Goal: Task Accomplishment & Management: Manage account settings

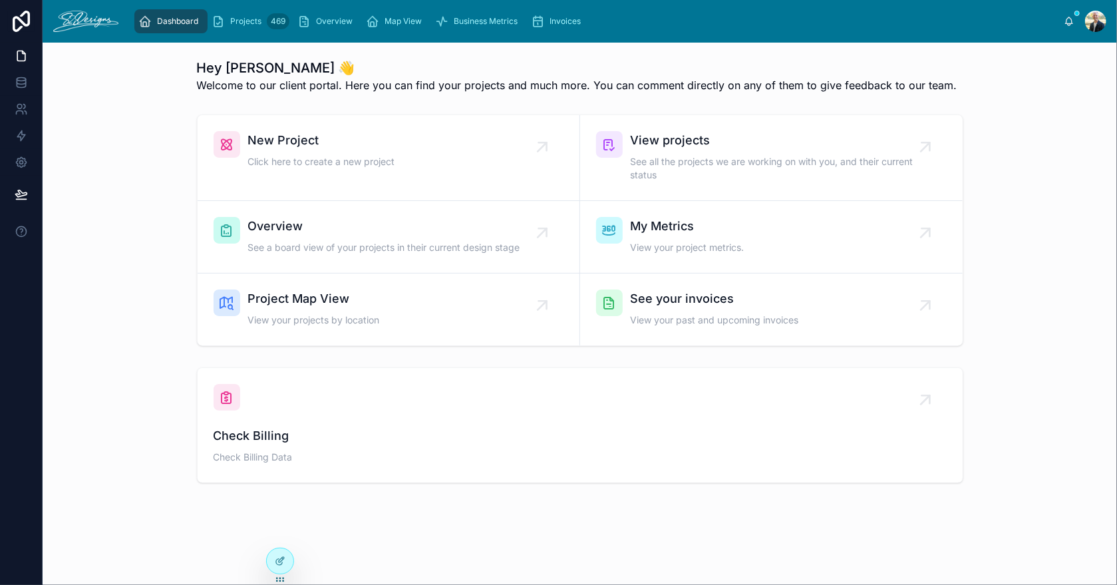
click at [418, 232] on span "Overview" at bounding box center [384, 226] width 272 height 19
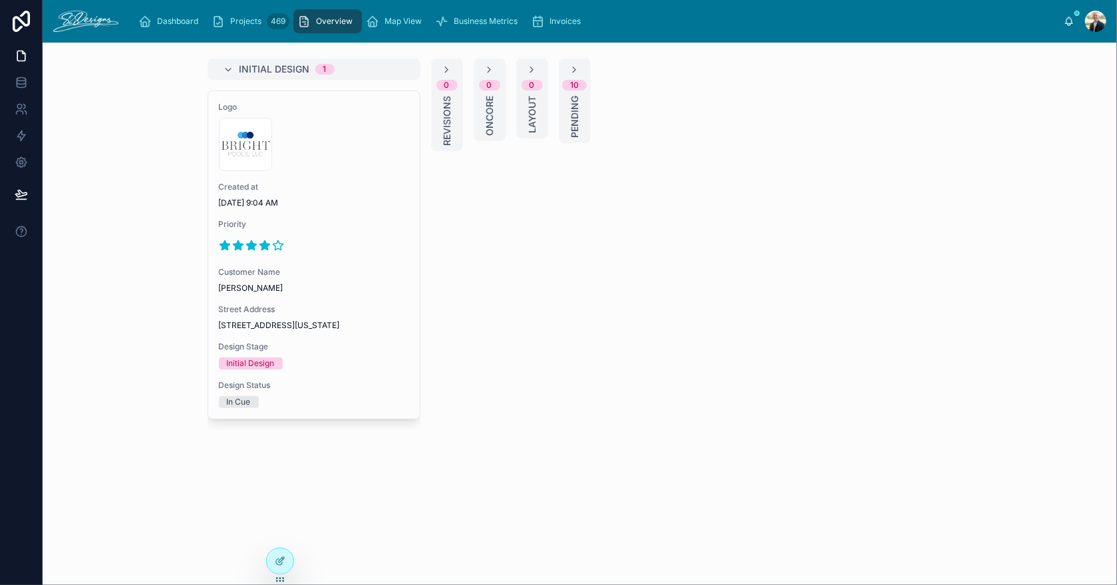
click at [375, 219] on span "Priority" at bounding box center [314, 224] width 190 height 11
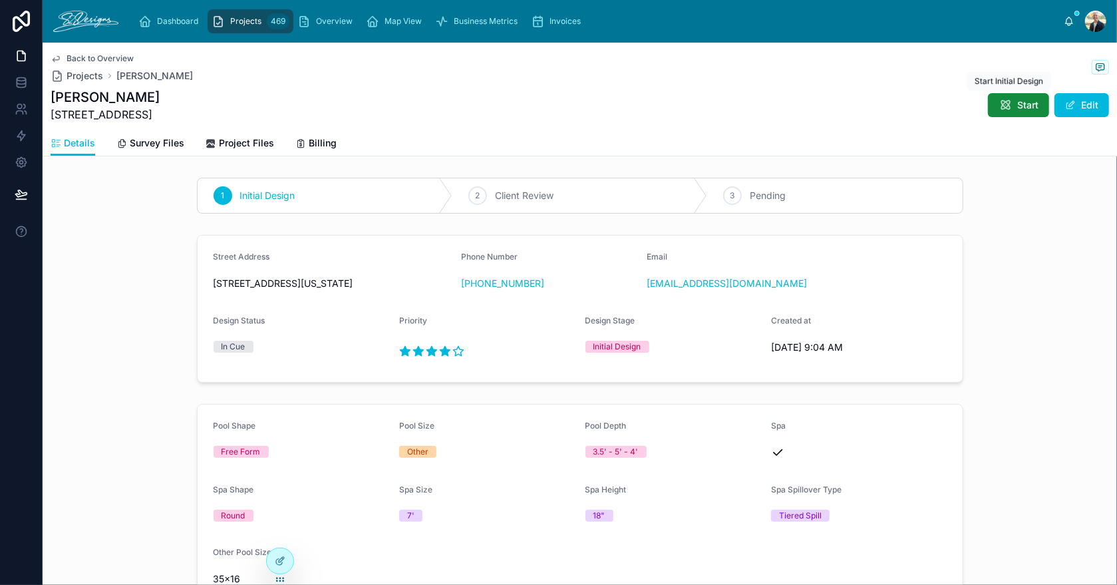
click at [1019, 106] on span "Start" at bounding box center [1027, 104] width 21 height 13
drag, startPoint x: 183, startPoint y: 115, endPoint x: 53, endPoint y: 119, distance: 130.4
click at [53, 119] on div "[PERSON_NAME] [STREET_ADDRESS] Send For Review Edit" at bounding box center [580, 105] width 1058 height 35
copy span "[STREET_ADDRESS]"
drag, startPoint x: 767, startPoint y: 287, endPoint x: 640, endPoint y: 289, distance: 127.7
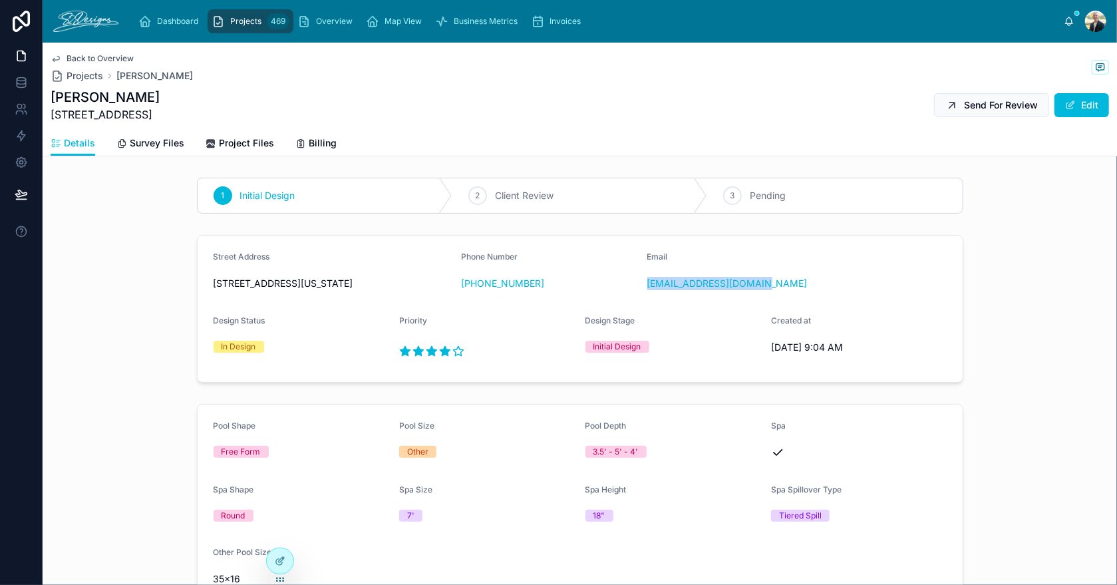
click at [640, 289] on form "Street Address [STREET_ADDRESS][US_STATE] Phone Number [PHONE_NUMBER] Email [EM…" at bounding box center [580, 308] width 765 height 146
copy link "[EMAIL_ADDRESS][DOMAIN_NAME]"
drag, startPoint x: 541, startPoint y: 289, endPoint x: 470, endPoint y: 293, distance: 71.3
click at [470, 293] on div "Phone Number [PHONE_NUMBER]" at bounding box center [549, 272] width 176 height 43
copy link "[PHONE_NUMBER]"
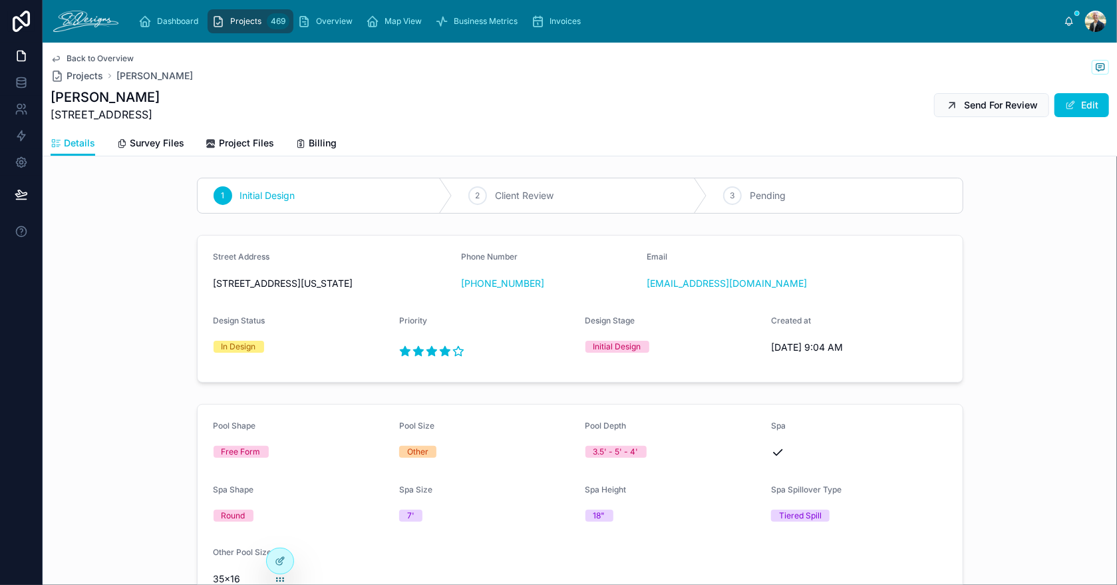
click at [131, 97] on h1 "[PERSON_NAME]" at bounding box center [105, 97] width 109 height 19
drag, startPoint x: 136, startPoint y: 95, endPoint x: 51, endPoint y: 104, distance: 85.6
click at [51, 104] on h1 "[PERSON_NAME]" at bounding box center [105, 97] width 109 height 19
copy h1 "[PERSON_NAME]"
click at [151, 146] on span "Survey Files" at bounding box center [157, 142] width 55 height 13
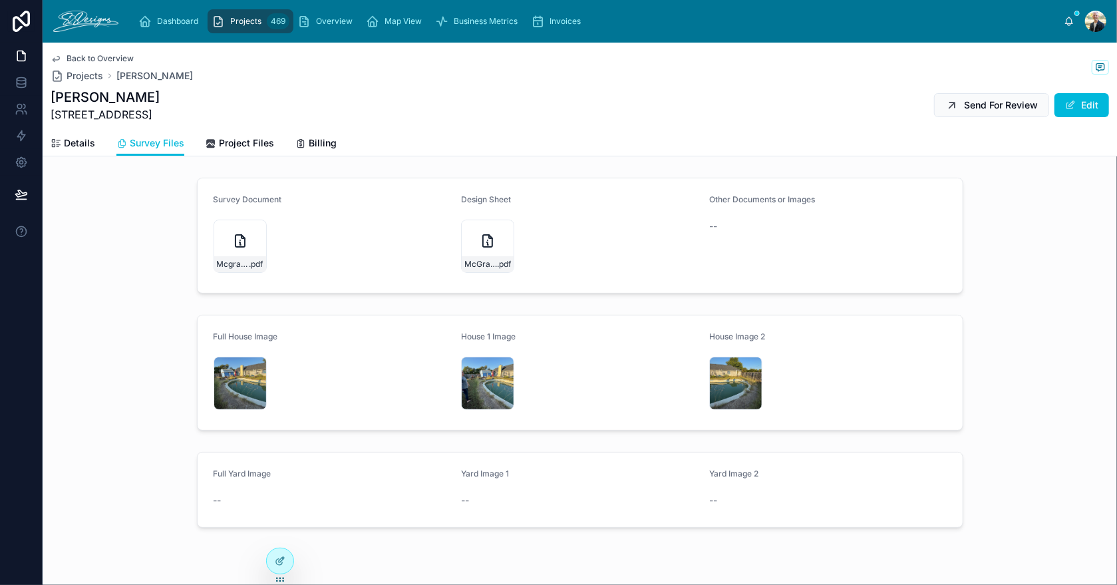
click at [0, 0] on icon at bounding box center [0, 0] width 0 height 0
click at [472, 237] on div "McGraw-Doc .pdf" at bounding box center [487, 245] width 53 height 53
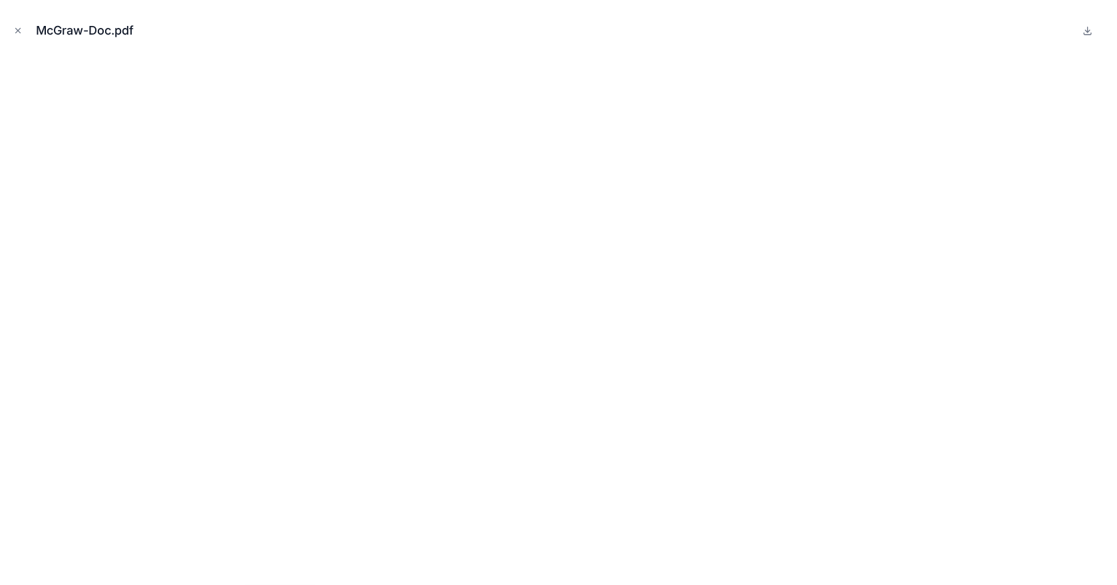
click at [17, 29] on icon "Close modal" at bounding box center [18, 31] width 5 height 5
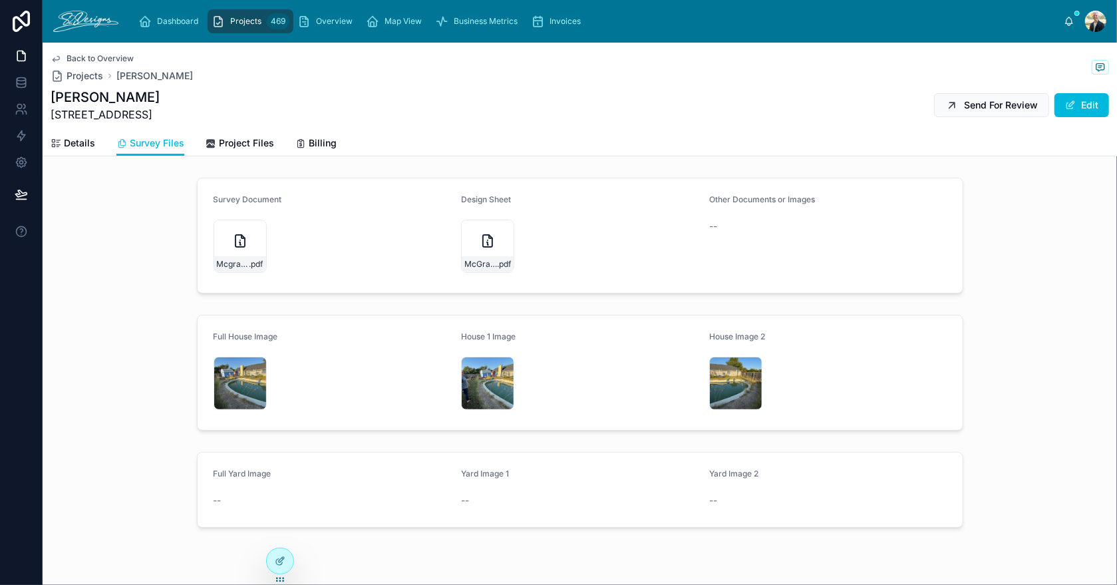
click at [225, 375] on div "Mcgraw-1 .jpg" at bounding box center [239, 382] width 53 height 53
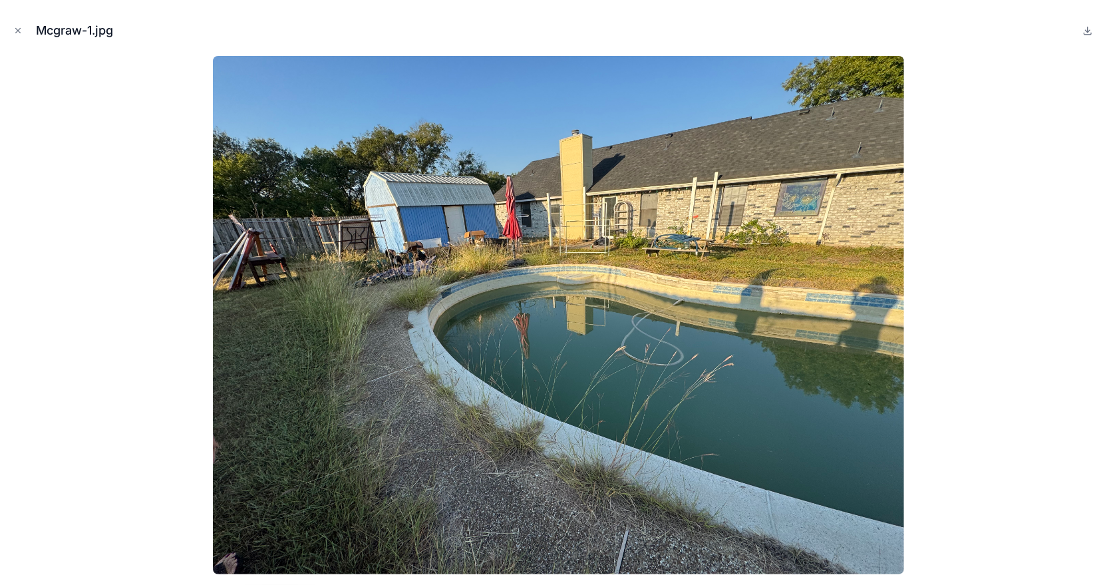
click at [17, 31] on icon "Close modal" at bounding box center [17, 30] width 9 height 9
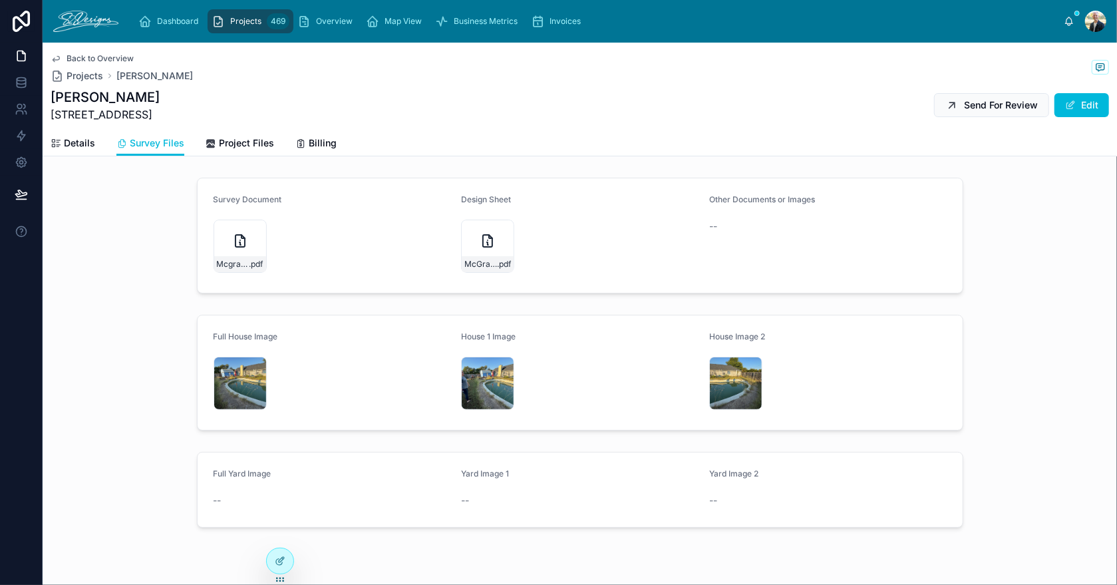
click at [246, 140] on span "Project Files" at bounding box center [246, 142] width 55 height 13
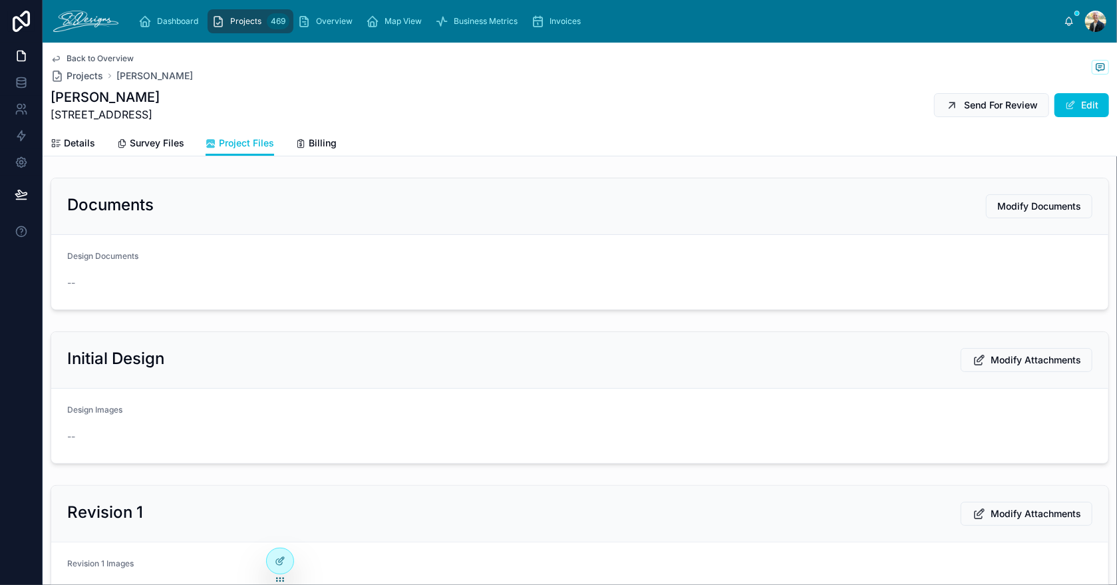
click at [86, 142] on span "Details" at bounding box center [79, 142] width 31 height 13
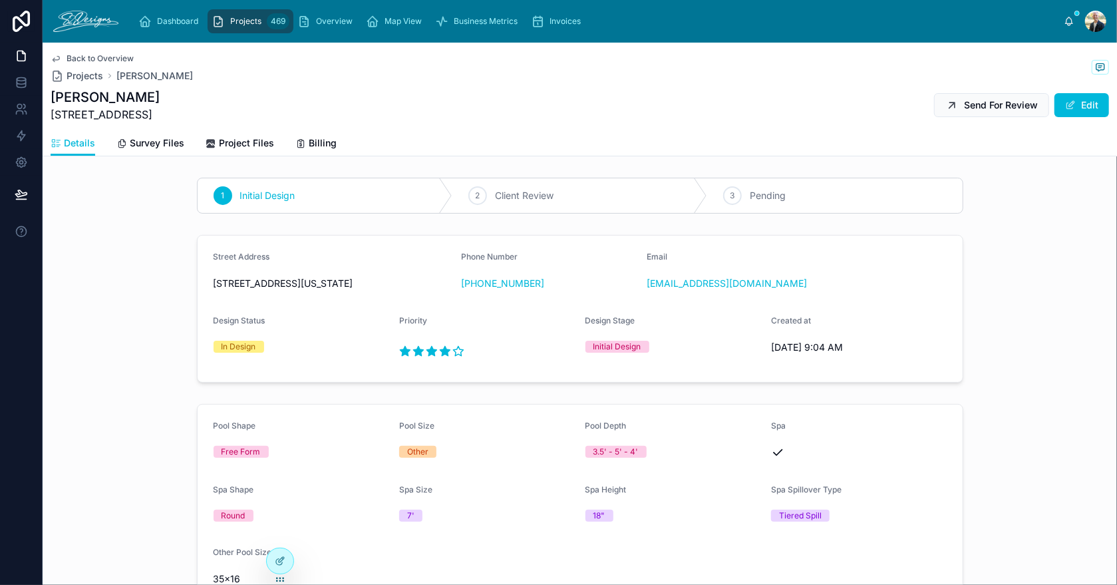
click at [148, 148] on span "Survey Files" at bounding box center [157, 142] width 55 height 13
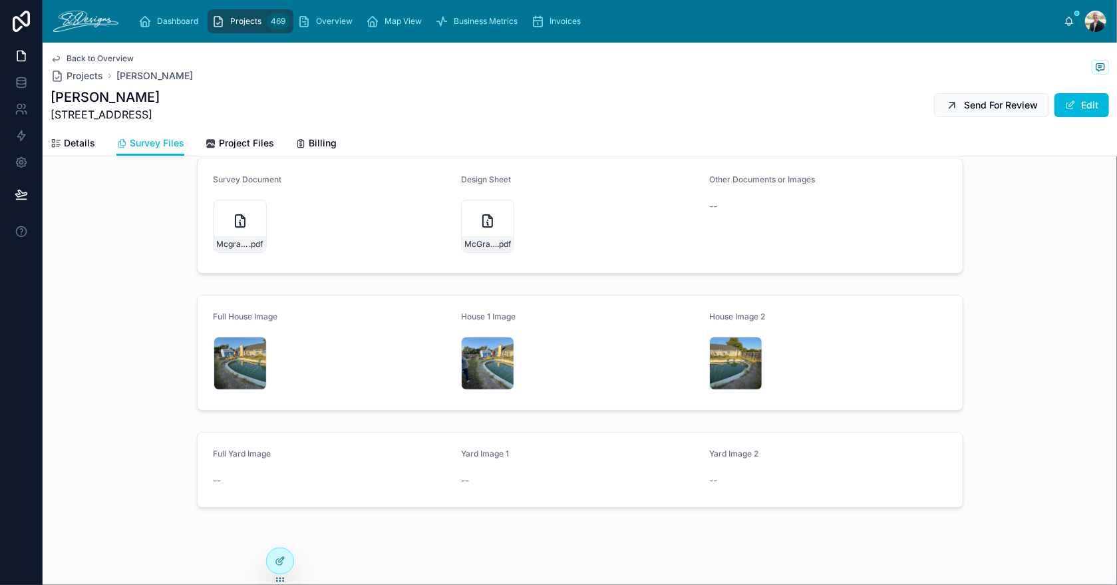
scroll to position [31, 0]
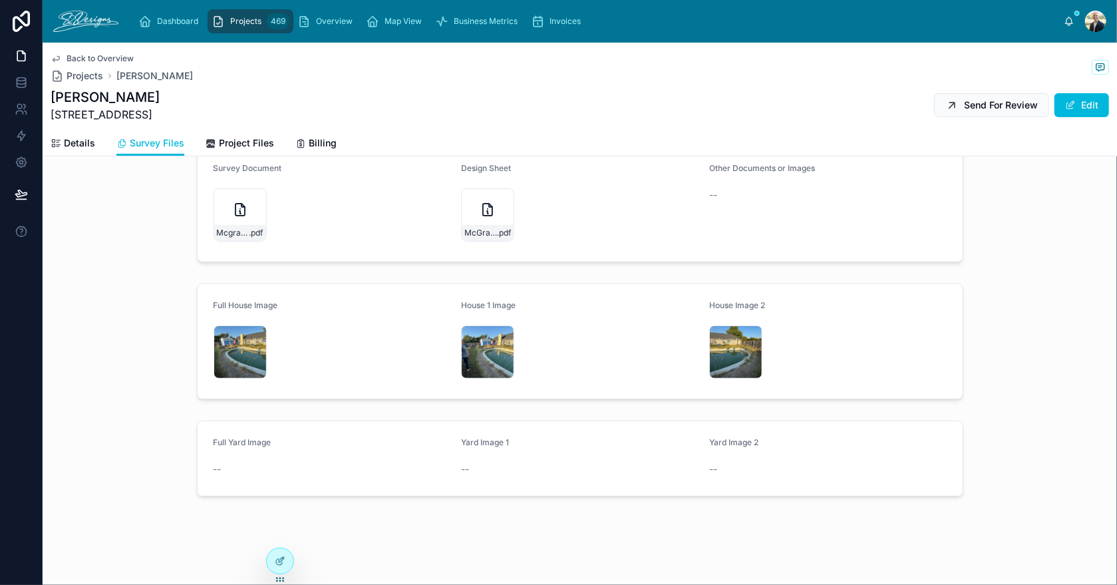
click at [472, 205] on div "McGraw-Doc .pdf" at bounding box center [487, 214] width 53 height 53
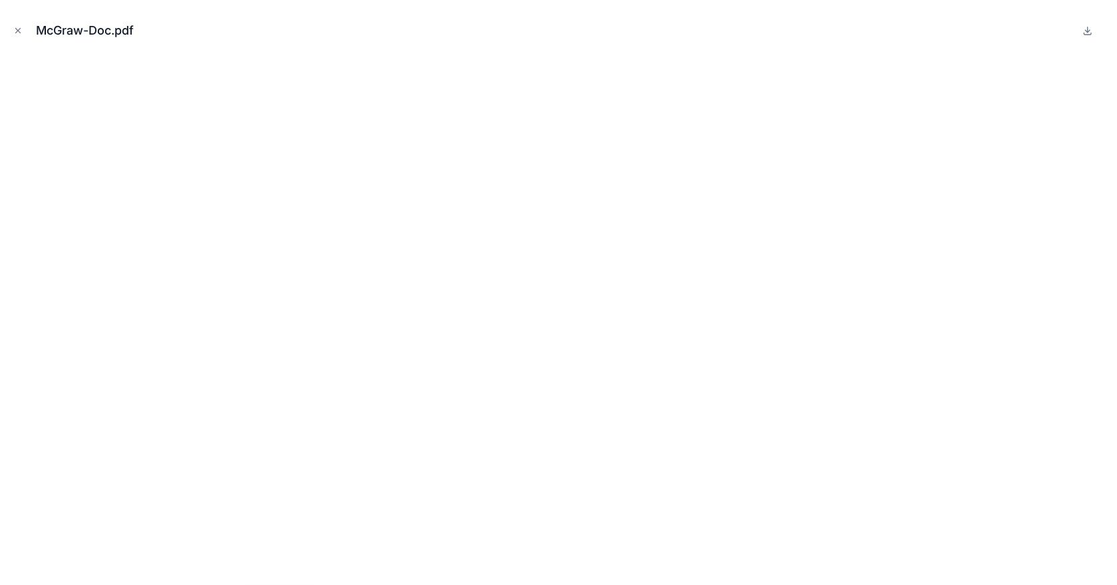
click at [17, 28] on icon "Close modal" at bounding box center [17, 30] width 9 height 9
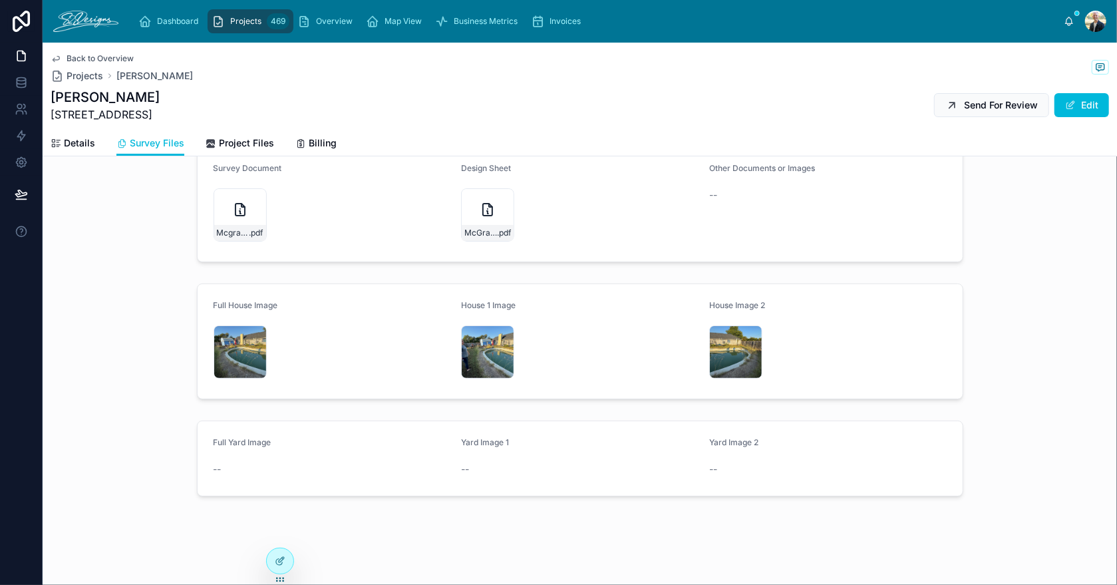
click at [718, 340] on div "Mcgraw-3 .jpg" at bounding box center [735, 351] width 53 height 53
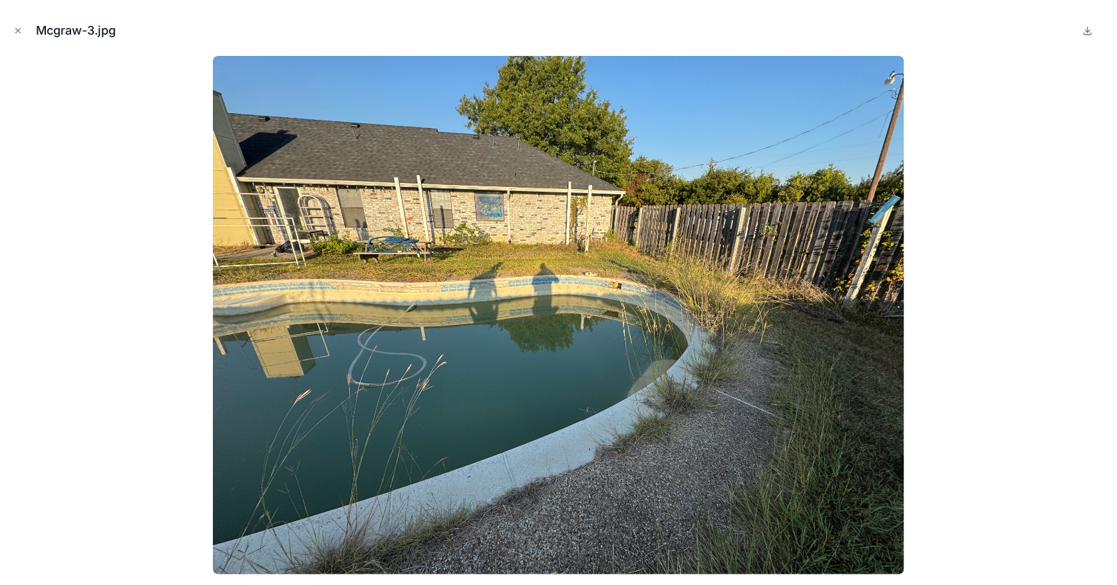
click at [17, 28] on icon "Close modal" at bounding box center [17, 30] width 9 height 9
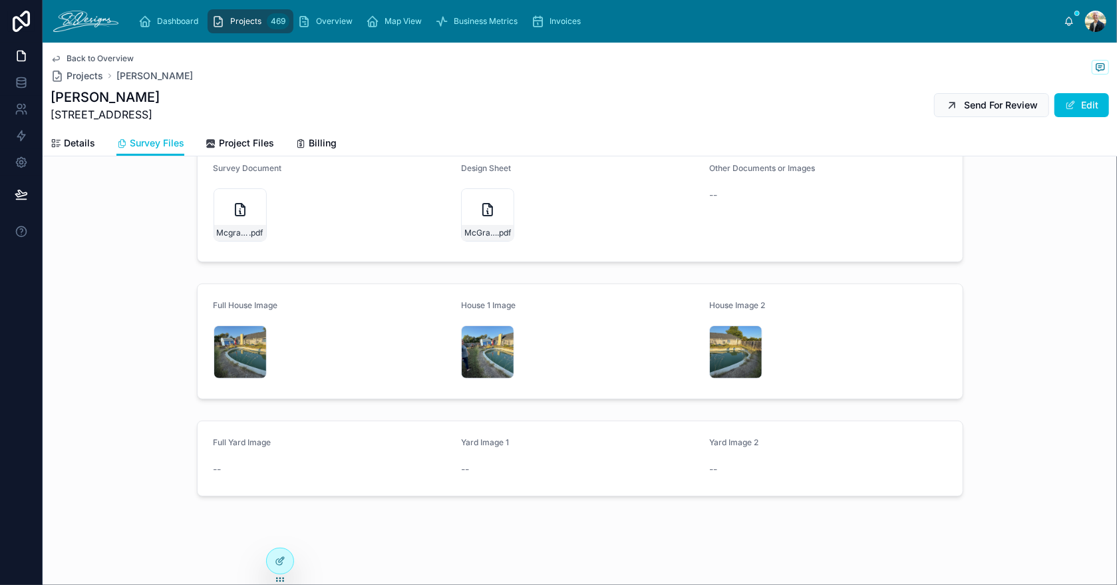
click at [231, 359] on div "Mcgraw-1 .jpg" at bounding box center [239, 351] width 53 height 53
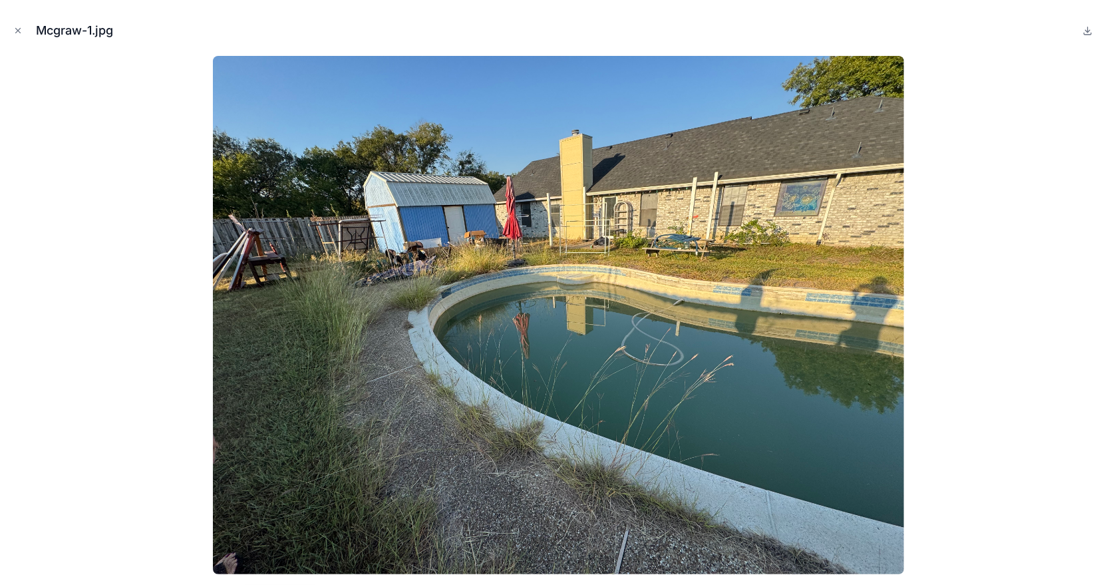
click at [16, 28] on icon "Close modal" at bounding box center [17, 30] width 9 height 9
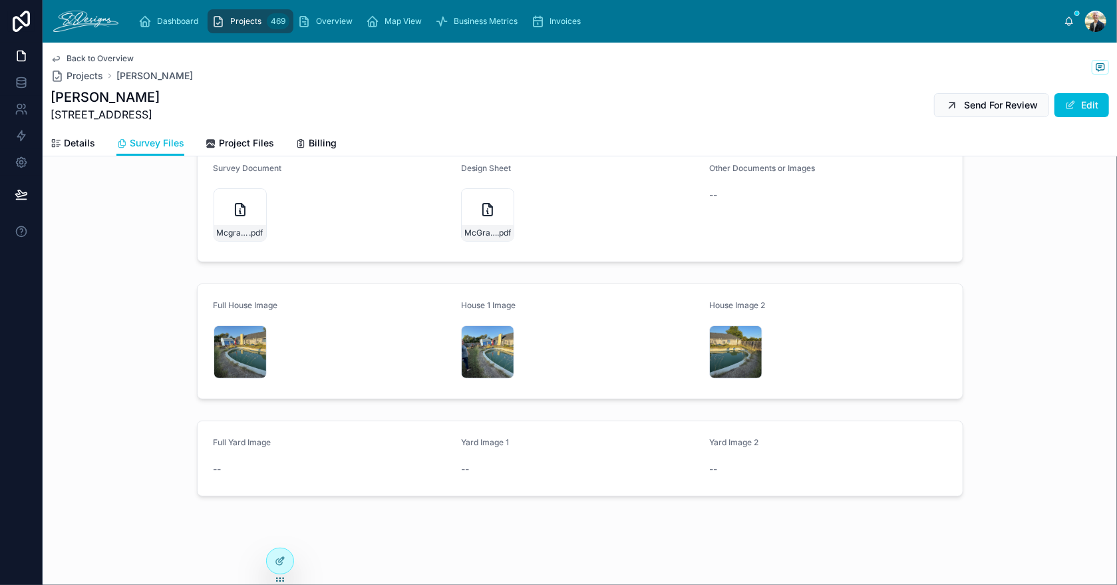
click at [330, 5] on div "Dashboard Projects 469 Overview Map View Business Metrics Invoices [PERSON_NAME]" at bounding box center [580, 21] width 1074 height 43
click at [324, 22] on span "Overview" at bounding box center [334, 21] width 37 height 11
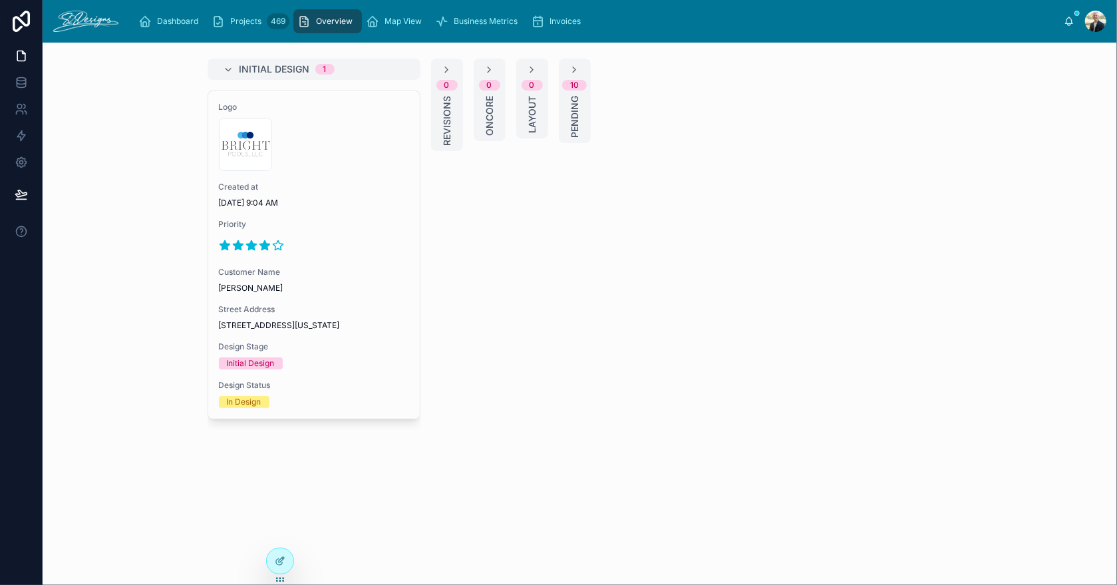
click at [572, 70] on icon at bounding box center [574, 70] width 11 height 11
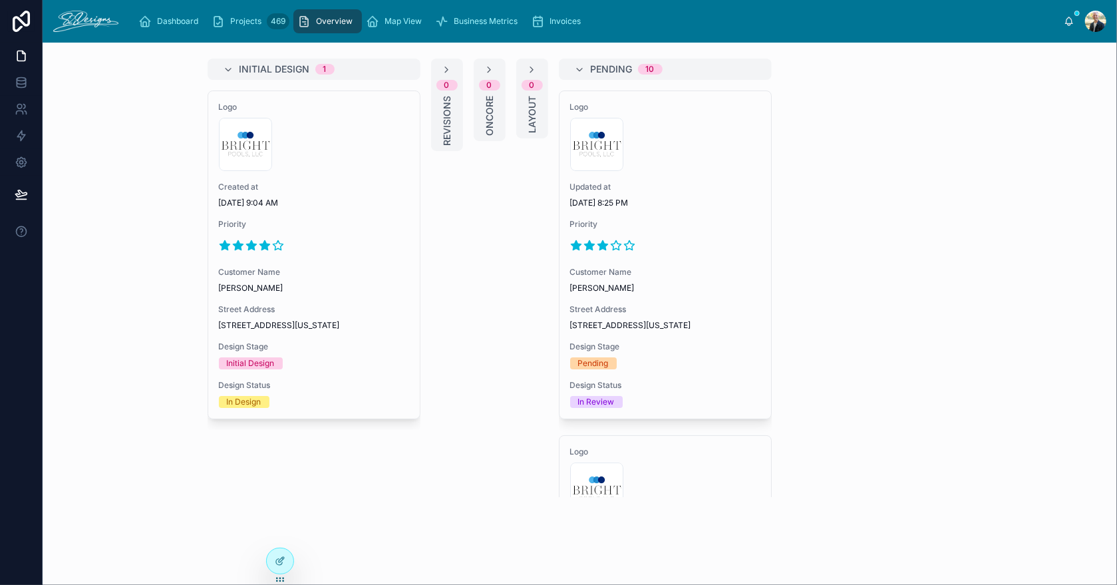
click at [686, 227] on span "Priority" at bounding box center [665, 224] width 190 height 11
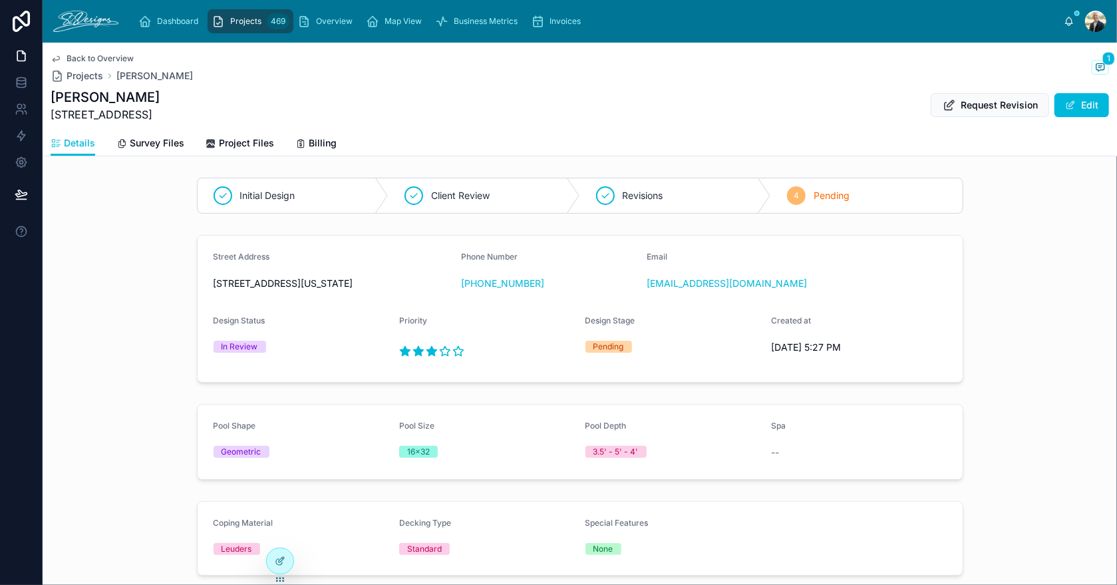
click at [1072, 102] on button "Edit" at bounding box center [1081, 105] width 55 height 24
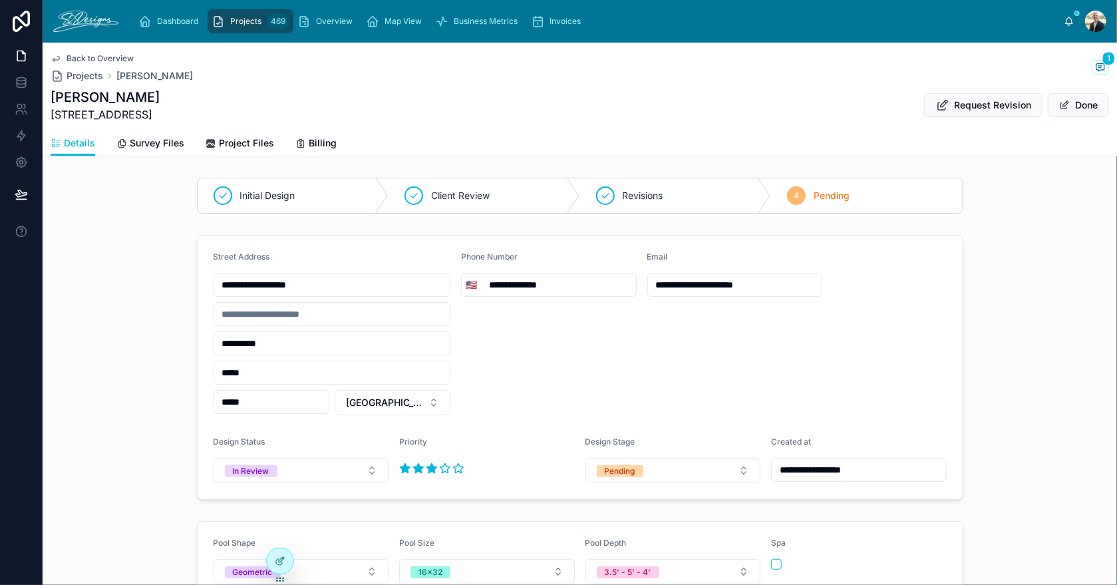
click at [627, 469] on div "Pending" at bounding box center [619, 471] width 31 height 12
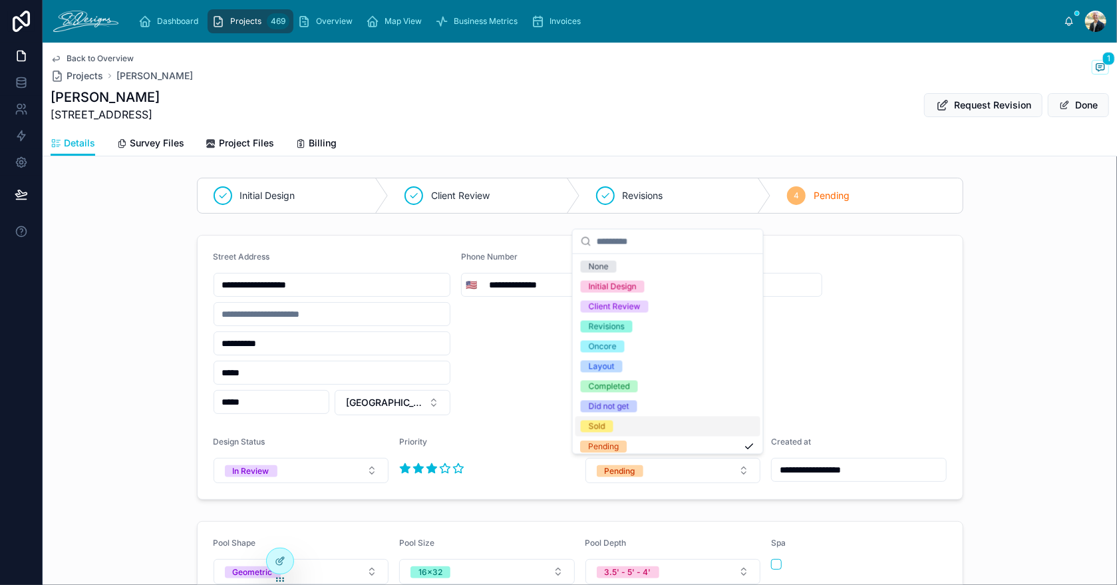
click at [640, 422] on div "Sold" at bounding box center [667, 426] width 185 height 20
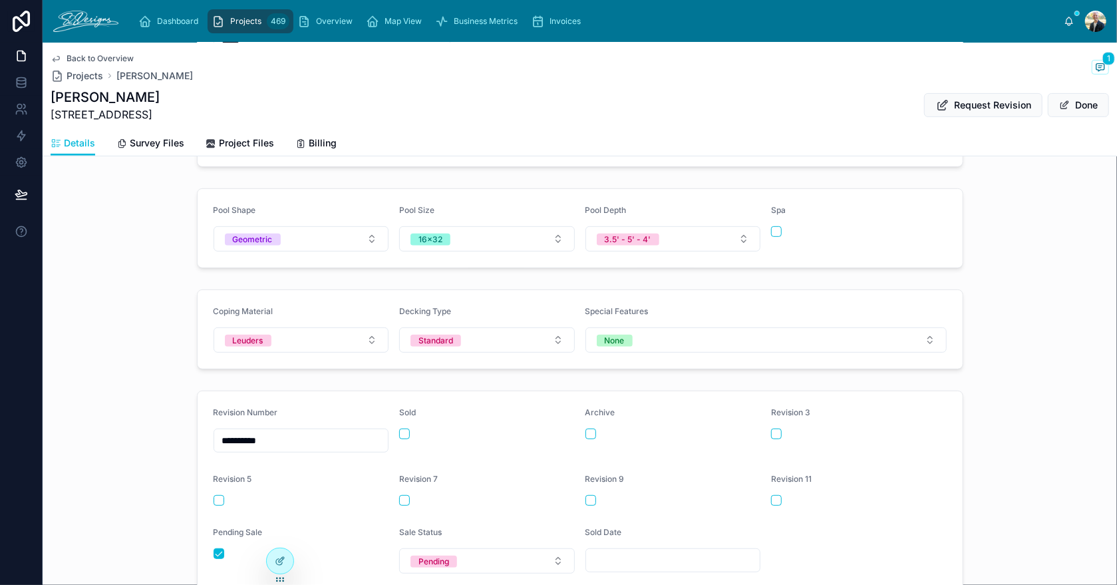
scroll to position [423, 0]
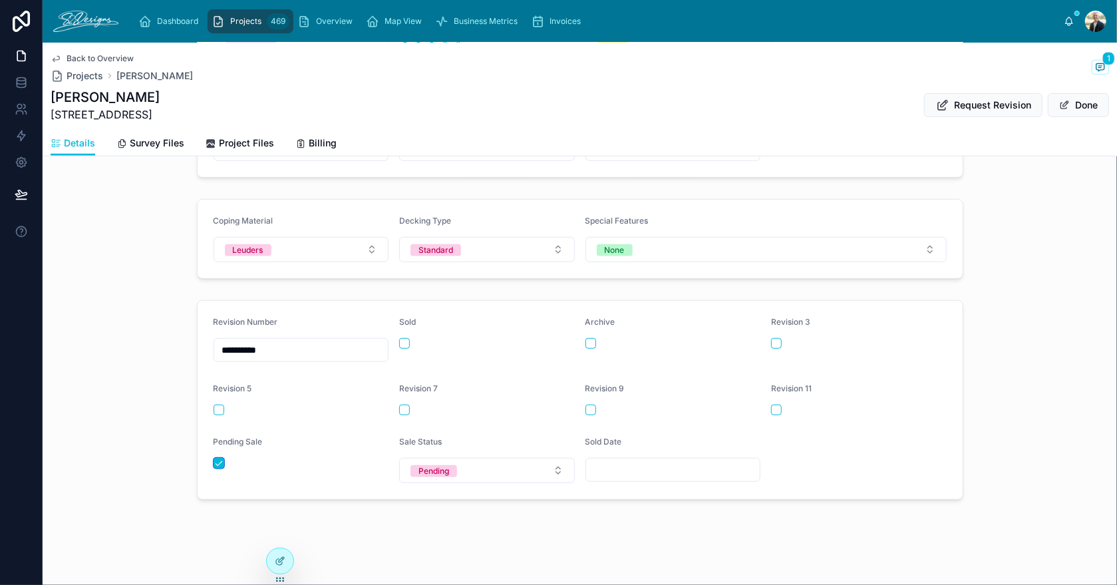
click at [215, 459] on button "button" at bounding box center [218, 463] width 11 height 11
click at [400, 338] on button "button" at bounding box center [404, 343] width 11 height 11
click at [511, 470] on button "Pending" at bounding box center [487, 470] width 176 height 25
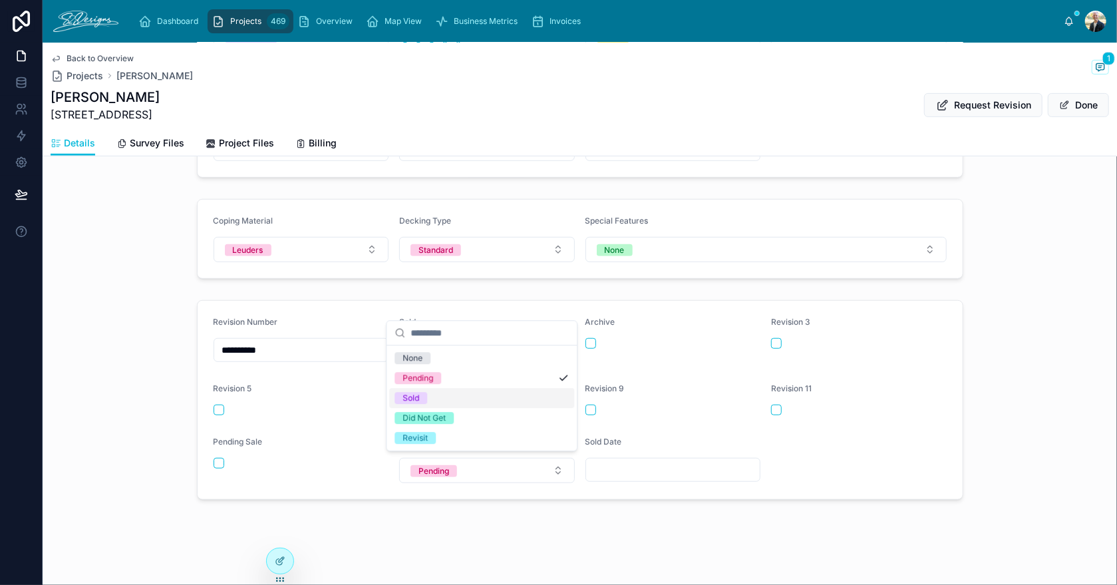
click at [442, 398] on div "Sold" at bounding box center [481, 398] width 185 height 20
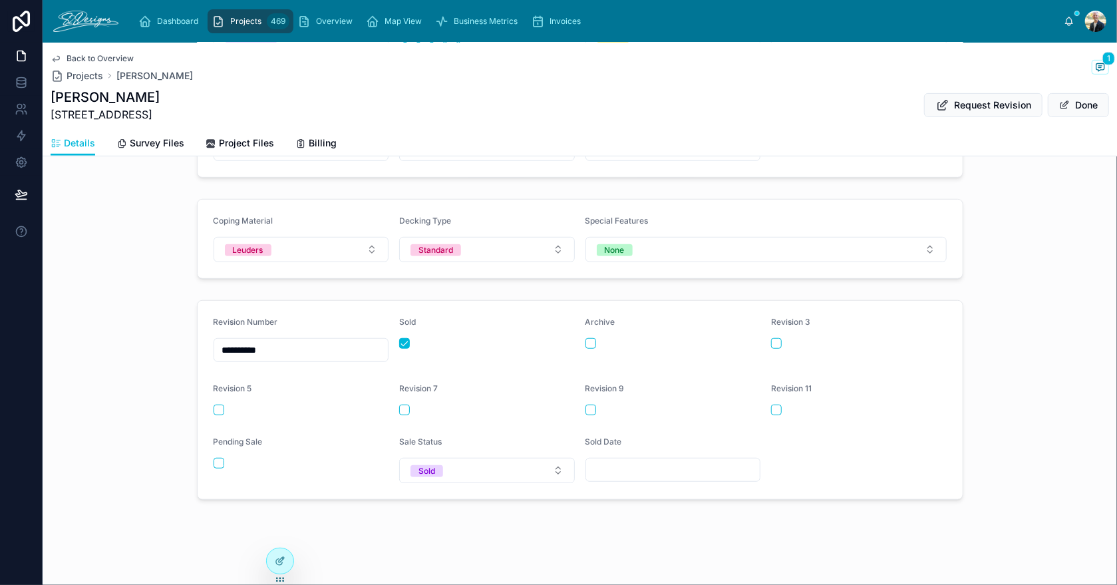
click at [623, 461] on input "text" at bounding box center [673, 469] width 174 height 19
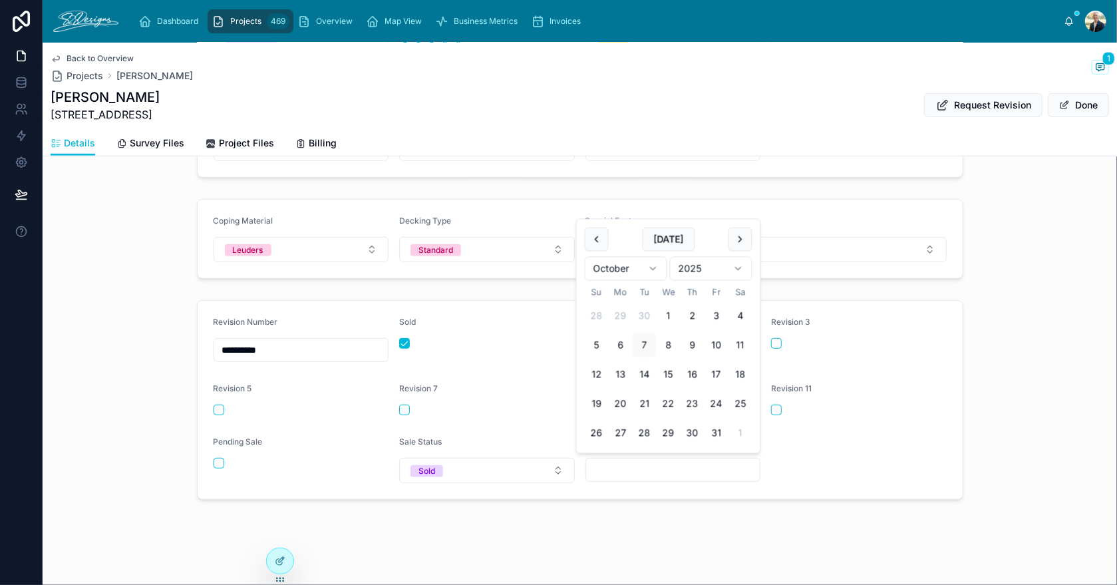
click at [666, 315] on button "1" at bounding box center [668, 316] width 24 height 24
type input "*********"
click at [847, 460] on form "**********" at bounding box center [580, 400] width 765 height 198
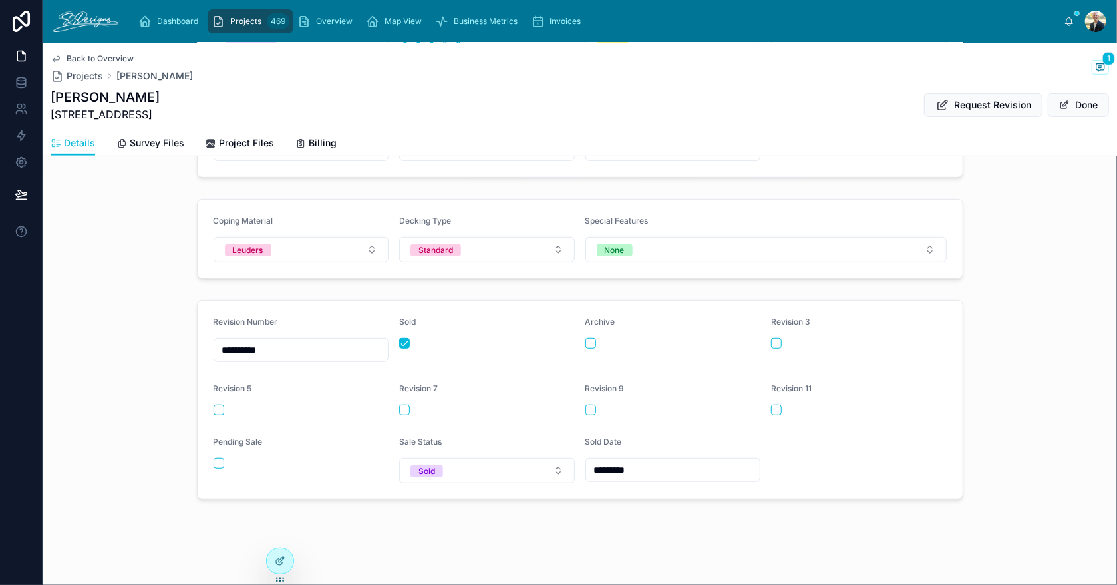
click at [1062, 107] on button "Done" at bounding box center [1077, 105] width 61 height 24
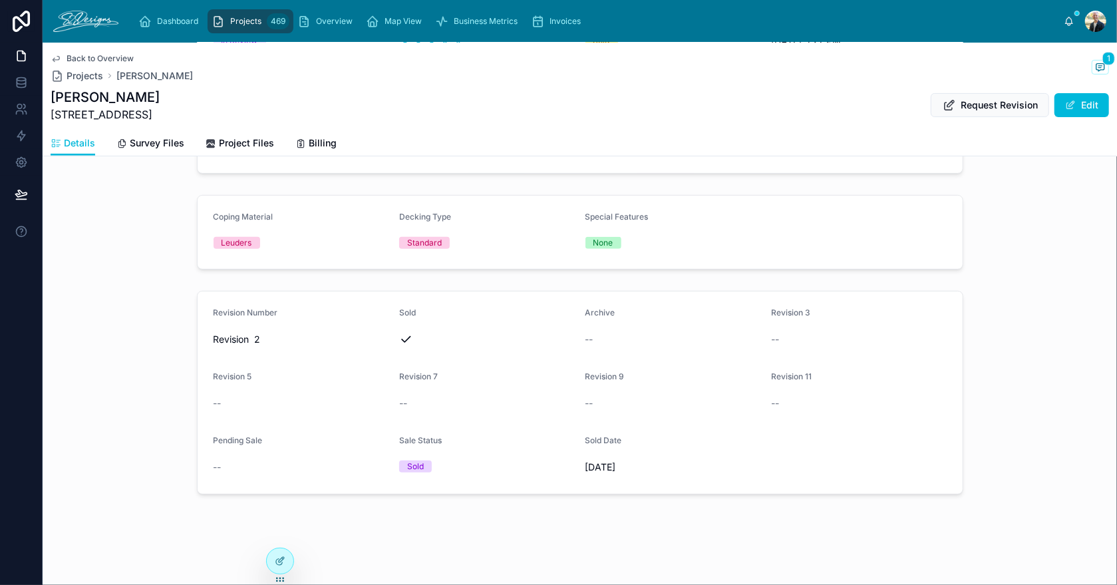
scroll to position [0, 0]
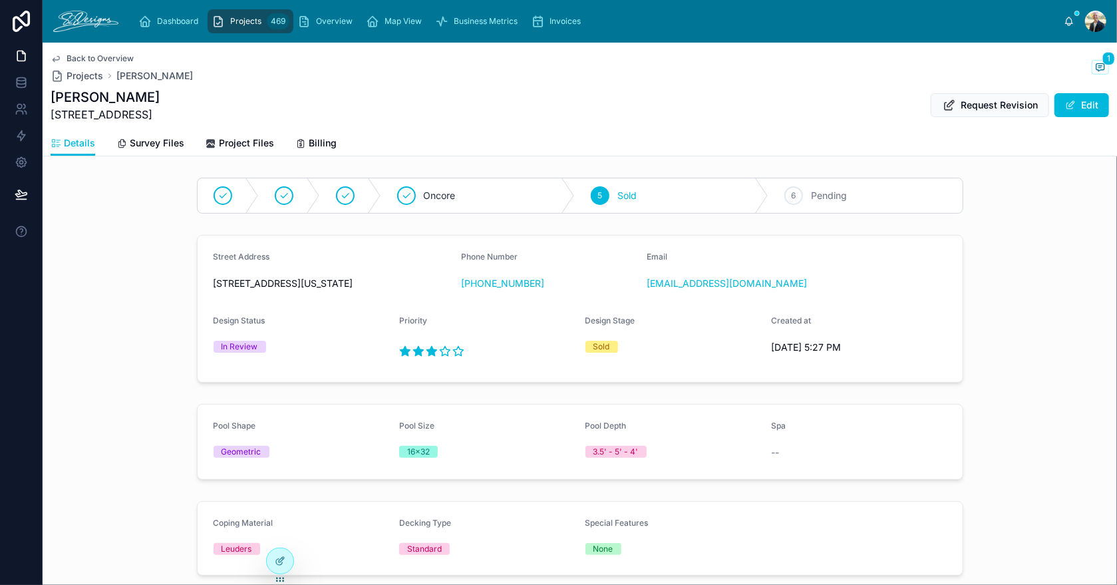
click at [325, 21] on span "Overview" at bounding box center [334, 21] width 37 height 11
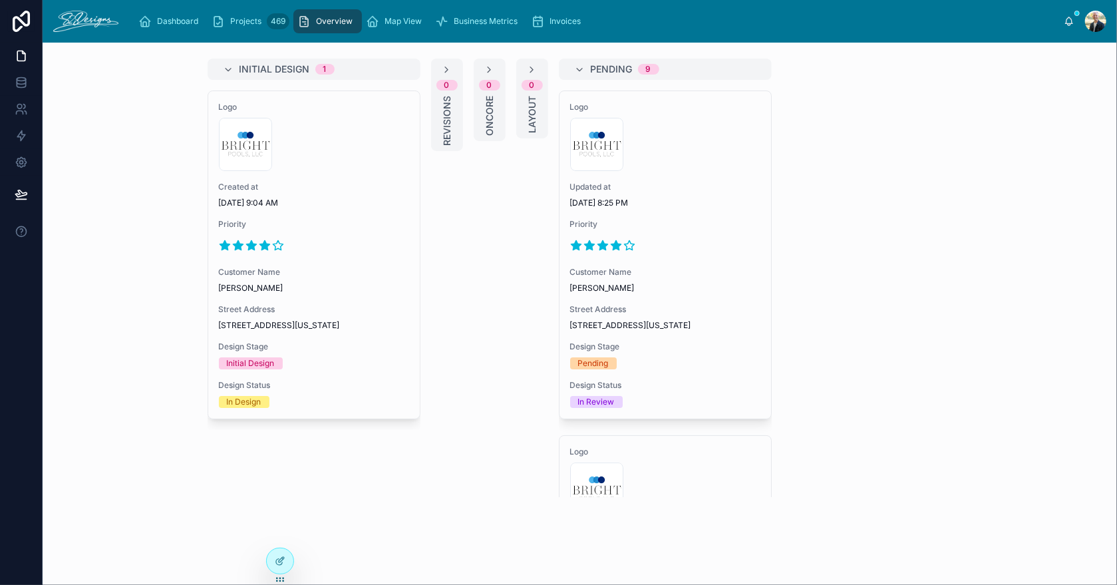
click at [698, 168] on div "300x300-logo .jpg" at bounding box center [665, 144] width 190 height 53
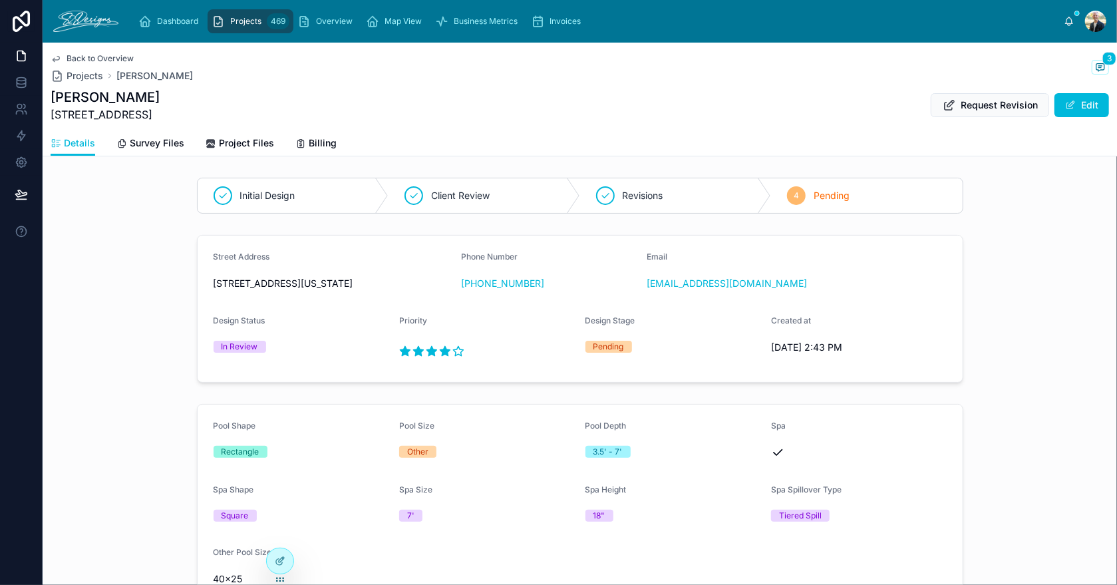
click at [1069, 104] on button "Edit" at bounding box center [1081, 105] width 55 height 24
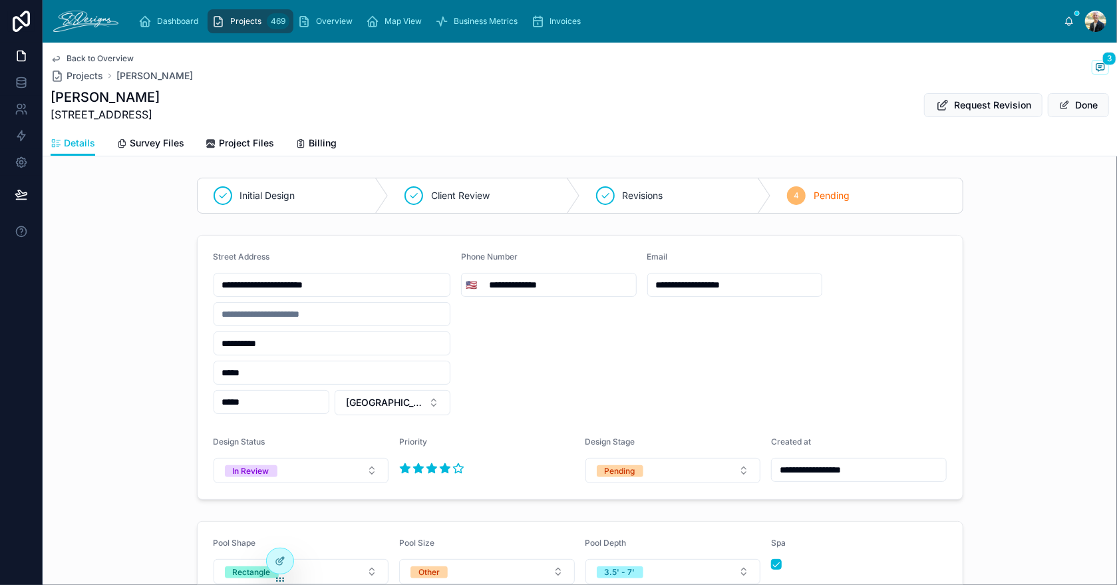
click at [650, 465] on button "Pending" at bounding box center [673, 470] width 176 height 25
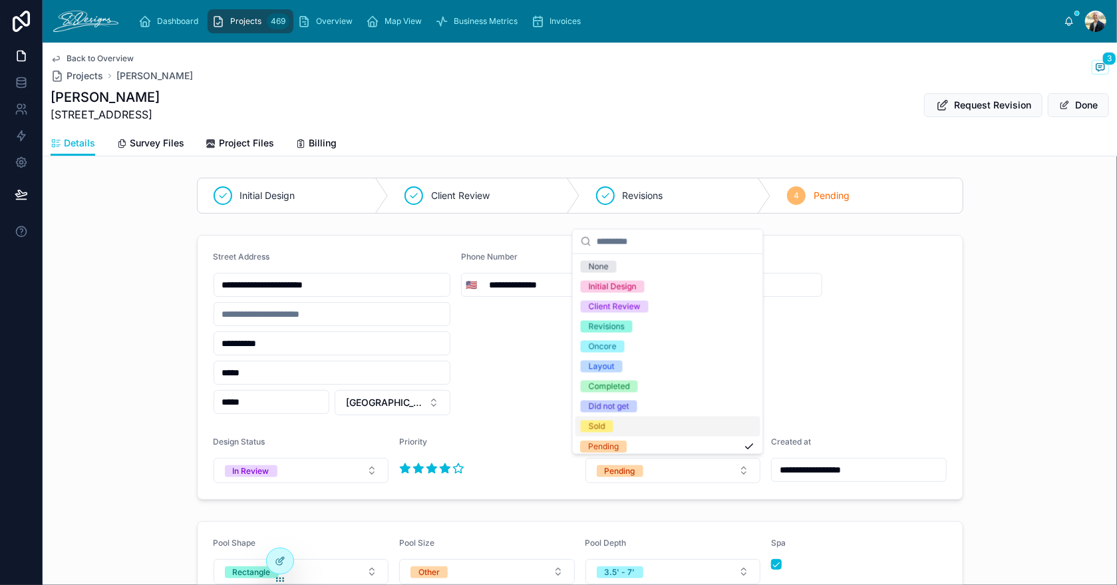
click at [627, 428] on div "Sold" at bounding box center [667, 426] width 185 height 20
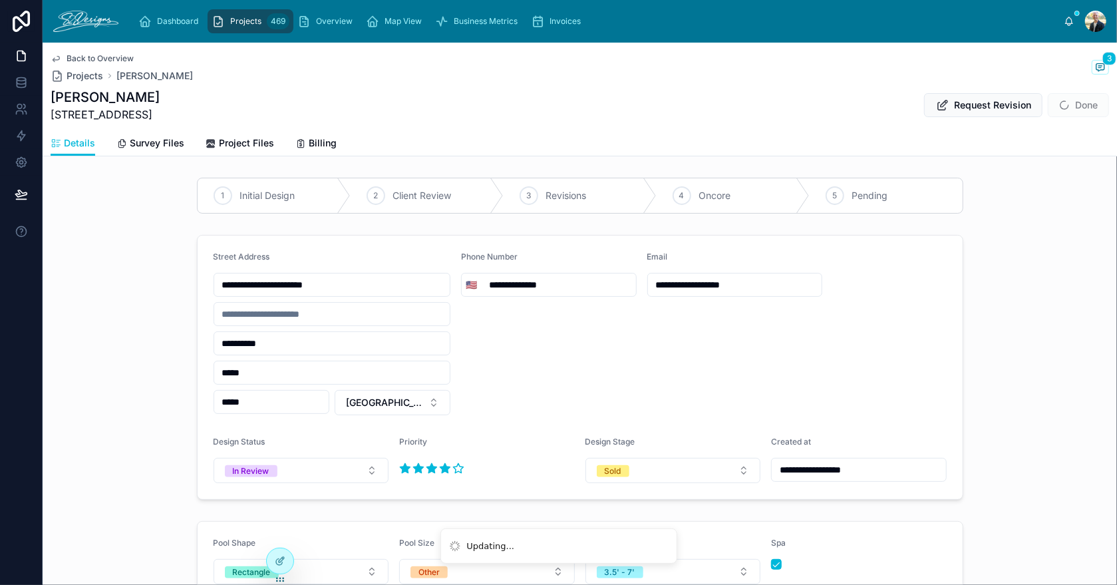
click at [1015, 368] on div "**********" at bounding box center [580, 366] width 1074 height 275
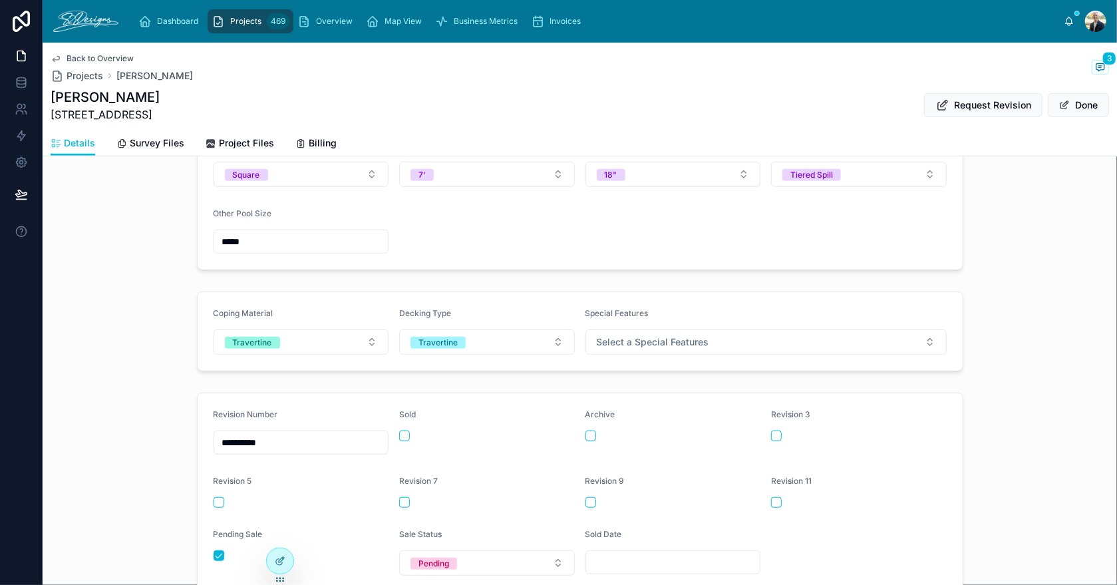
scroll to position [465, 0]
click at [399, 430] on button "button" at bounding box center [404, 435] width 11 height 11
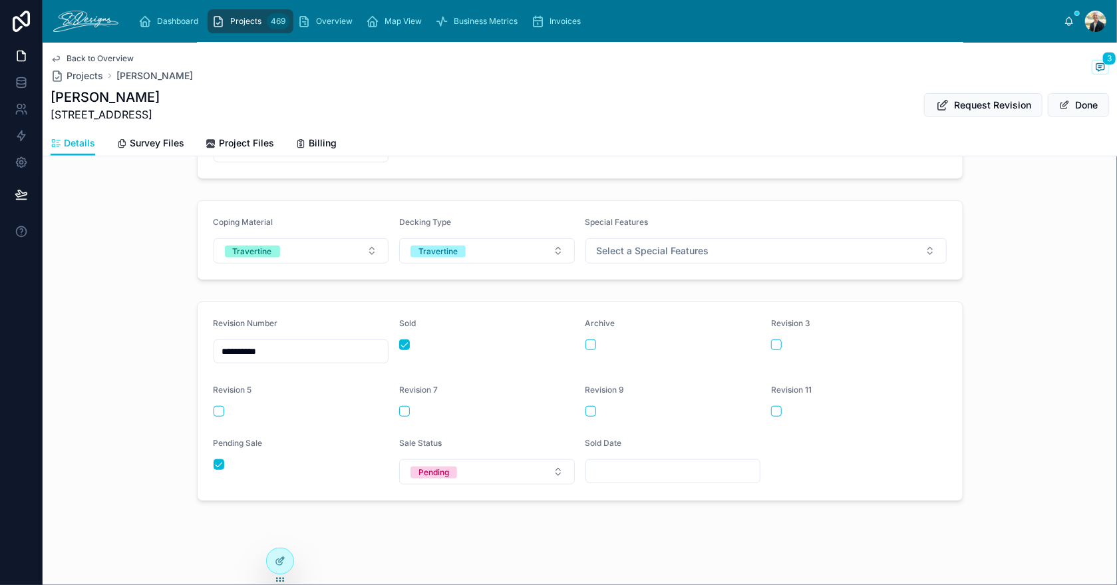
click at [207, 457] on form "**********" at bounding box center [580, 401] width 765 height 198
click at [429, 466] on div "Pending" at bounding box center [433, 472] width 31 height 12
click at [213, 459] on button "button" at bounding box center [218, 464] width 11 height 11
click at [423, 466] on div "Pending" at bounding box center [433, 472] width 31 height 12
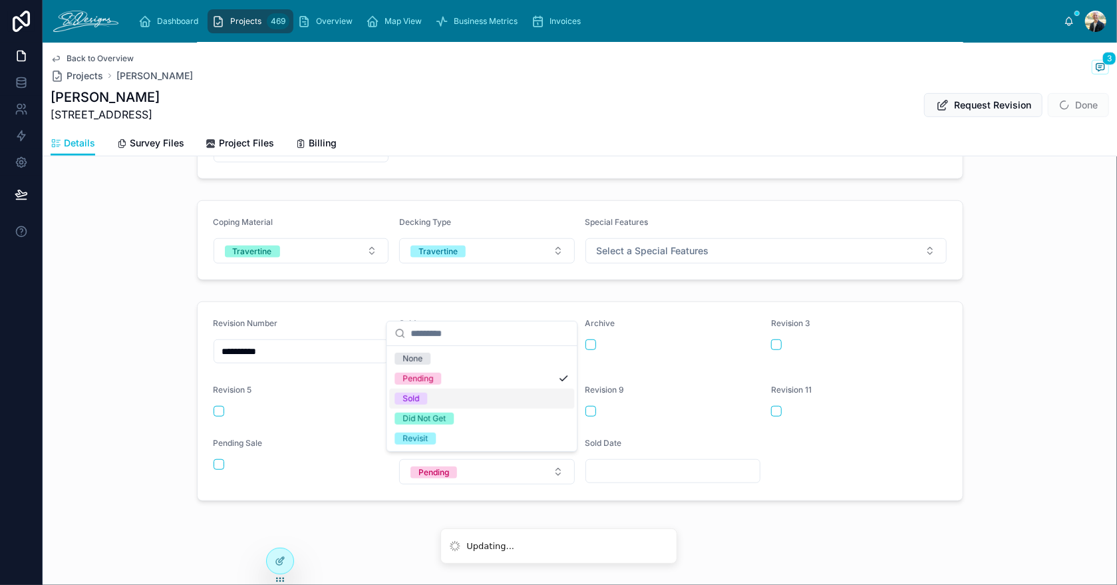
click at [452, 404] on div "Sold" at bounding box center [481, 398] width 185 height 20
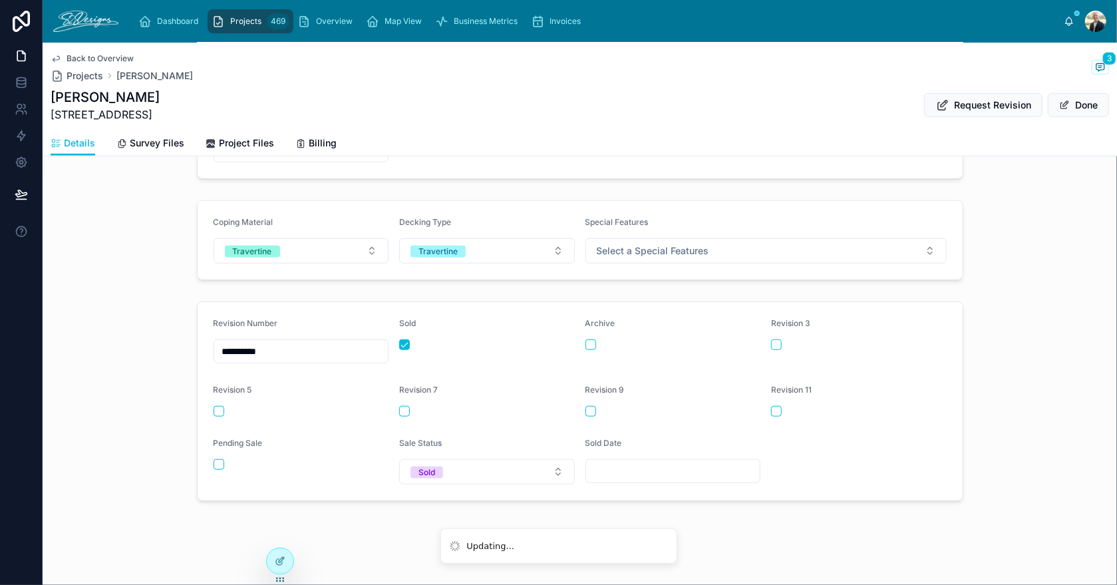
click at [598, 462] on input "text" at bounding box center [673, 471] width 174 height 19
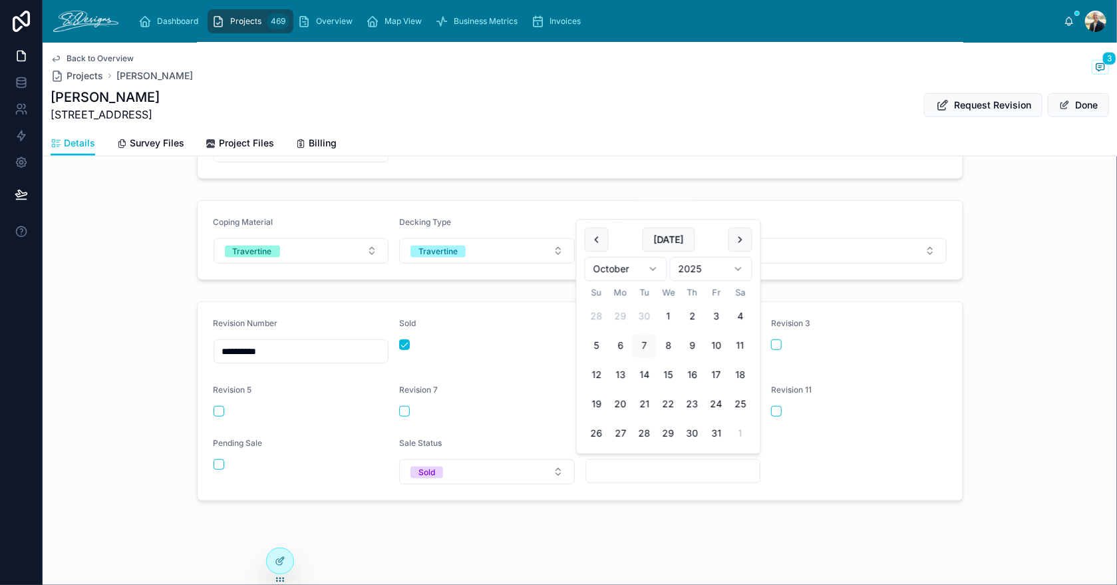
click at [672, 323] on button "1" at bounding box center [668, 316] width 24 height 24
type input "*********"
click at [951, 396] on form "**********" at bounding box center [580, 401] width 765 height 198
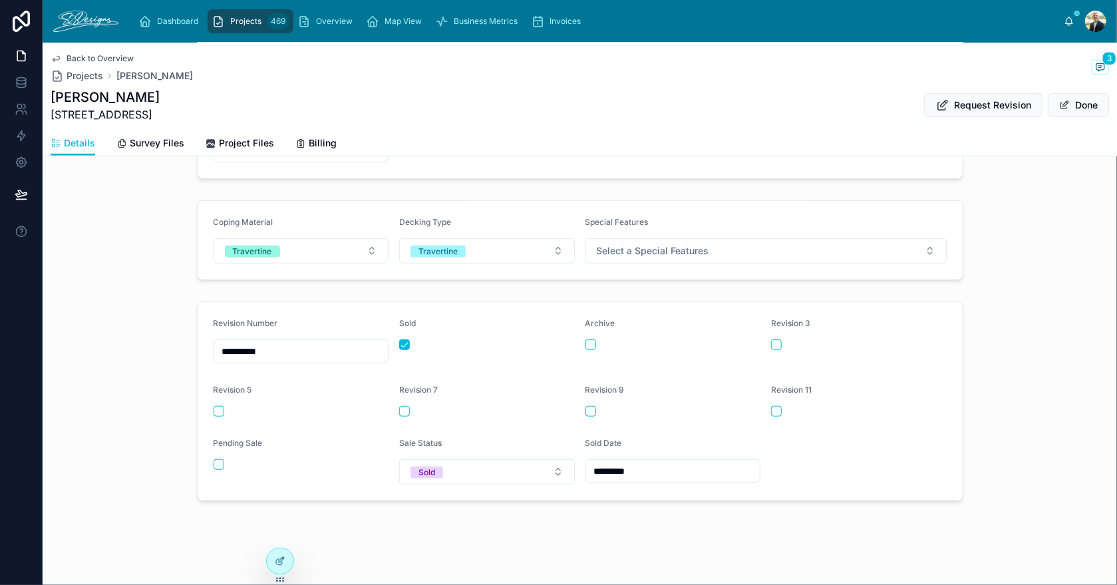
click at [1071, 112] on button "Done" at bounding box center [1077, 105] width 61 height 24
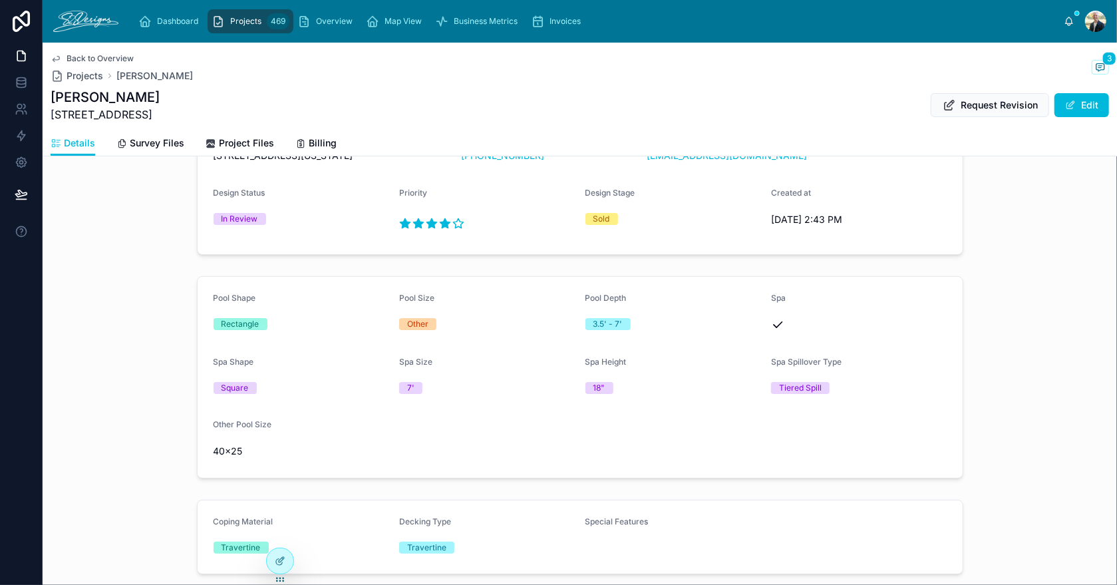
scroll to position [0, 0]
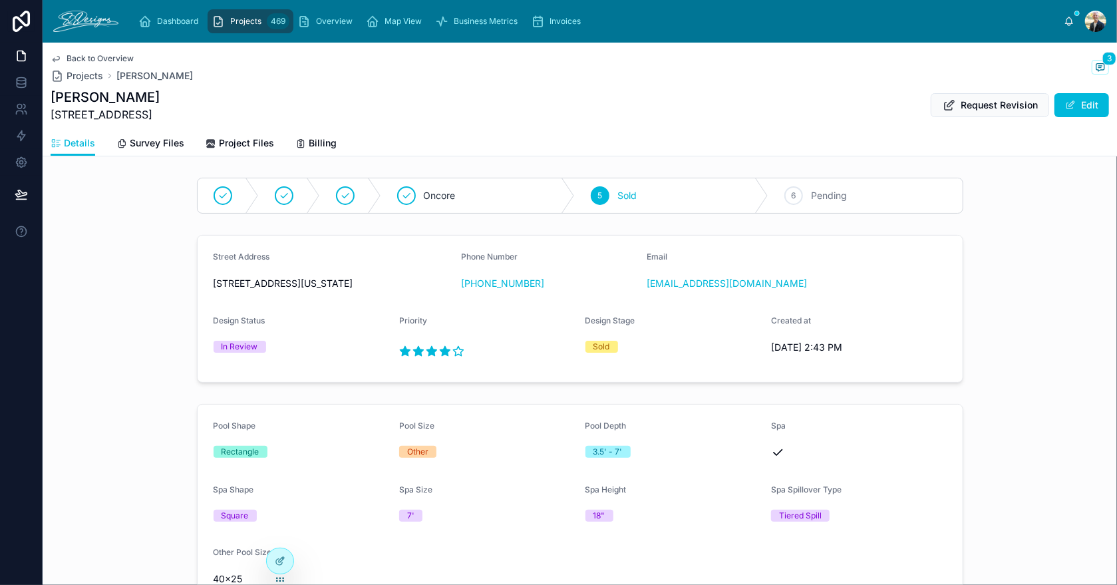
click at [322, 24] on span "Overview" at bounding box center [334, 21] width 37 height 11
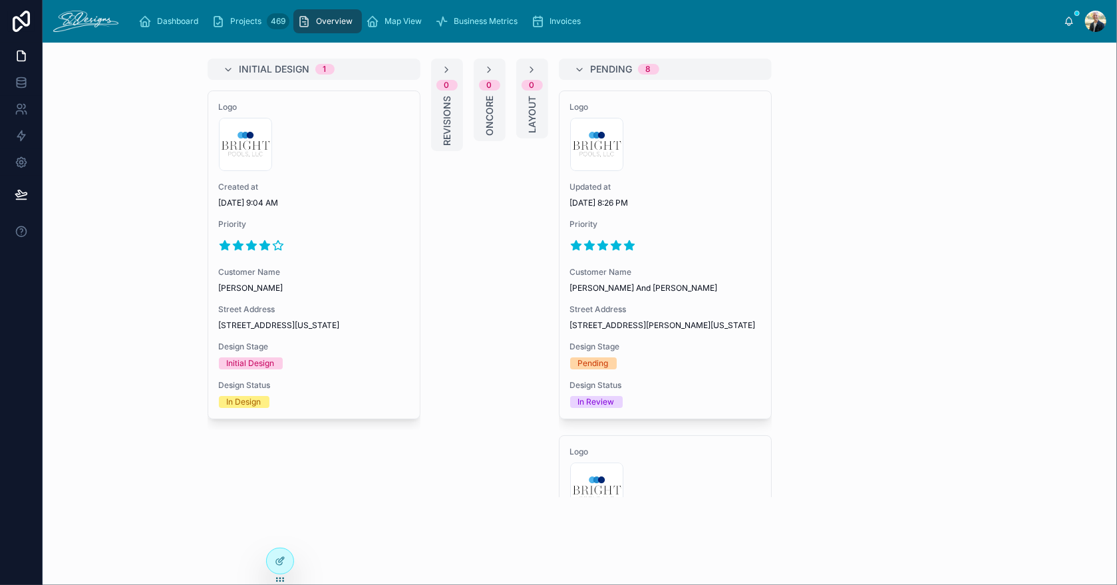
click at [707, 162] on div "300x300-logo .jpg" at bounding box center [665, 144] width 190 height 53
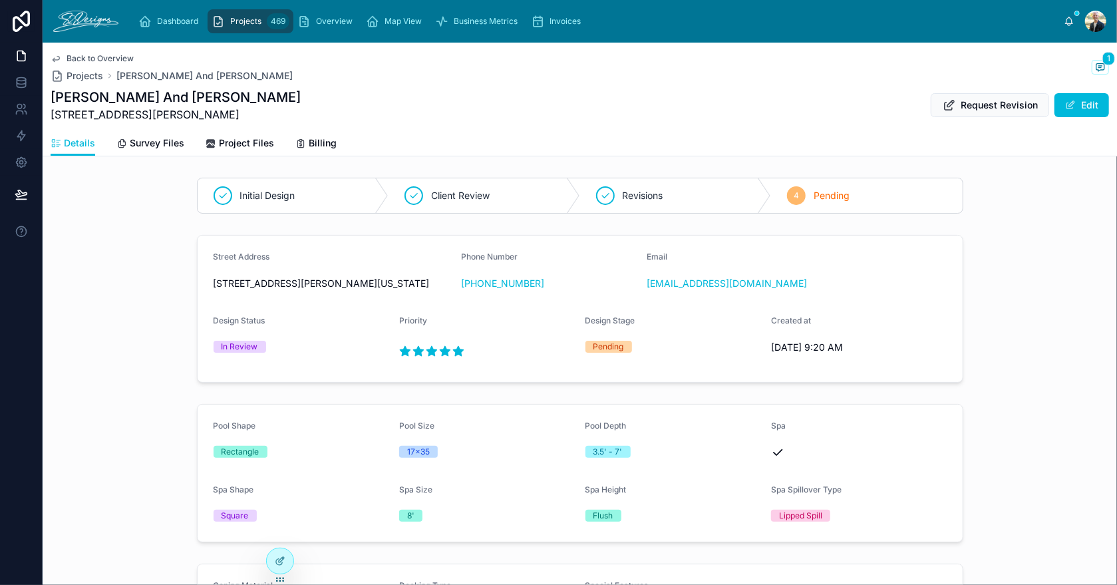
click at [1065, 108] on span at bounding box center [1070, 105] width 11 height 11
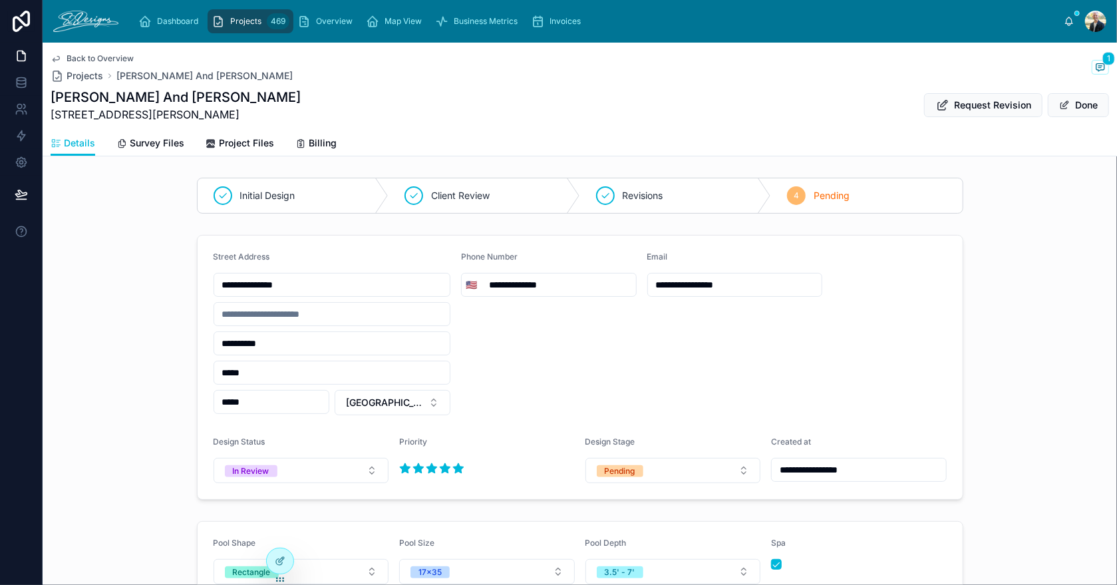
click at [640, 473] on button "Pending" at bounding box center [673, 470] width 176 height 25
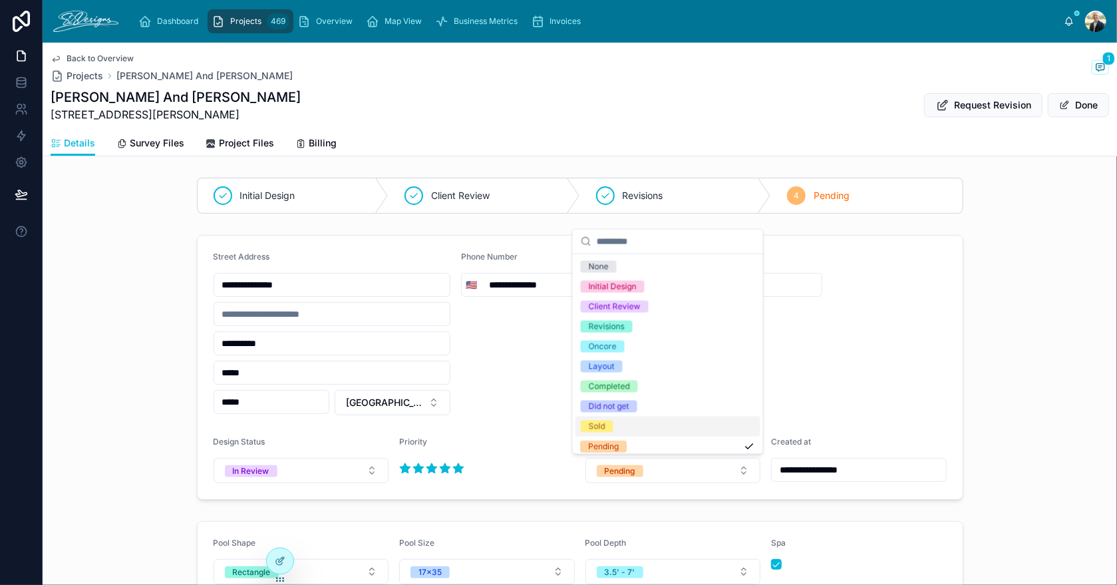
click at [640, 423] on div "Sold" at bounding box center [667, 426] width 185 height 20
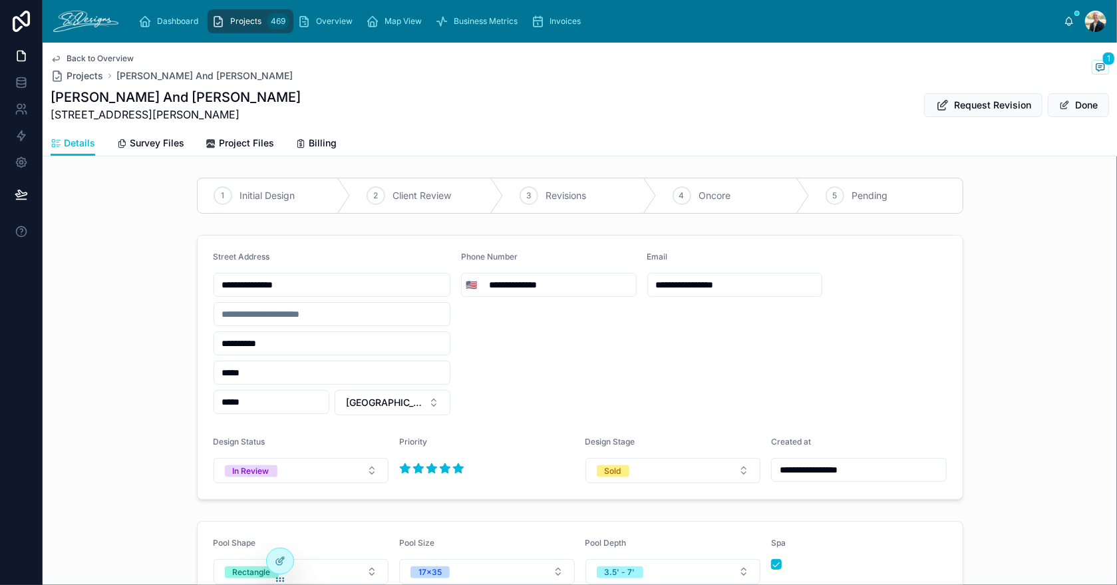
click at [1065, 379] on div "**********" at bounding box center [580, 366] width 1074 height 275
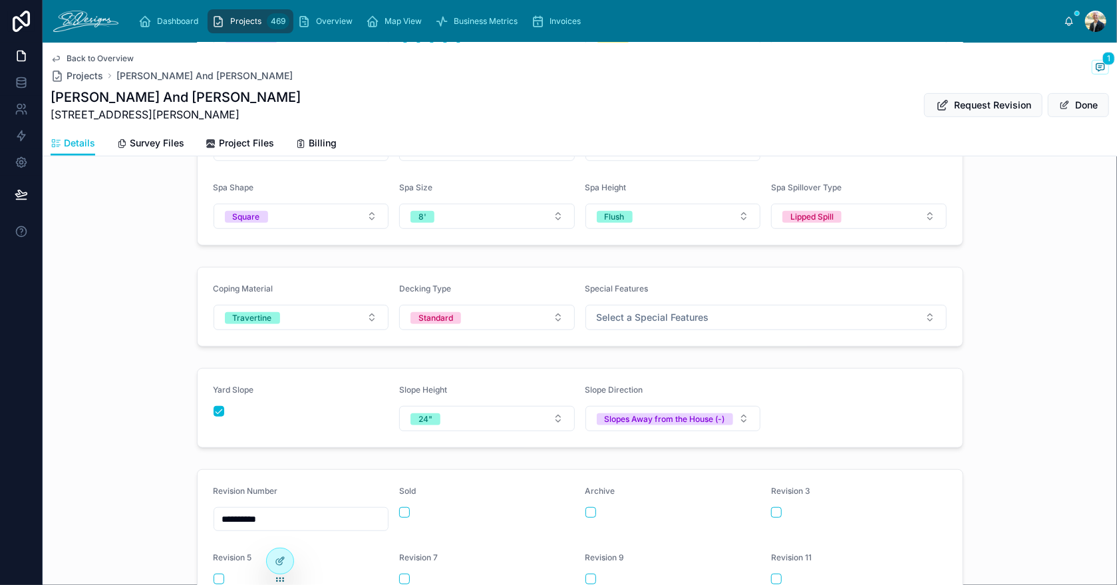
scroll to position [465, 0]
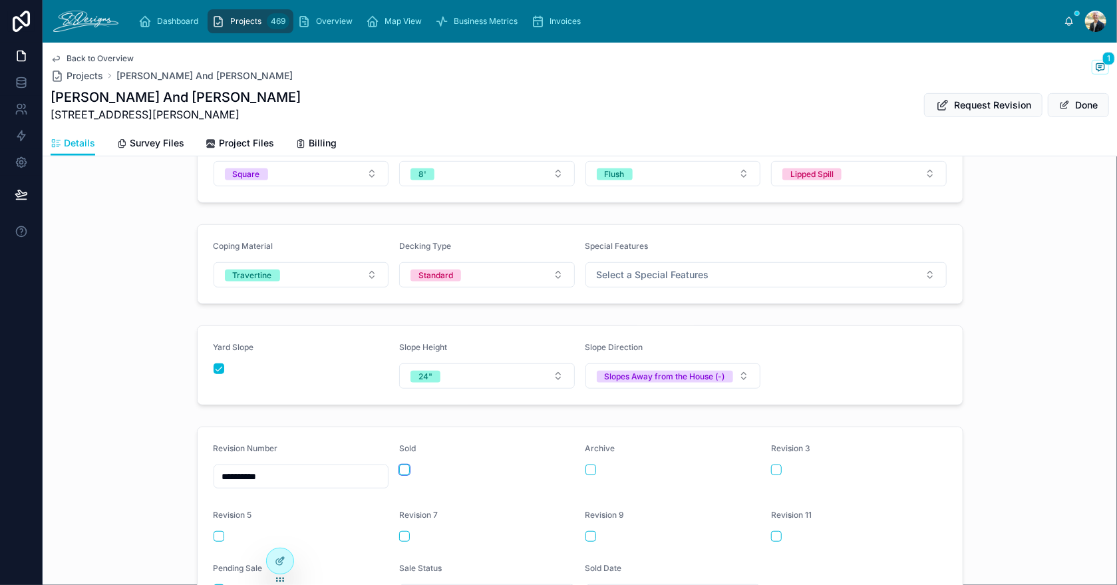
click at [399, 475] on button "button" at bounding box center [404, 469] width 11 height 11
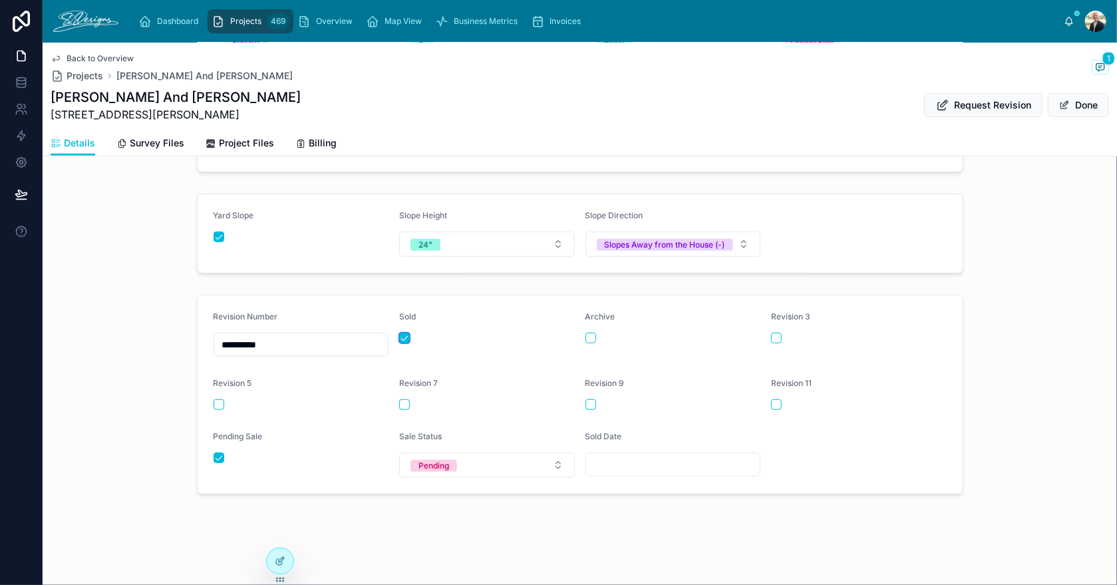
scroll to position [602, 0]
click at [213, 458] on button "button" at bounding box center [218, 457] width 11 height 11
click at [420, 464] on div "Pending" at bounding box center [433, 466] width 31 height 12
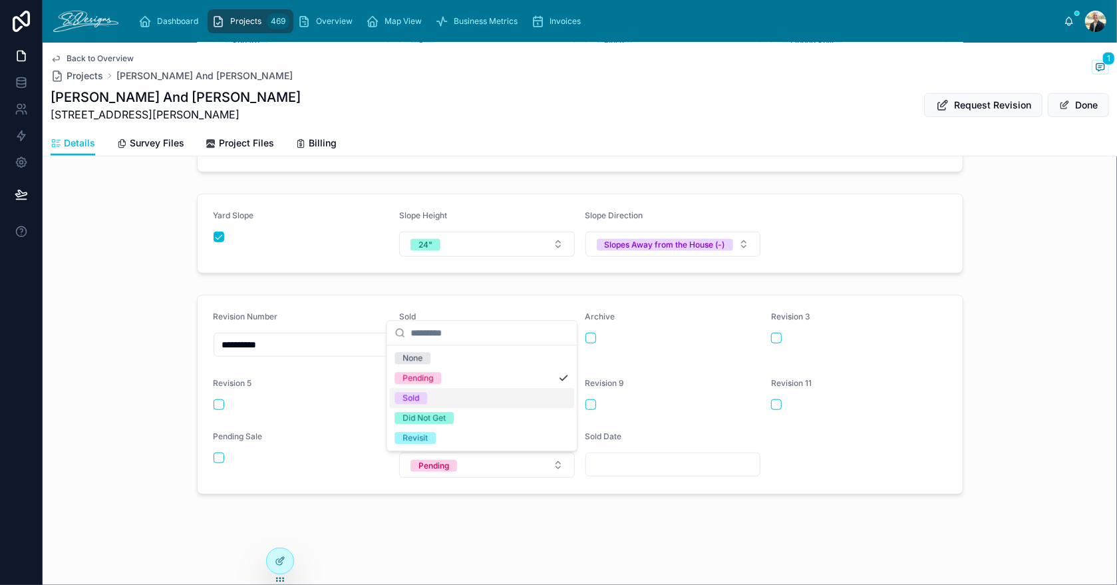
click at [425, 395] on span "Sold" at bounding box center [410, 398] width 33 height 12
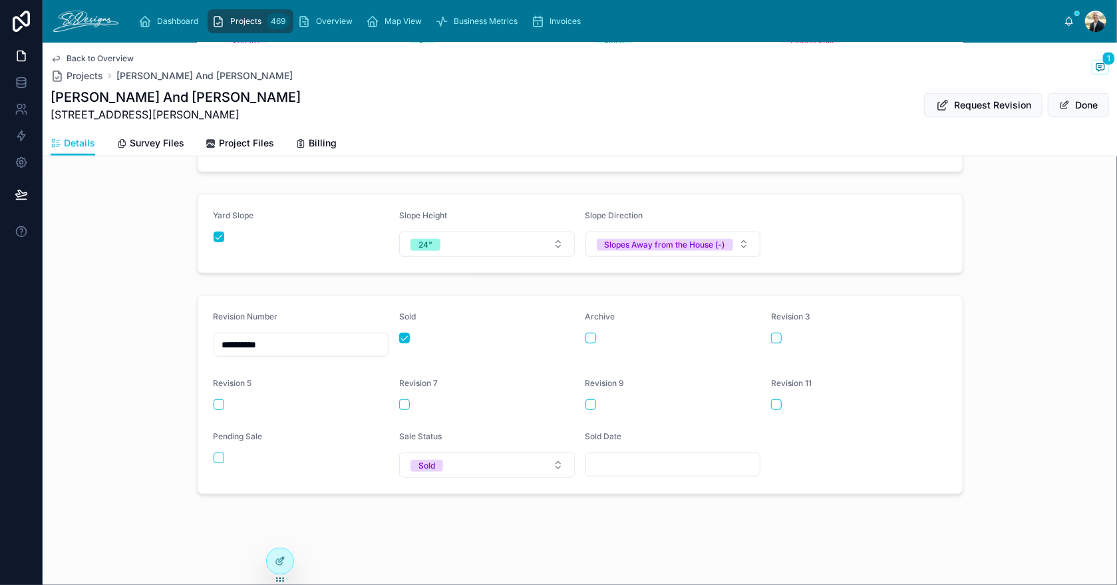
click at [692, 463] on input "text" at bounding box center [673, 464] width 174 height 19
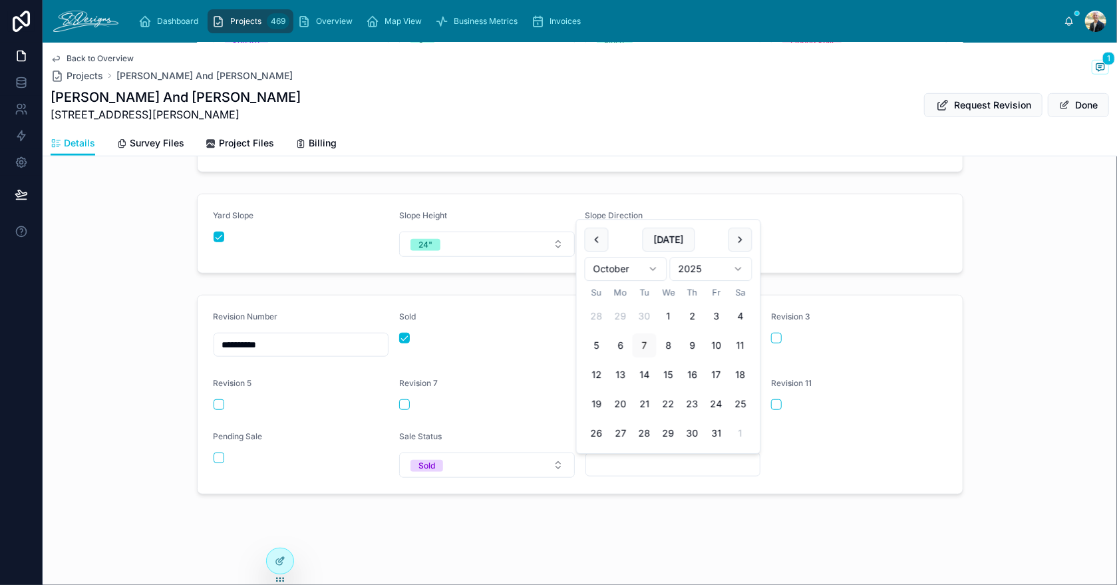
click at [673, 319] on button "1" at bounding box center [668, 316] width 24 height 24
type input "*********"
click at [948, 358] on form "**********" at bounding box center [580, 394] width 765 height 198
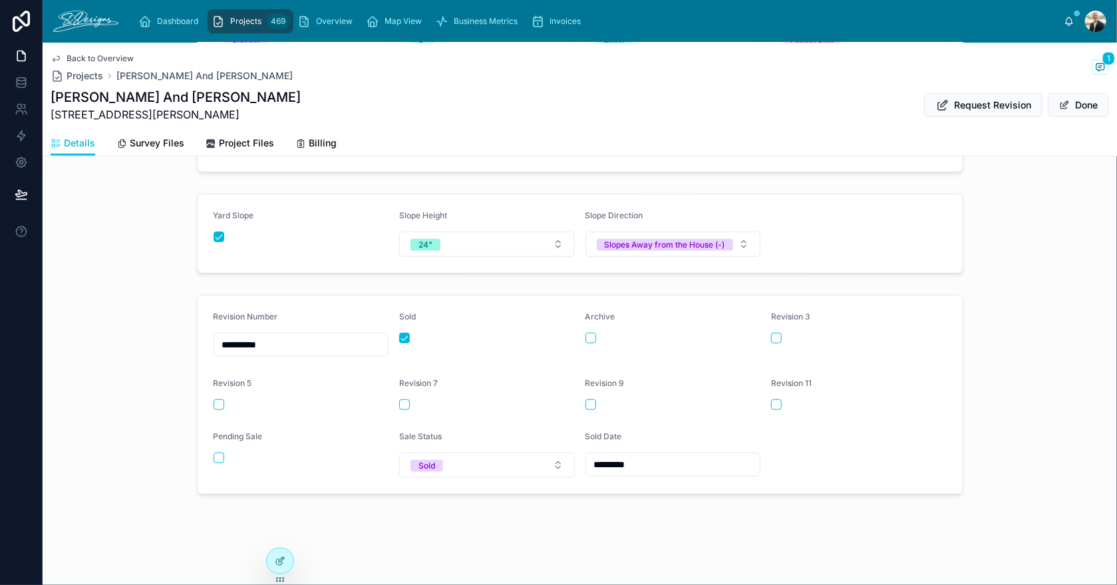
click at [1061, 104] on button "Done" at bounding box center [1077, 105] width 61 height 24
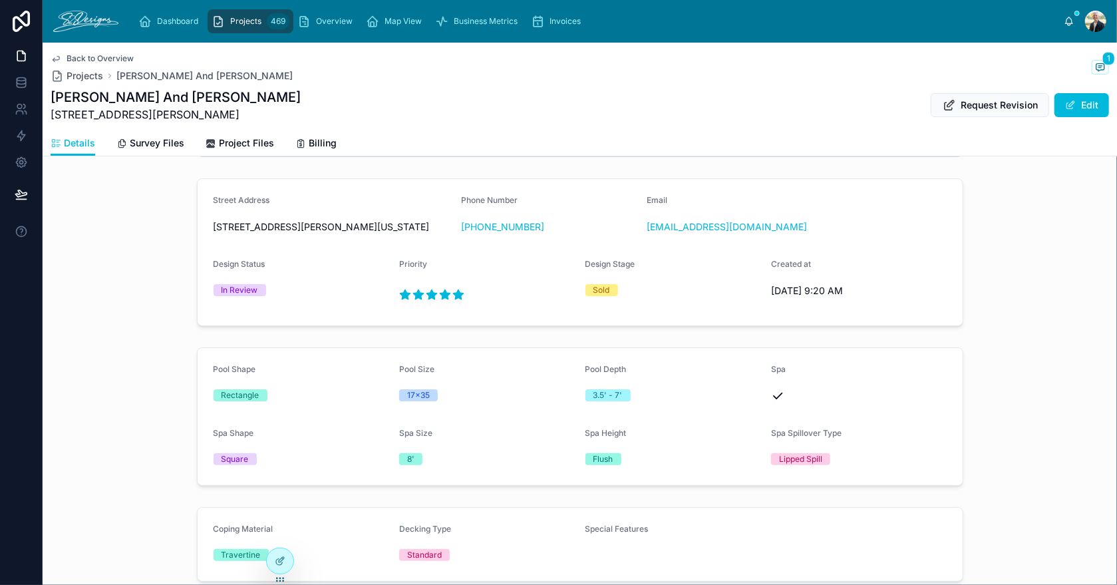
scroll to position [0, 0]
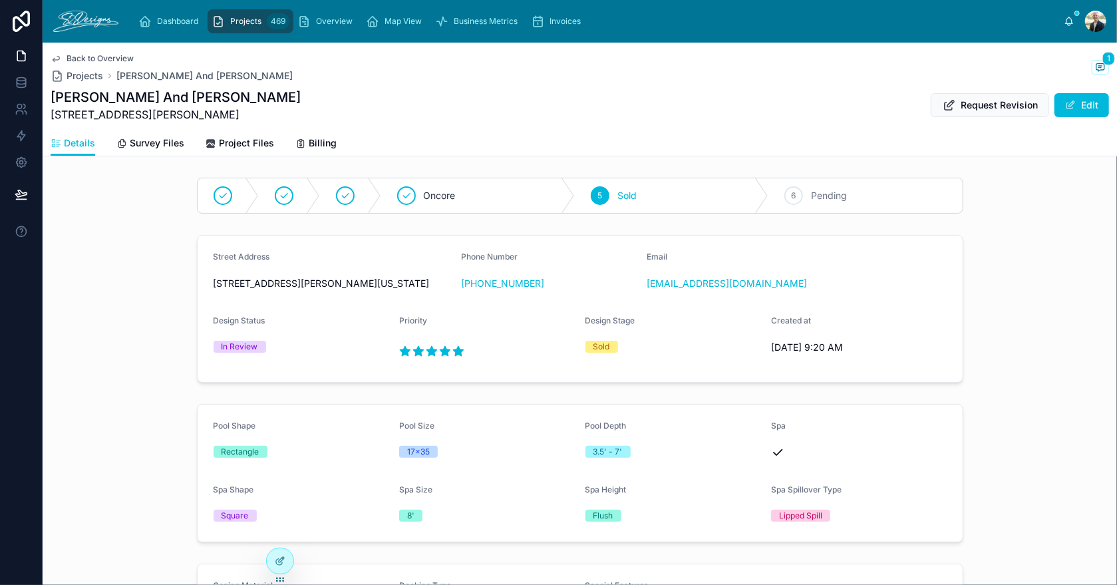
click at [349, 25] on span "Overview" at bounding box center [334, 21] width 37 height 11
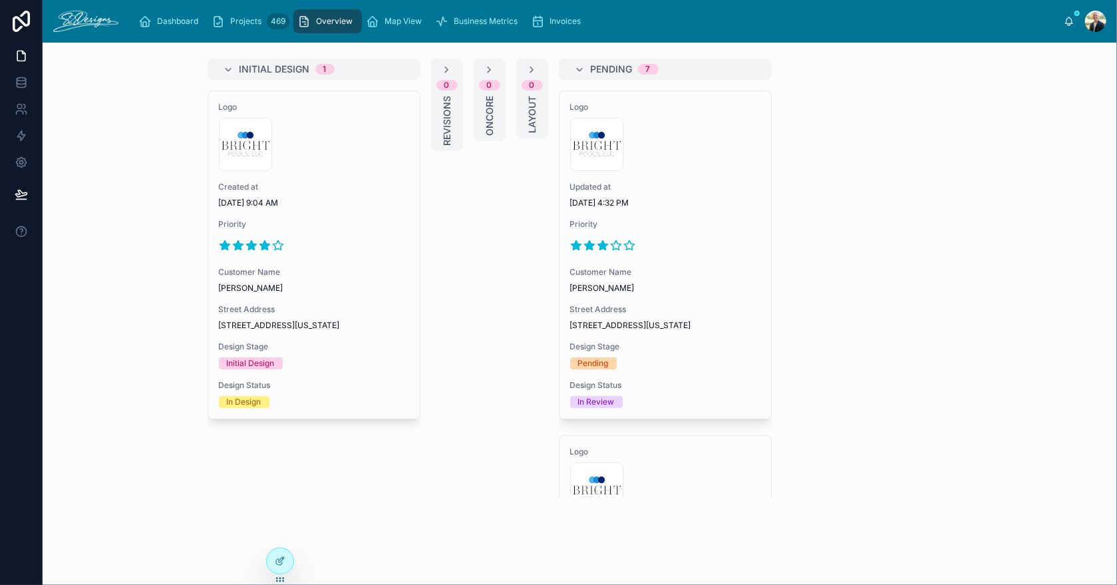
click at [676, 233] on div "Priority" at bounding box center [665, 237] width 190 height 37
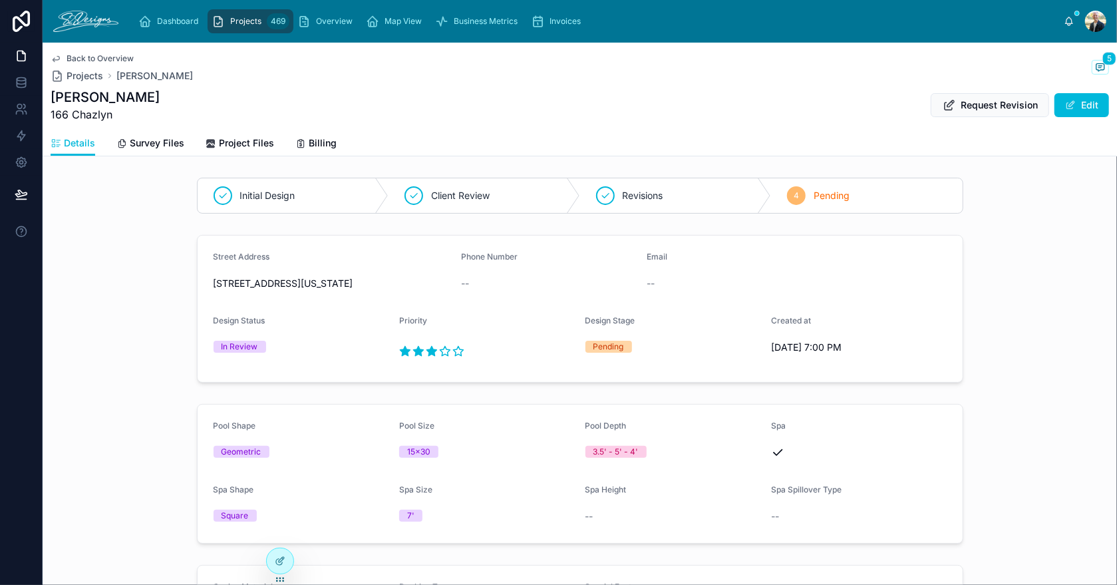
click at [1054, 102] on button "Edit" at bounding box center [1081, 105] width 55 height 24
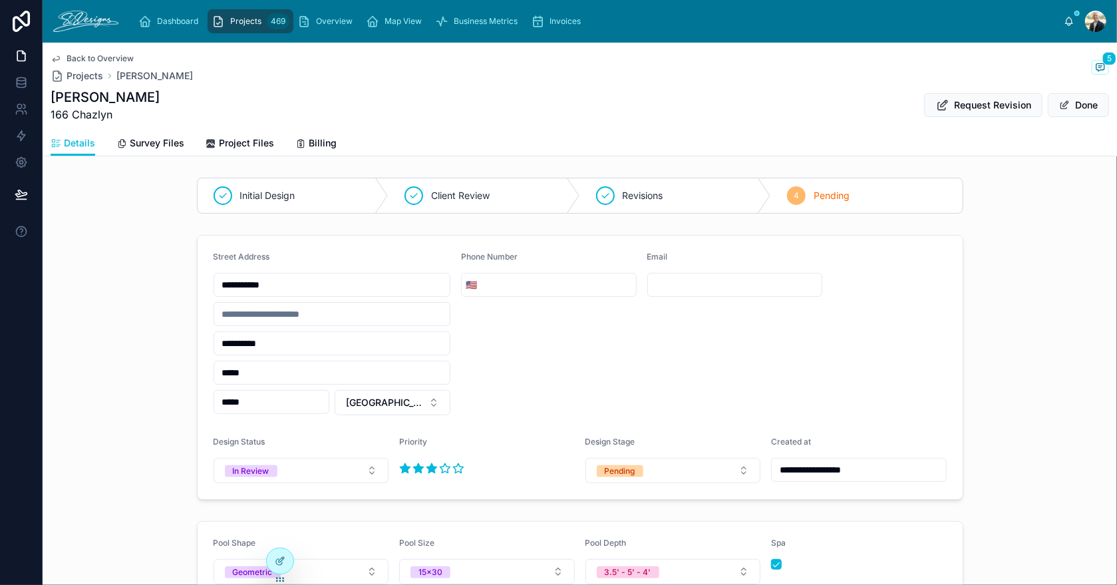
click at [680, 468] on button "Pending" at bounding box center [673, 470] width 176 height 25
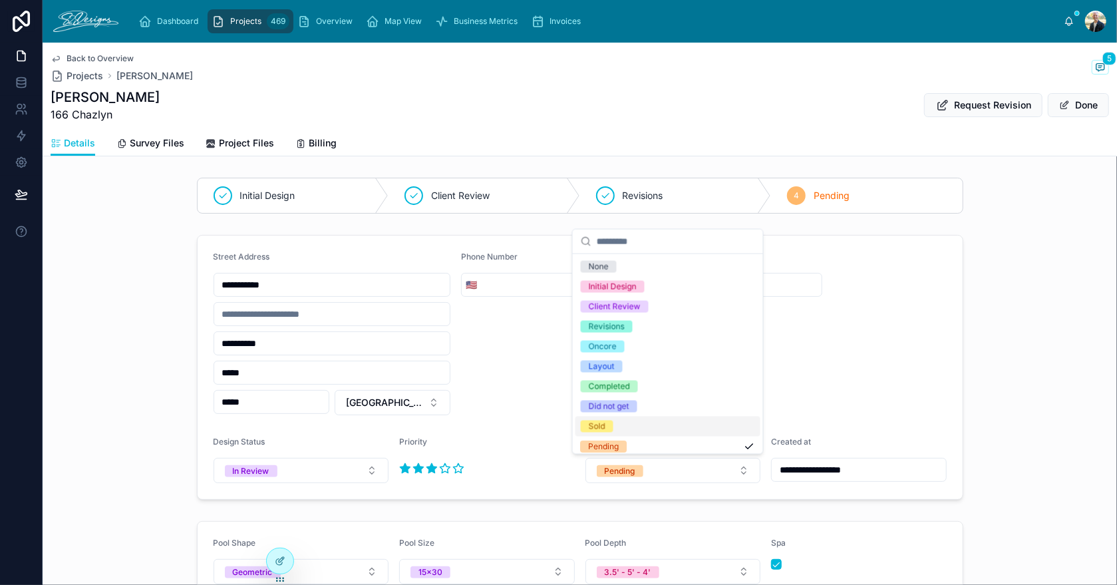
click at [624, 430] on div "Sold" at bounding box center [667, 426] width 185 height 20
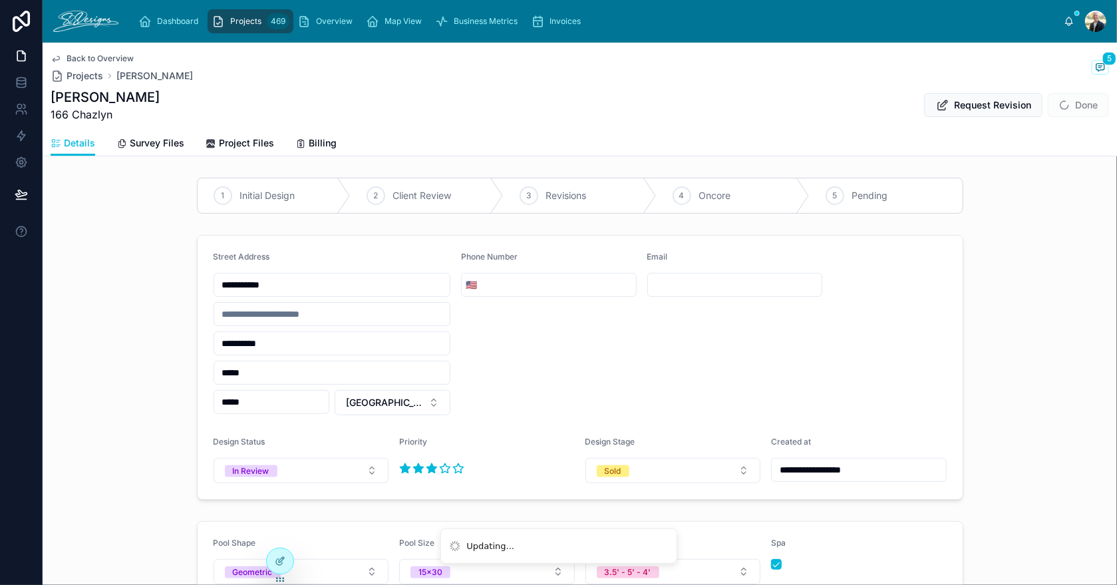
click at [997, 390] on div "**********" at bounding box center [580, 366] width 1074 height 275
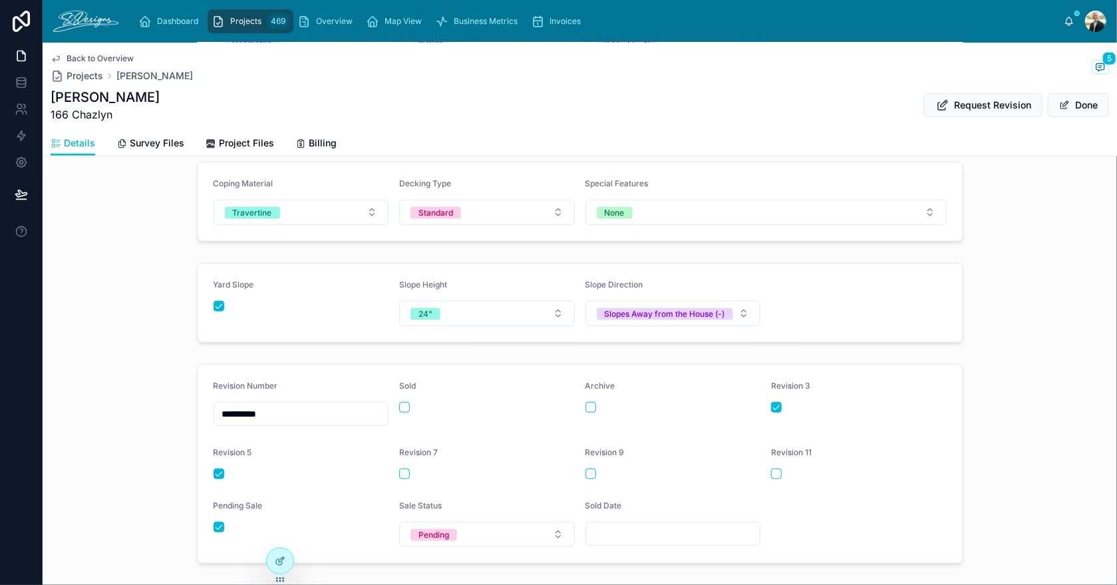
scroll to position [602, 0]
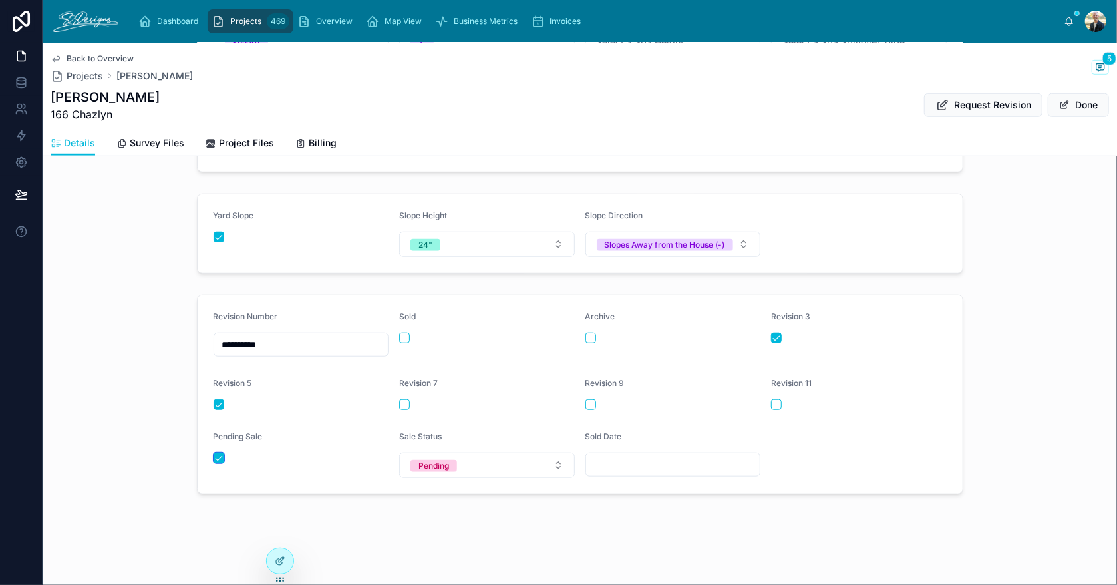
click at [213, 459] on button "button" at bounding box center [218, 457] width 11 height 11
click at [407, 335] on div at bounding box center [487, 337] width 176 height 11
click at [404, 340] on button "button" at bounding box center [404, 337] width 11 height 11
click at [495, 471] on button "Pending" at bounding box center [487, 464] width 176 height 25
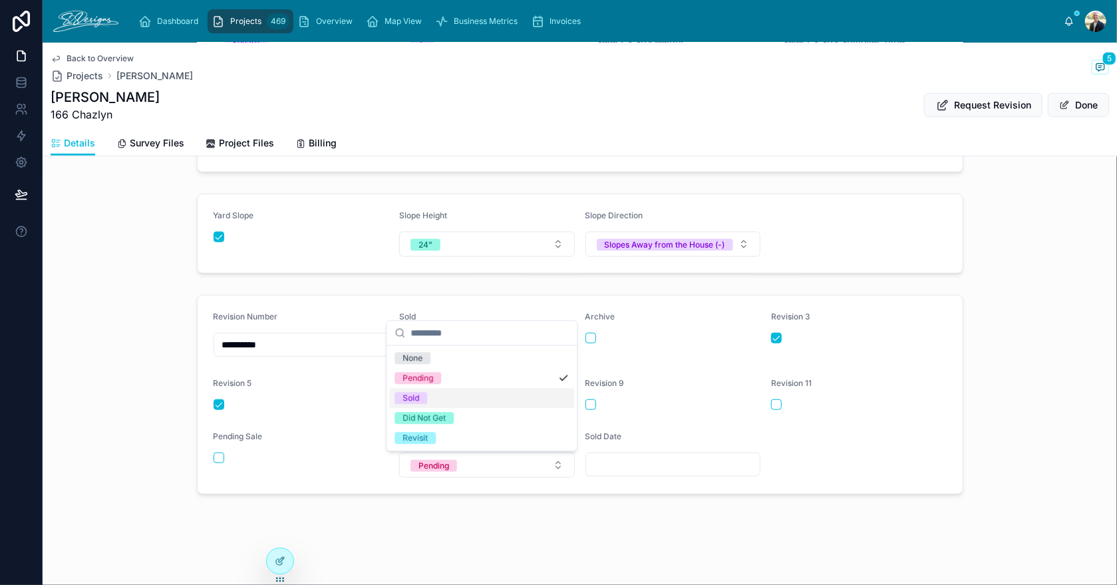
click at [440, 402] on div "Sold" at bounding box center [481, 398] width 185 height 20
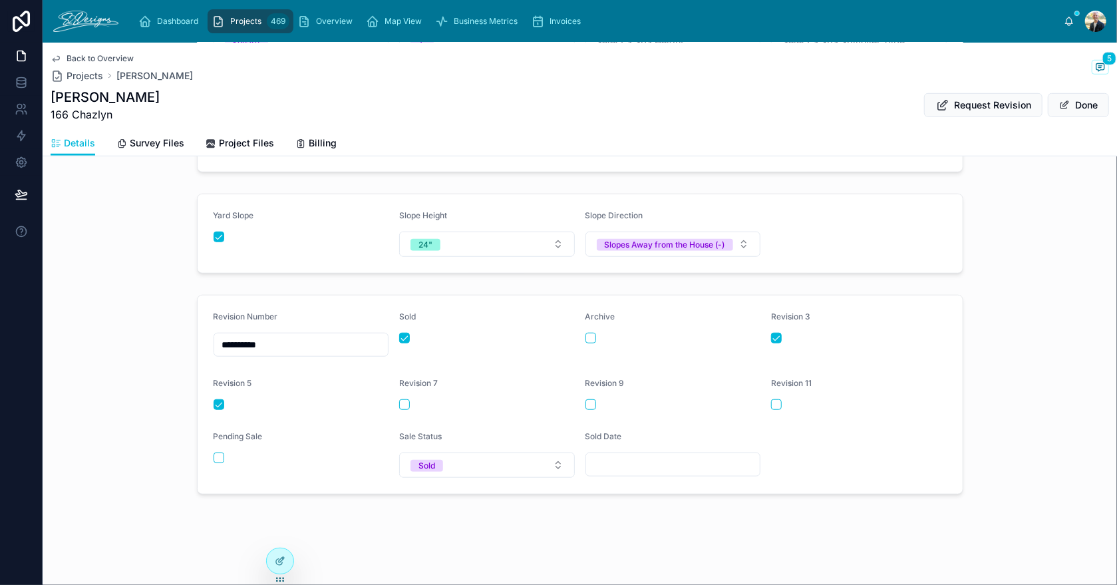
click at [596, 463] on input "text" at bounding box center [673, 464] width 174 height 19
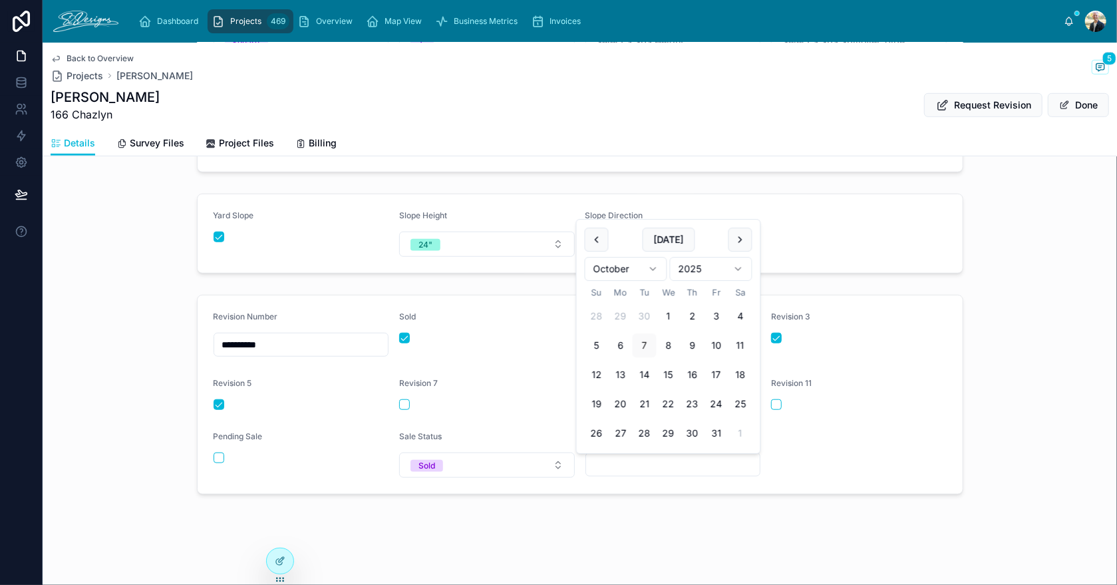
click at [666, 318] on button "1" at bounding box center [668, 316] width 24 height 24
type input "*********"
click at [998, 374] on div "**********" at bounding box center [580, 394] width 1074 height 210
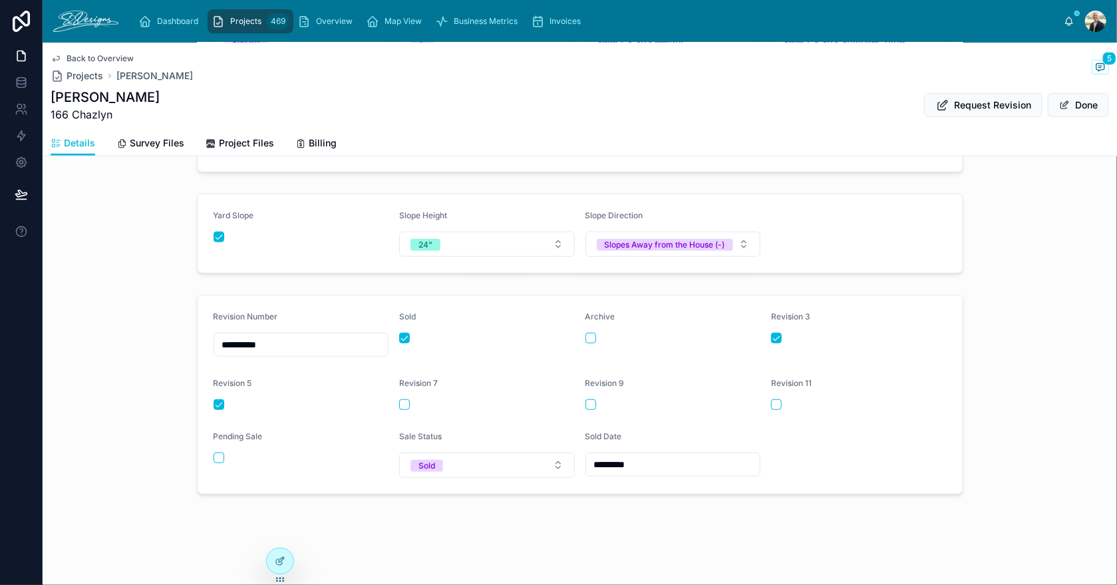
click at [1056, 112] on button "Done" at bounding box center [1077, 105] width 61 height 24
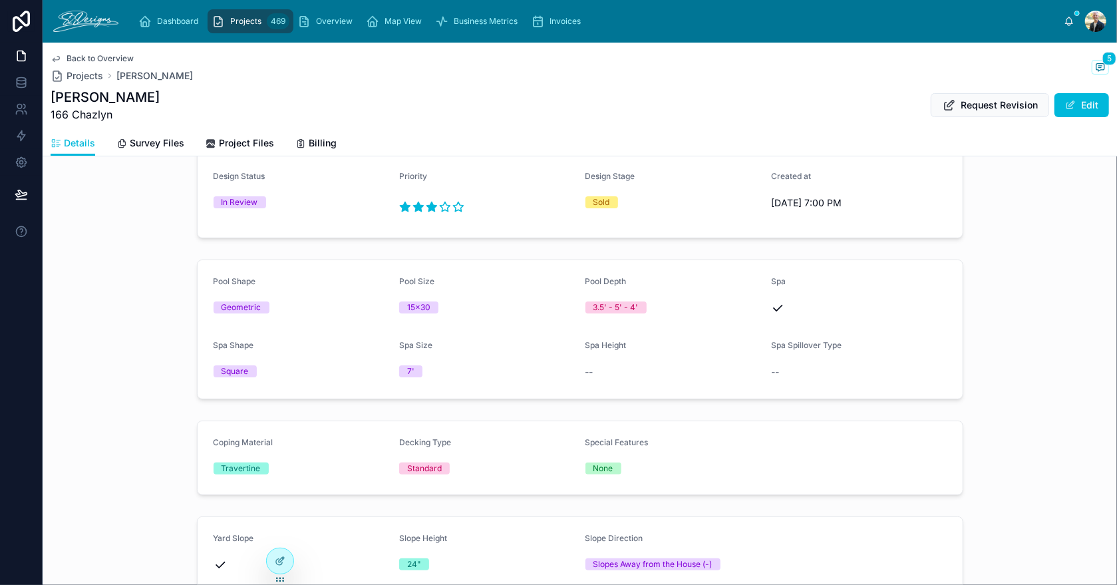
scroll to position [0, 0]
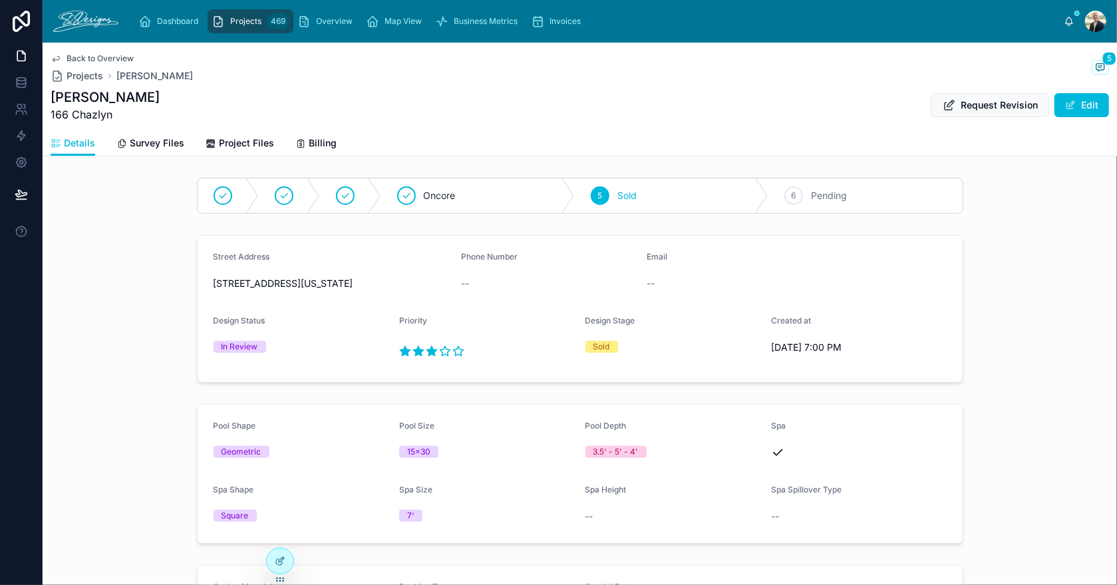
click at [323, 19] on span "Overview" at bounding box center [334, 21] width 37 height 11
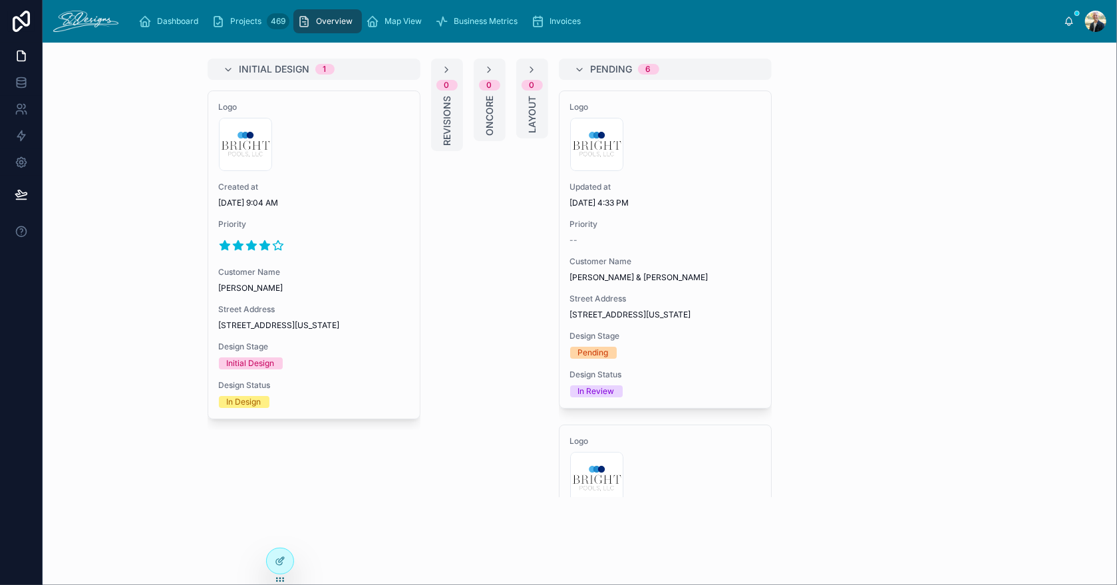
click at [702, 207] on span "[DATE] 4:33 PM" at bounding box center [665, 203] width 190 height 11
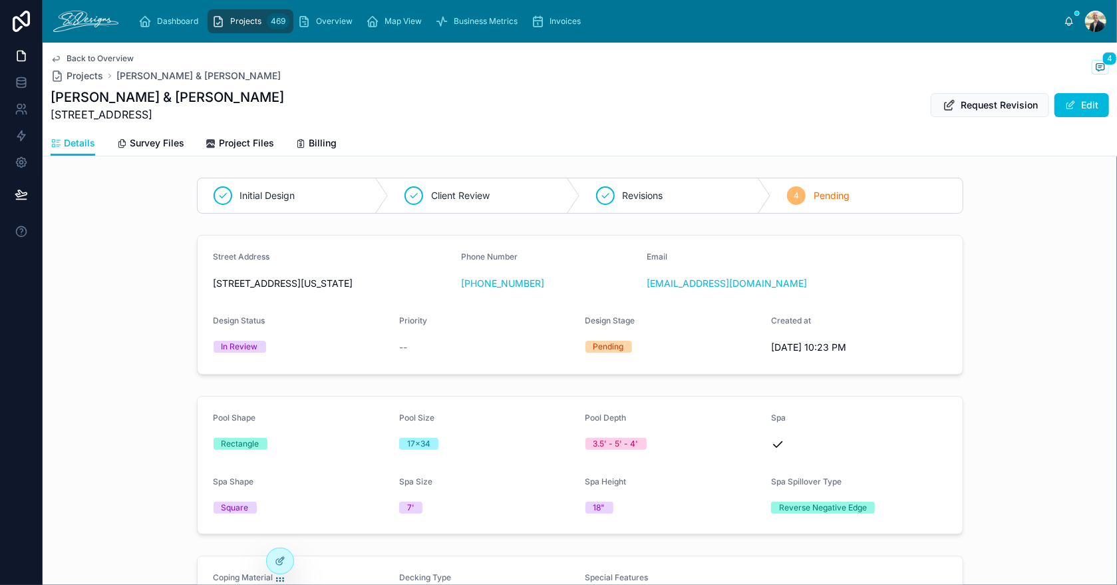
click at [1065, 106] on span at bounding box center [1070, 105] width 11 height 11
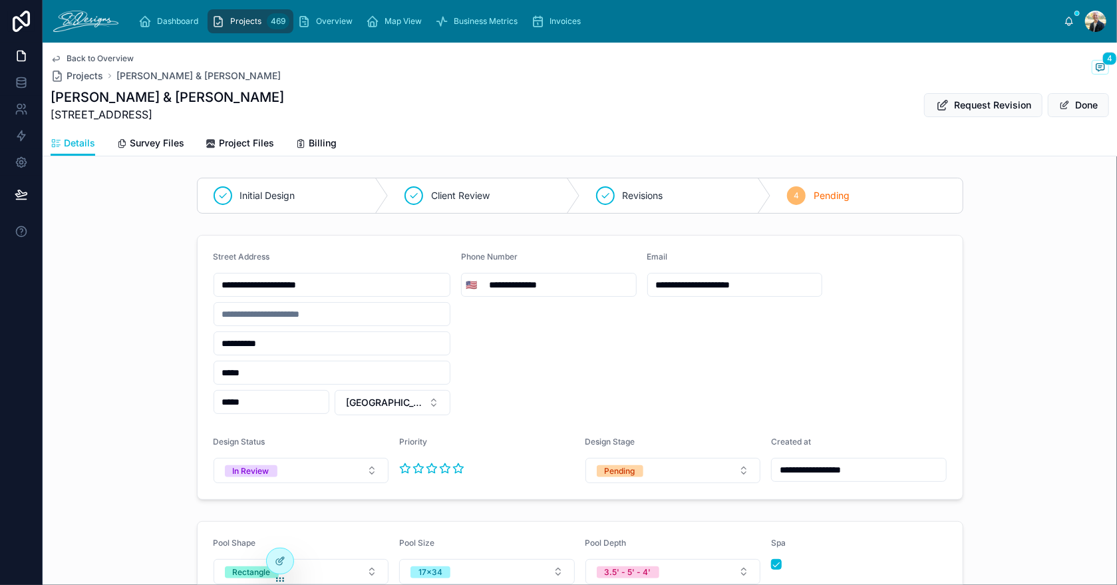
click at [667, 464] on button "Pending" at bounding box center [673, 470] width 176 height 25
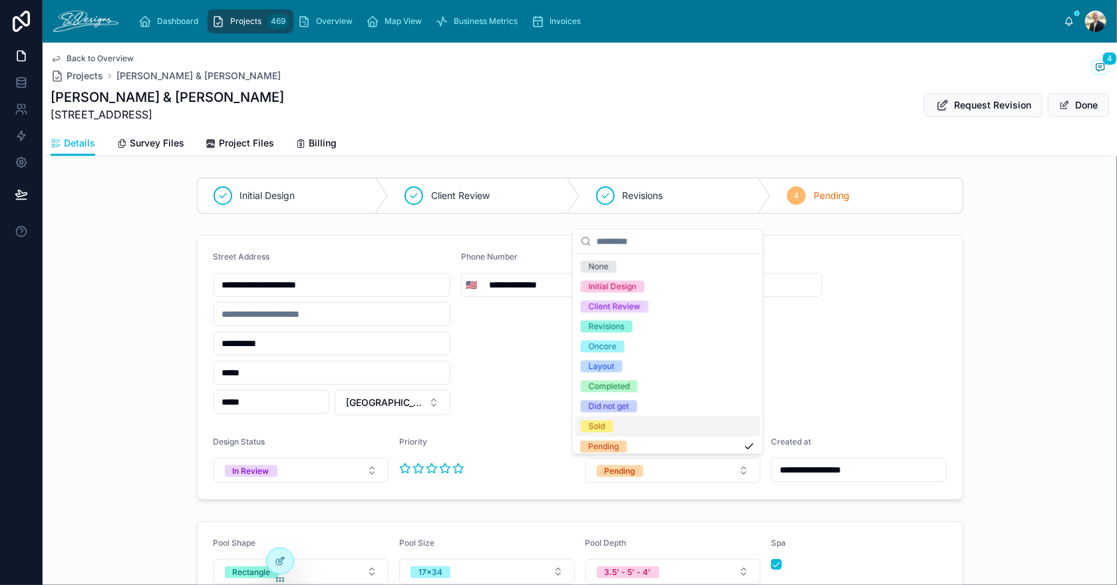
click at [614, 428] on div "Sold" at bounding box center [667, 426] width 185 height 20
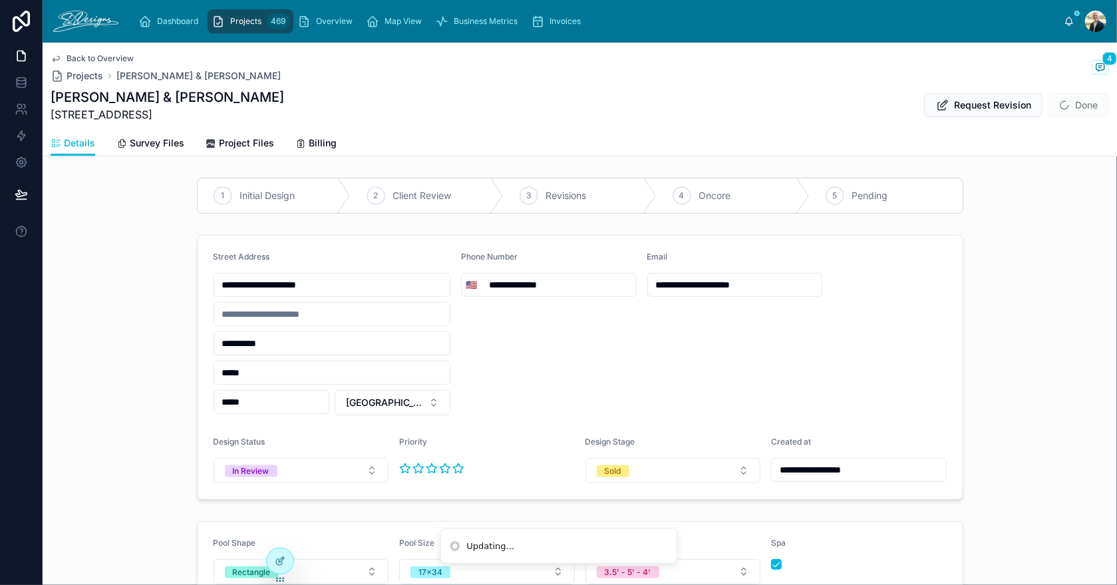
click at [1066, 373] on div "**********" at bounding box center [580, 366] width 1074 height 275
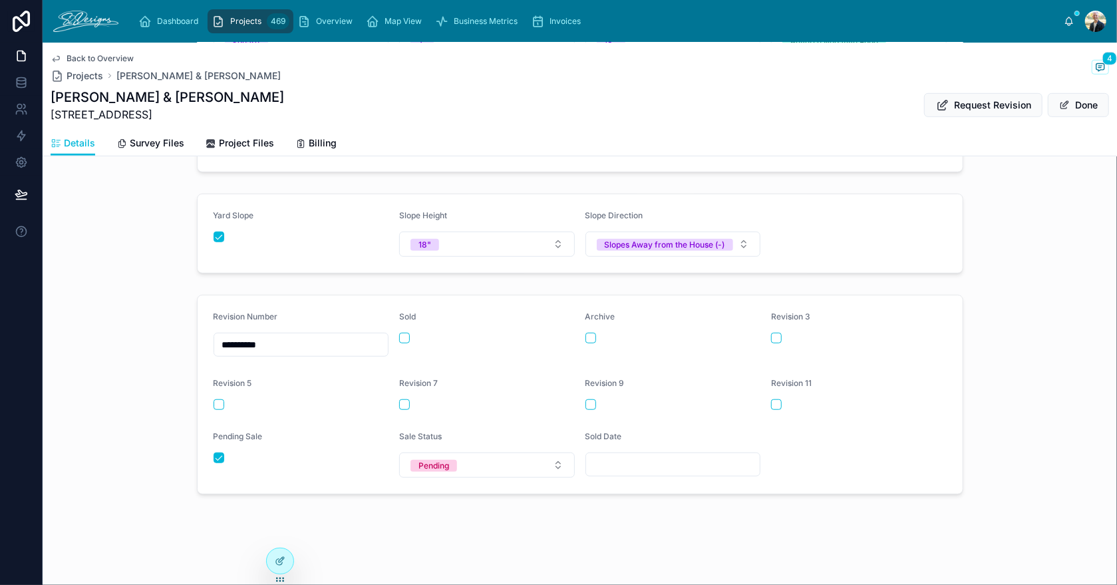
scroll to position [602, 0]
click at [401, 338] on button "button" at bounding box center [404, 337] width 11 height 11
click at [205, 460] on form "**********" at bounding box center [580, 394] width 765 height 198
click at [213, 460] on button "button" at bounding box center [218, 457] width 11 height 11
click at [418, 466] on div "Pending" at bounding box center [433, 466] width 31 height 12
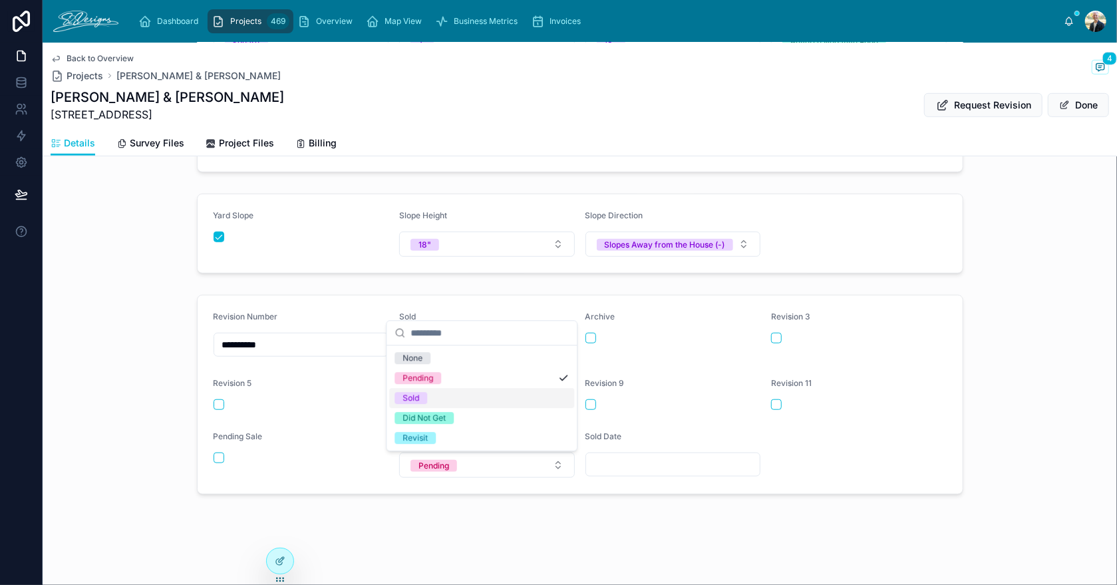
click at [444, 400] on div "Sold" at bounding box center [481, 398] width 185 height 20
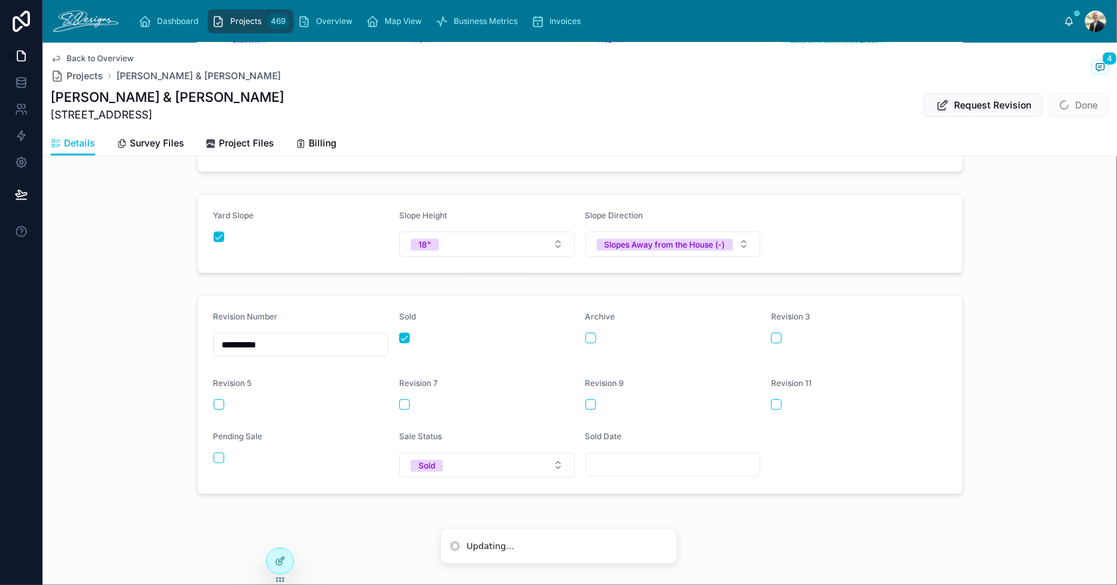
click at [607, 463] on input "text" at bounding box center [673, 464] width 174 height 19
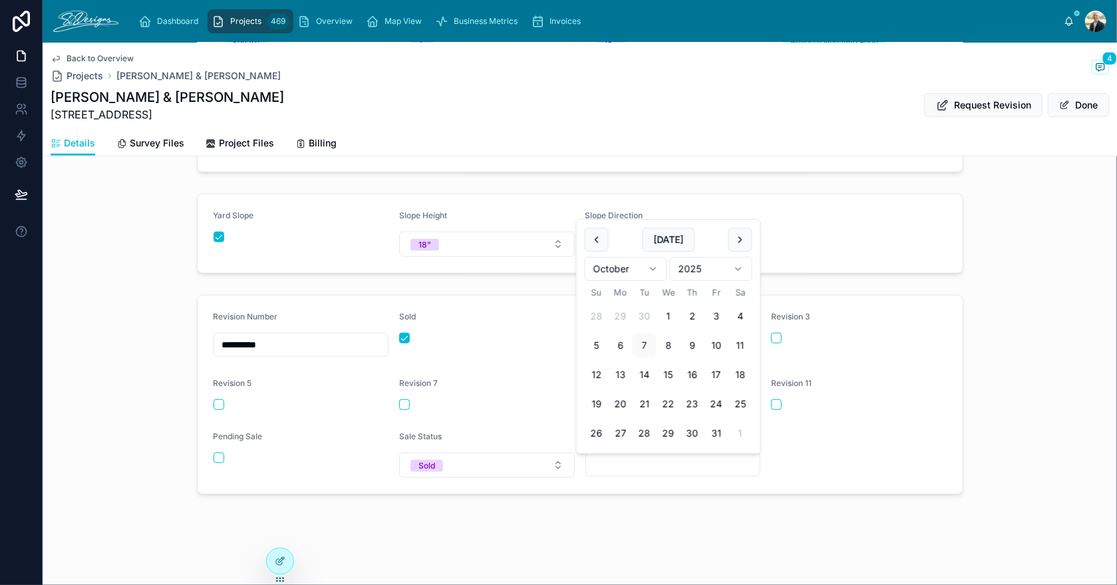
click at [718, 350] on button "10" at bounding box center [716, 345] width 24 height 24
click at [666, 317] on button "1" at bounding box center [668, 316] width 24 height 24
type input "*********"
click at [976, 404] on div "**********" at bounding box center [580, 394] width 1074 height 210
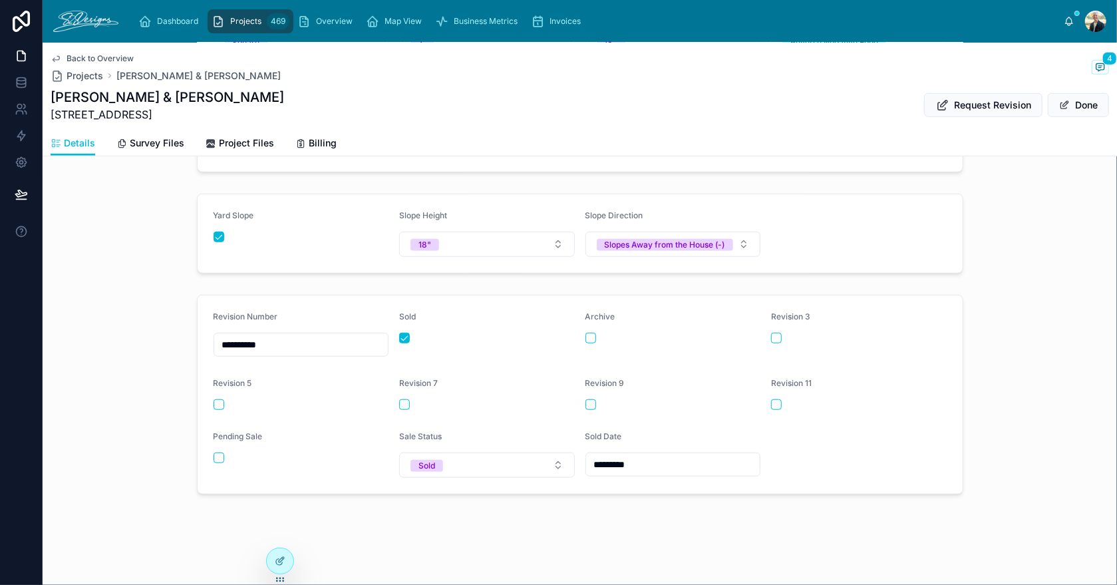
click at [1065, 112] on button "Done" at bounding box center [1077, 105] width 61 height 24
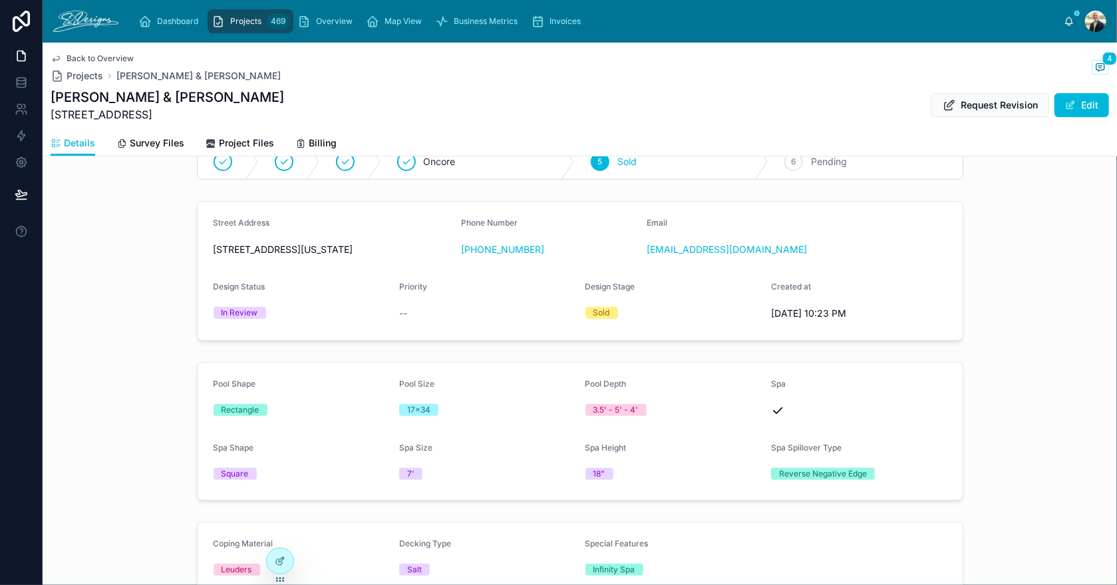
scroll to position [0, 0]
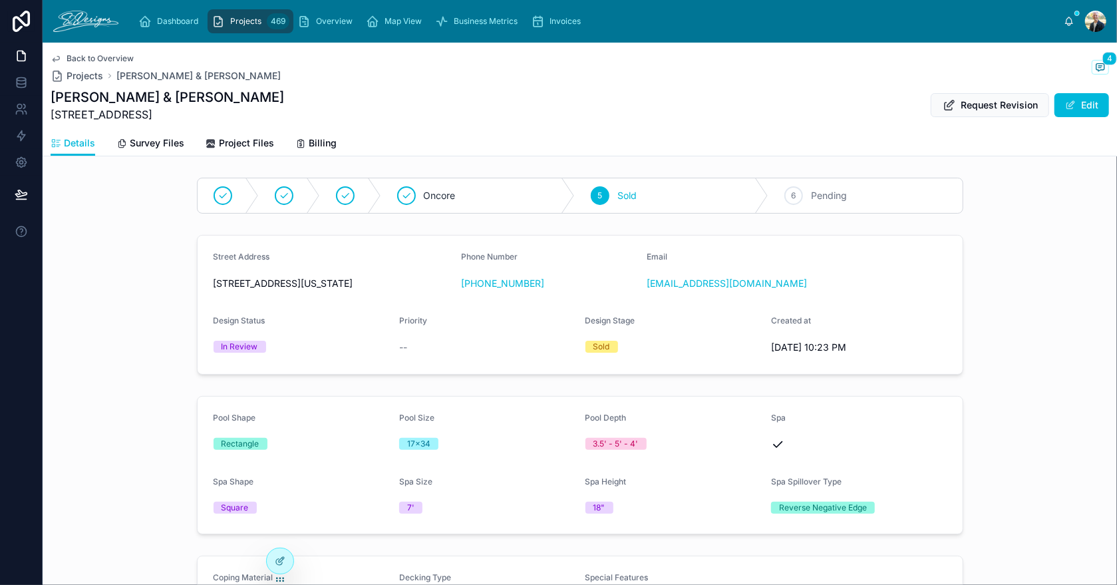
click at [334, 35] on div "Dashboard Projects 469 Overview Map View Business Metrics Invoices" at bounding box center [596, 21] width 934 height 29
click at [334, 28] on div "Overview" at bounding box center [327, 21] width 61 height 21
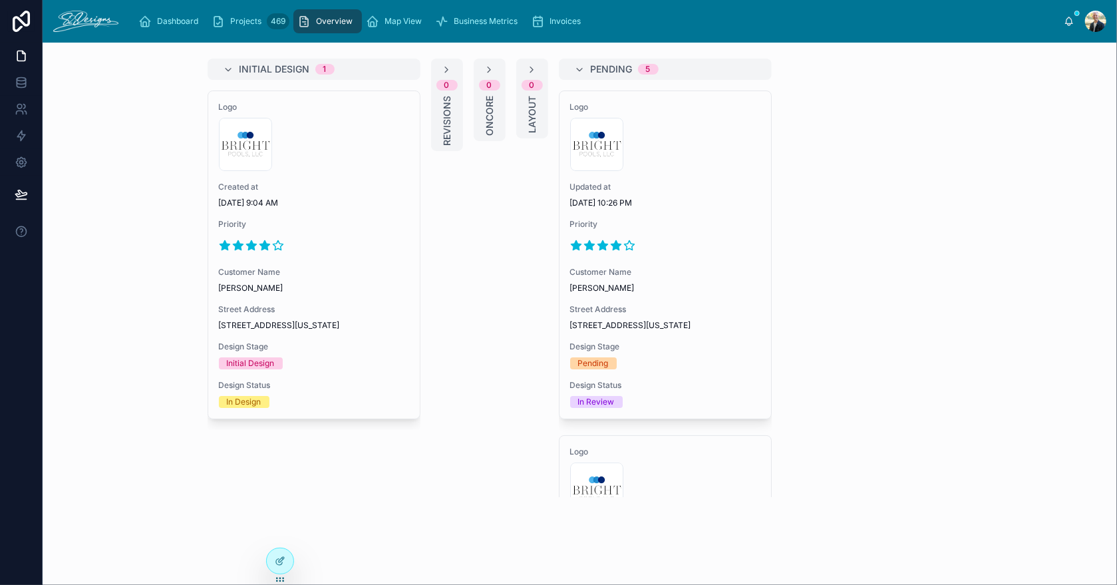
click at [717, 243] on div at bounding box center [665, 245] width 190 height 21
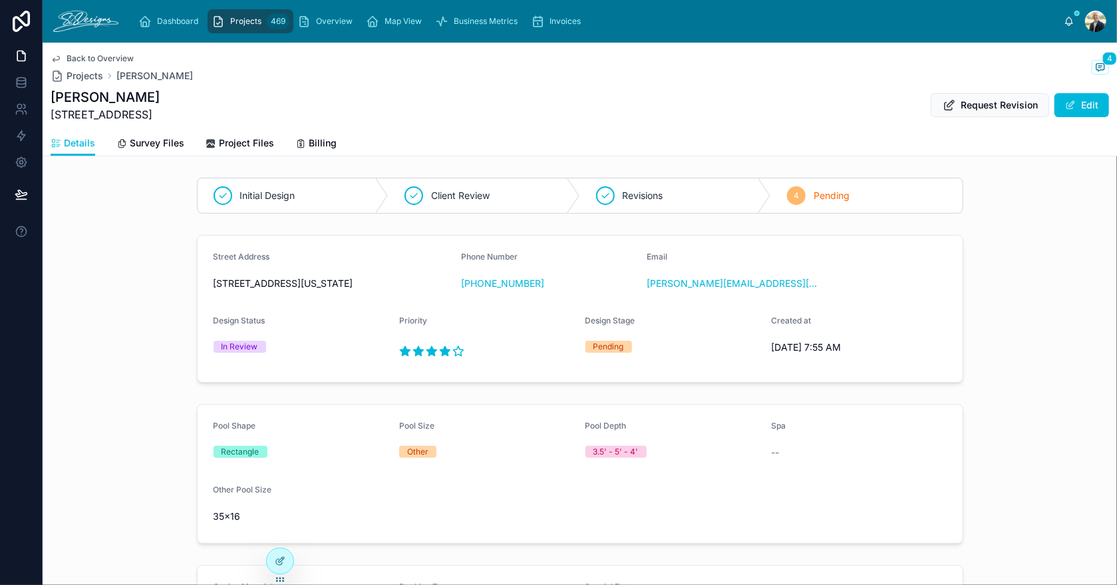
click at [1065, 102] on span at bounding box center [1070, 105] width 11 height 11
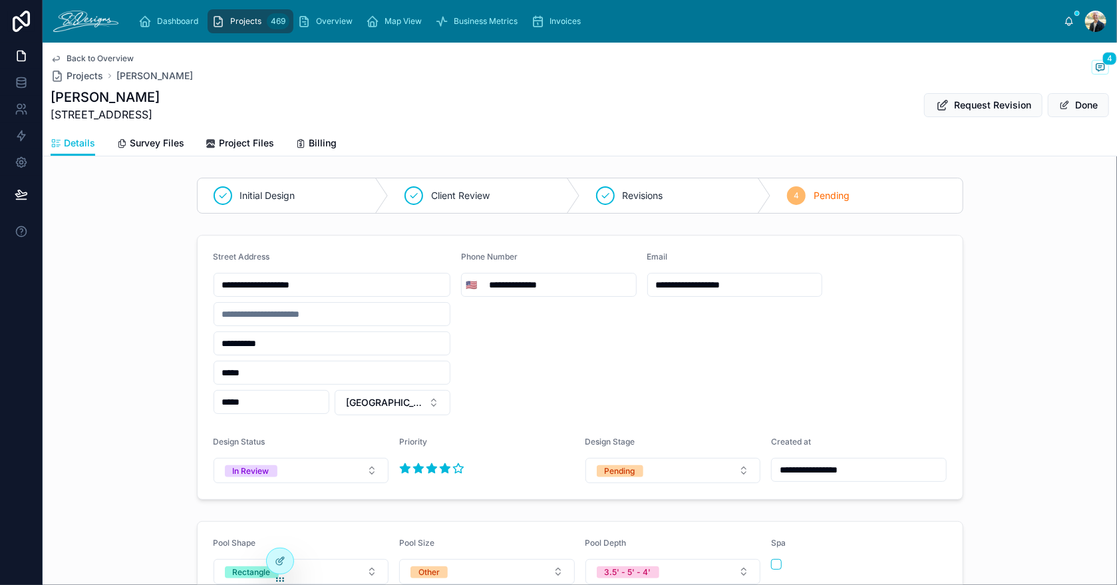
click at [612, 469] on div "Pending" at bounding box center [619, 471] width 31 height 12
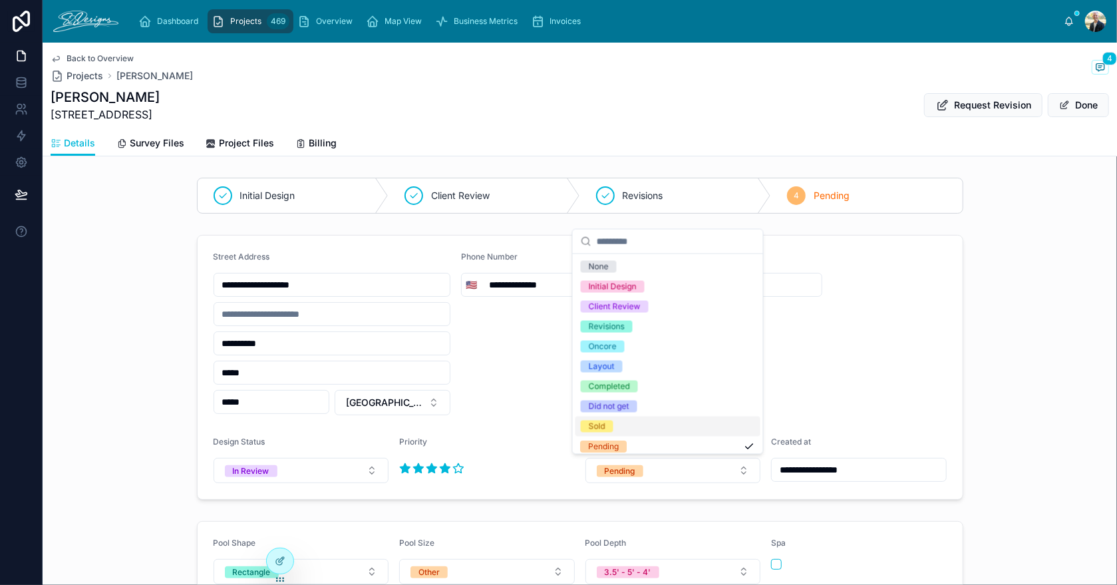
click at [625, 426] on div "Sold" at bounding box center [667, 426] width 185 height 20
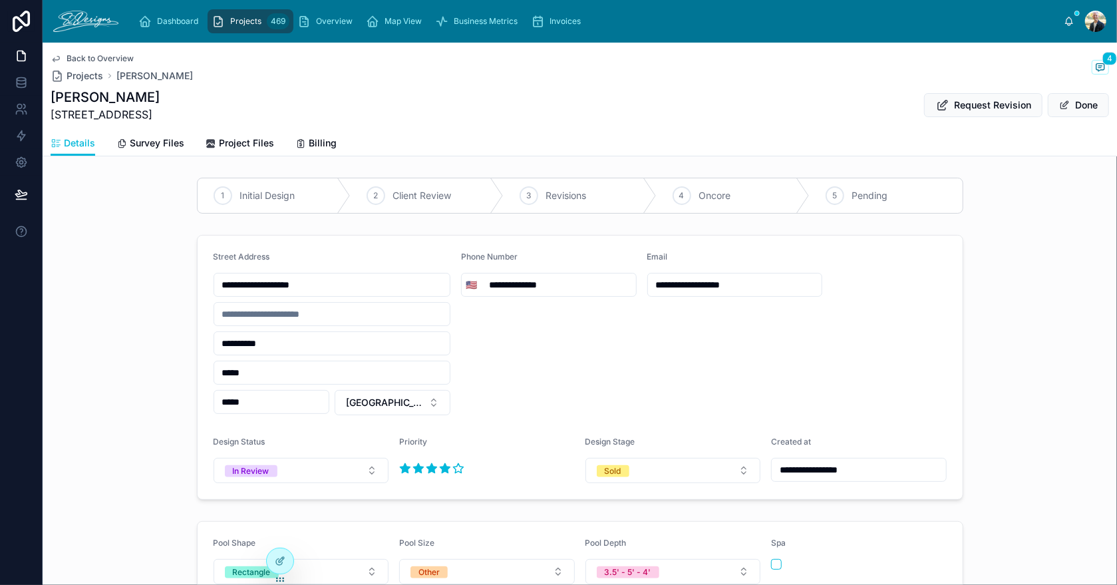
click at [965, 421] on div "**********" at bounding box center [580, 366] width 1074 height 275
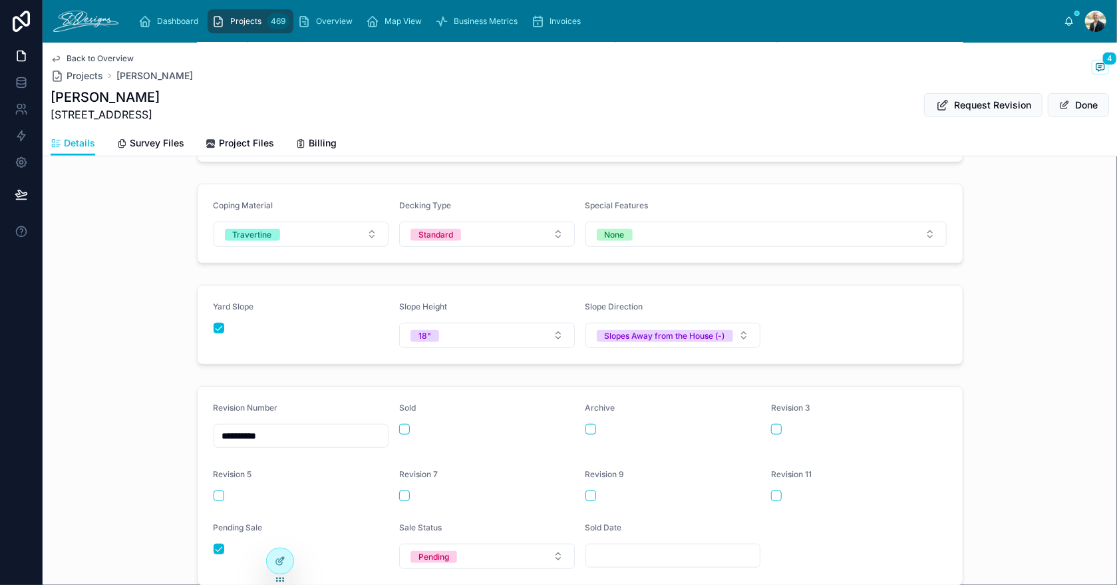
scroll to position [531, 0]
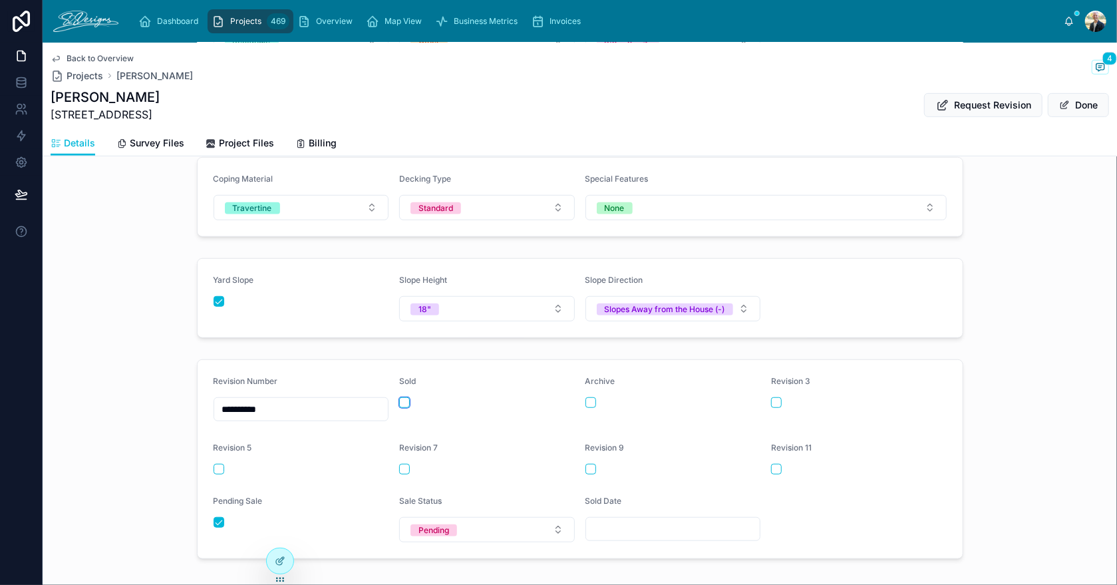
click at [401, 408] on button "button" at bounding box center [404, 402] width 11 height 11
click at [213, 526] on button "button" at bounding box center [218, 522] width 11 height 11
click at [410, 535] on span "Pending" at bounding box center [433, 530] width 47 height 12
click at [408, 462] on div "Sold" at bounding box center [410, 468] width 17 height 12
click at [640, 533] on input "text" at bounding box center [673, 528] width 174 height 19
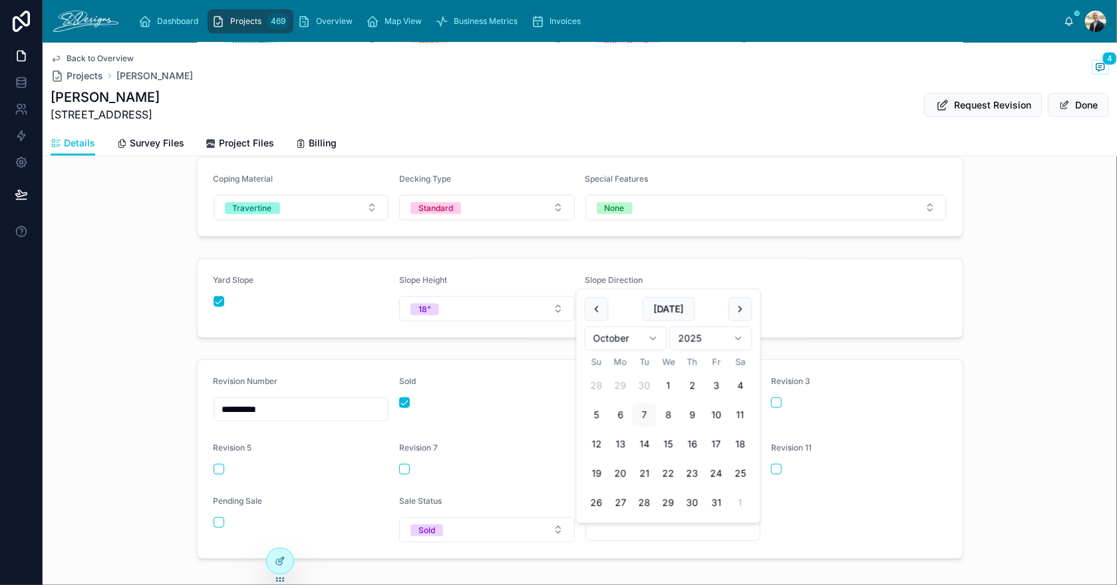
click at [666, 386] on button "1" at bounding box center [668, 386] width 24 height 24
type input "*********"
click at [968, 451] on div "**********" at bounding box center [580, 459] width 1074 height 210
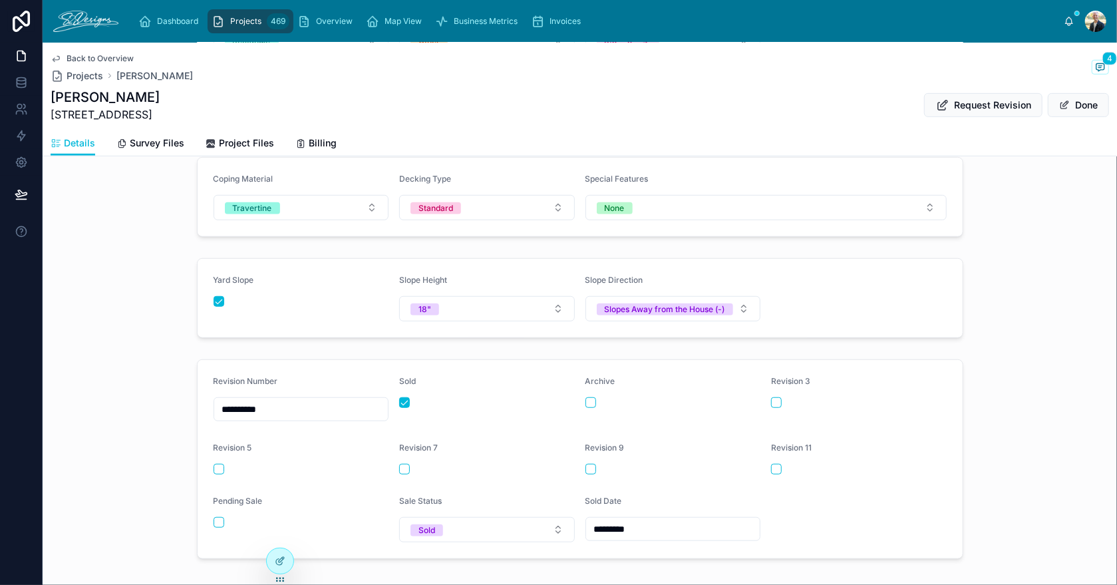
click at [1059, 106] on span at bounding box center [1064, 105] width 11 height 11
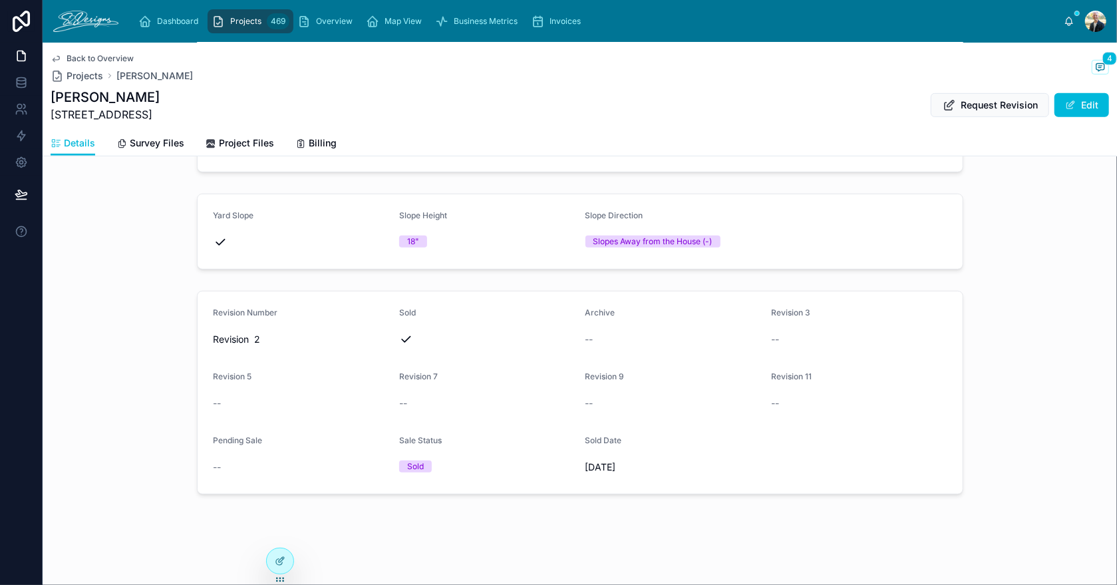
scroll to position [429, 0]
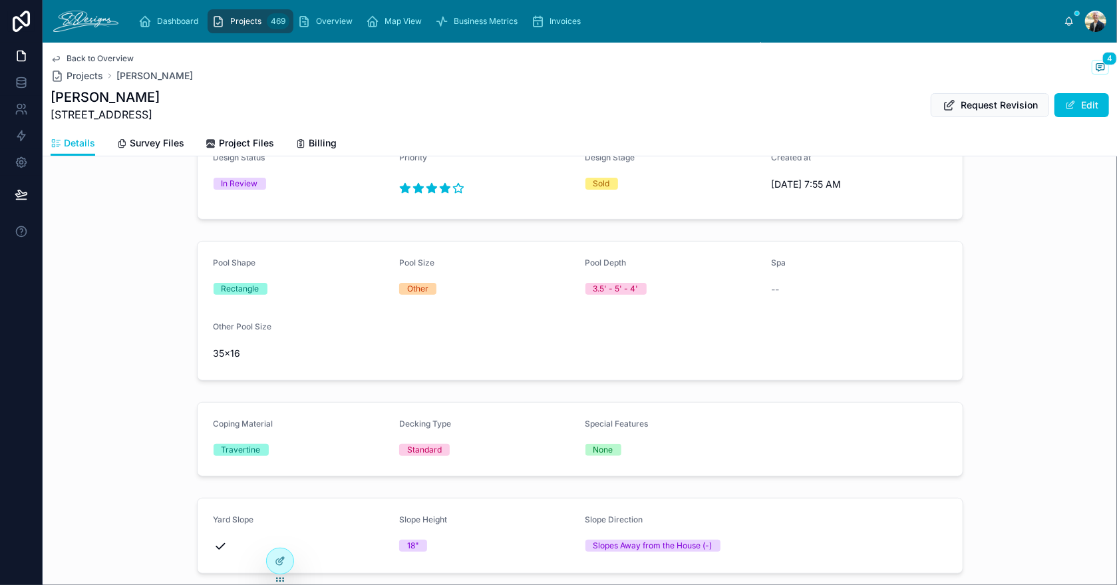
click at [323, 22] on span "Overview" at bounding box center [334, 21] width 37 height 11
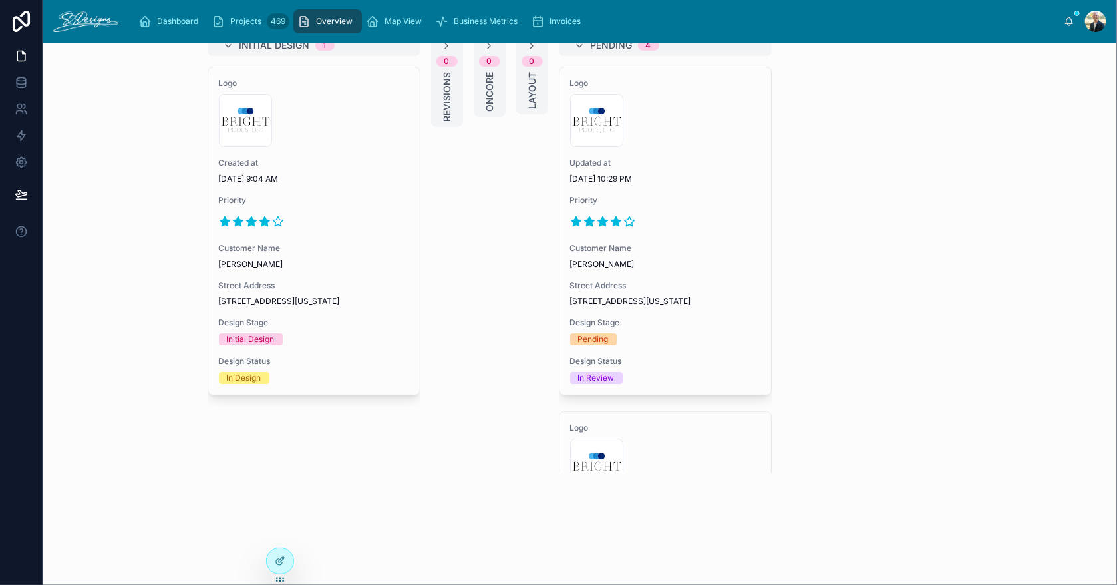
scroll to position [24, 0]
click at [690, 171] on div "Updated at [DATE] 10:29 PM" at bounding box center [665, 171] width 190 height 27
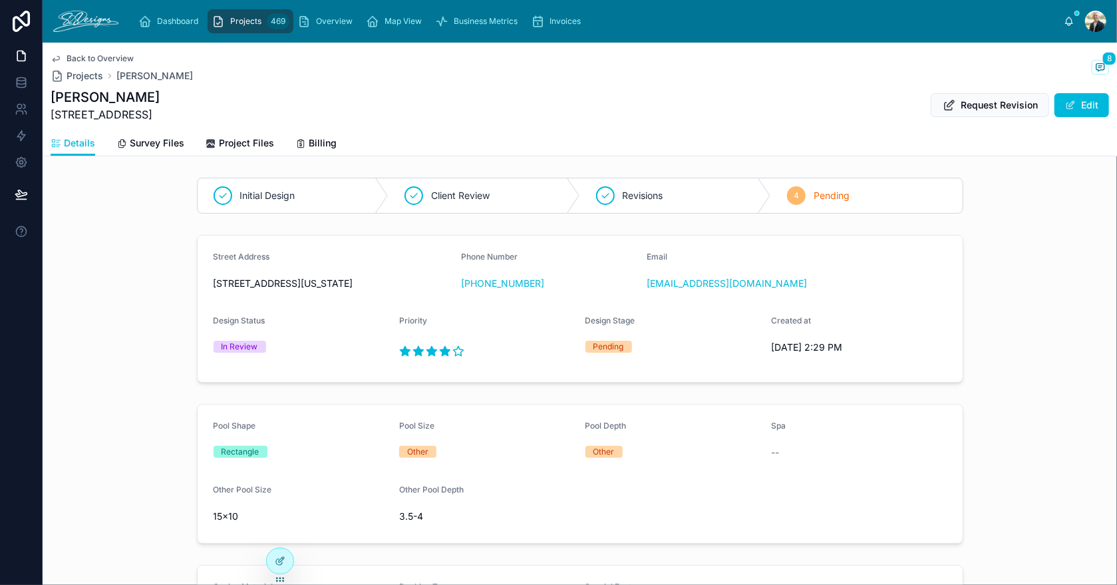
click at [1065, 100] on span at bounding box center [1070, 105] width 11 height 11
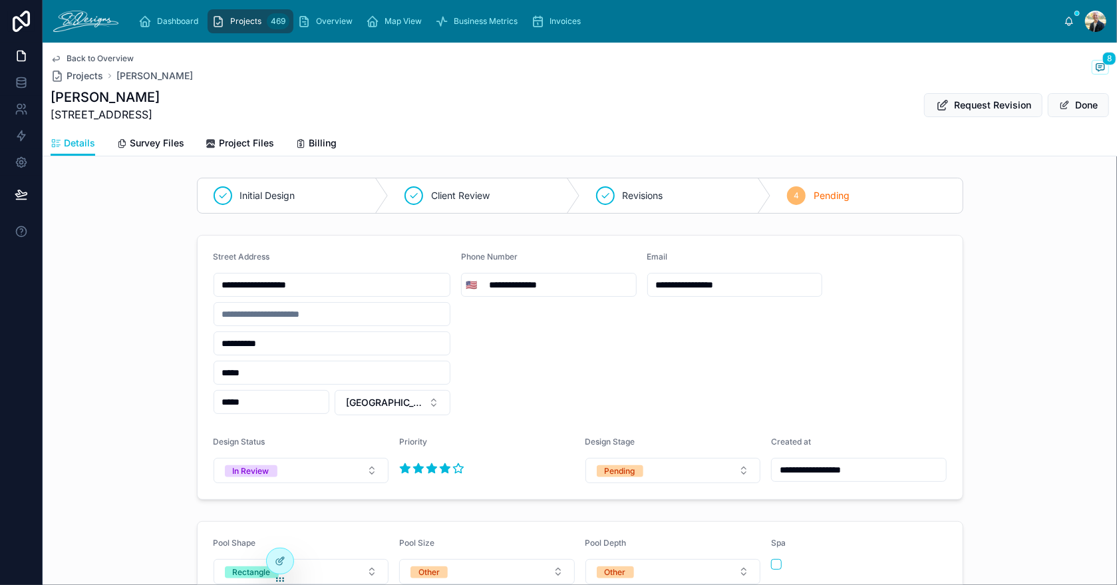
click at [607, 469] on div "Pending" at bounding box center [619, 471] width 31 height 12
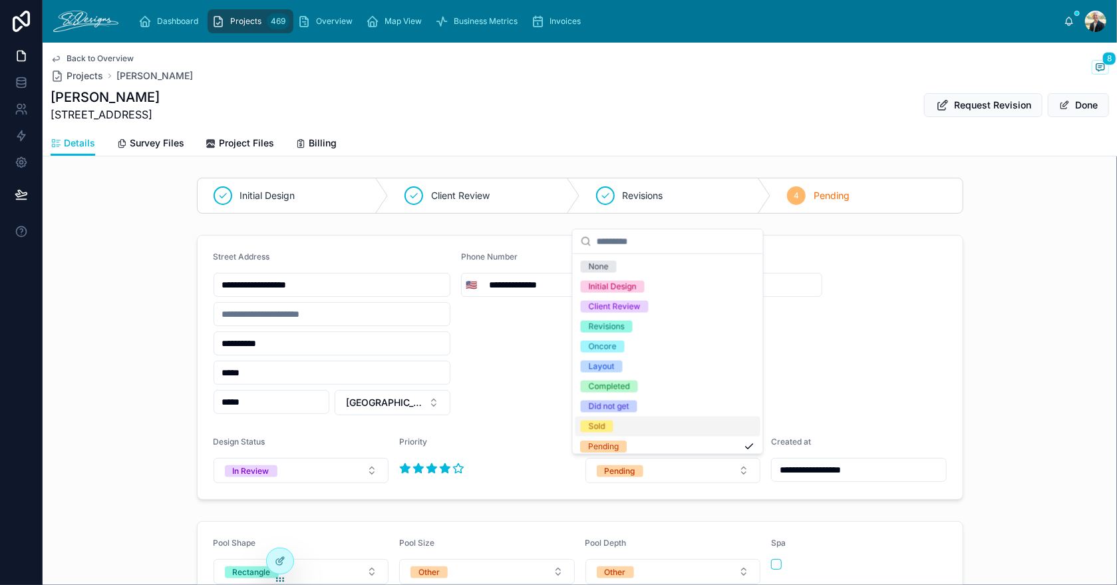
click at [620, 422] on div "Sold" at bounding box center [667, 426] width 185 height 20
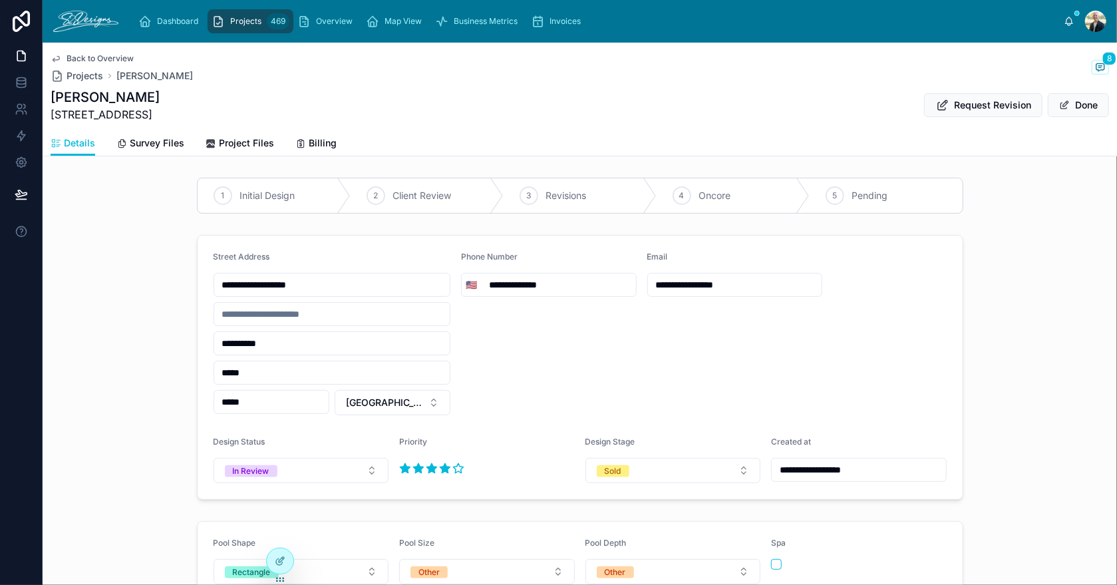
click at [944, 374] on form "**********" at bounding box center [580, 366] width 765 height 263
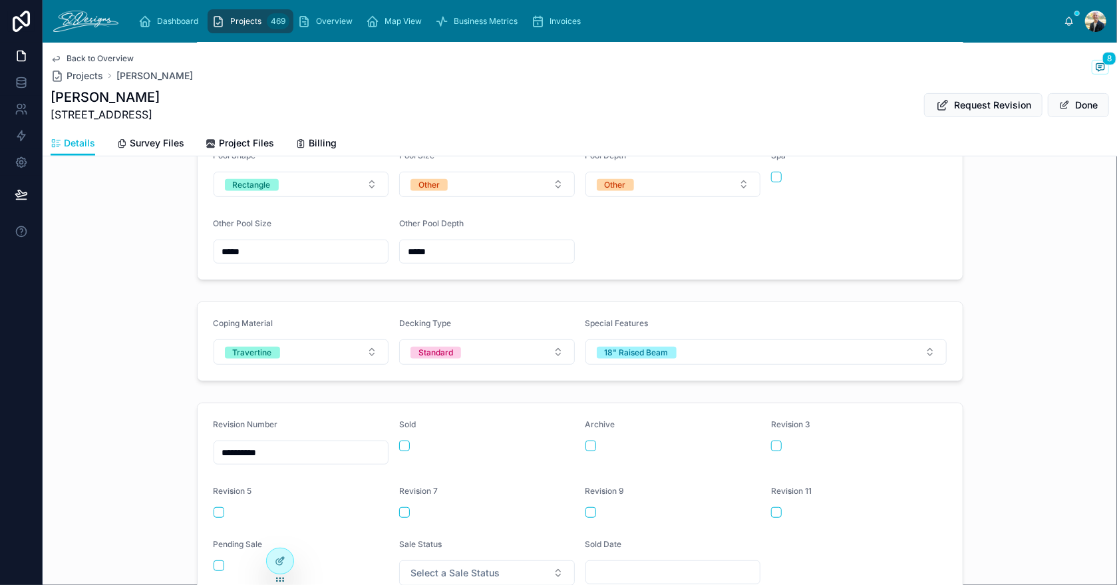
scroll to position [465, 0]
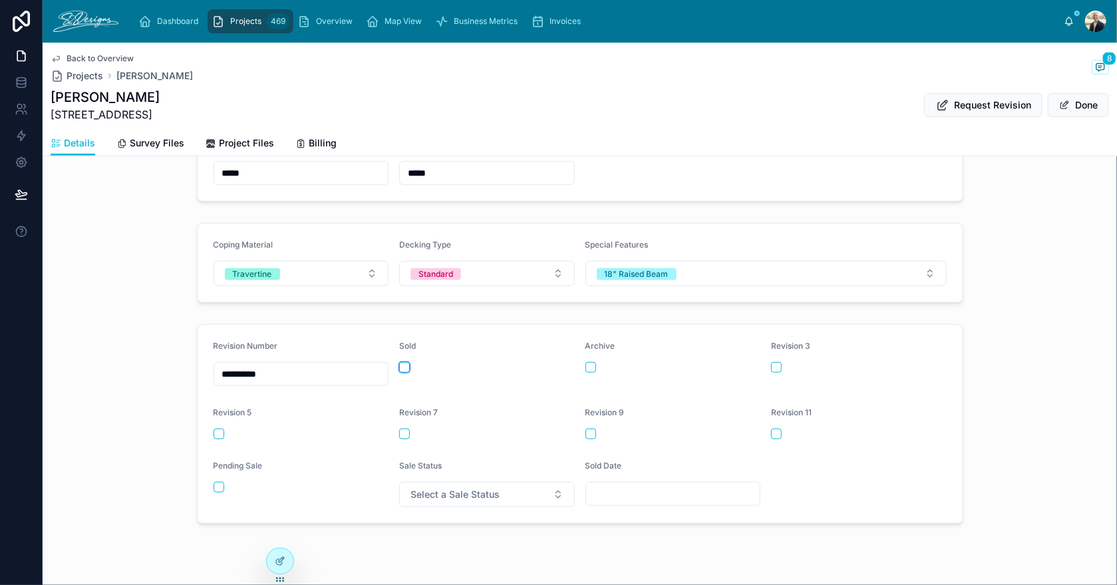
click at [402, 362] on button "button" at bounding box center [404, 367] width 11 height 11
click at [412, 487] on span "Select a Sale Status" at bounding box center [454, 493] width 89 height 13
click at [416, 424] on div "Sold" at bounding box center [410, 422] width 17 height 12
click at [680, 491] on input "text" at bounding box center [673, 493] width 174 height 19
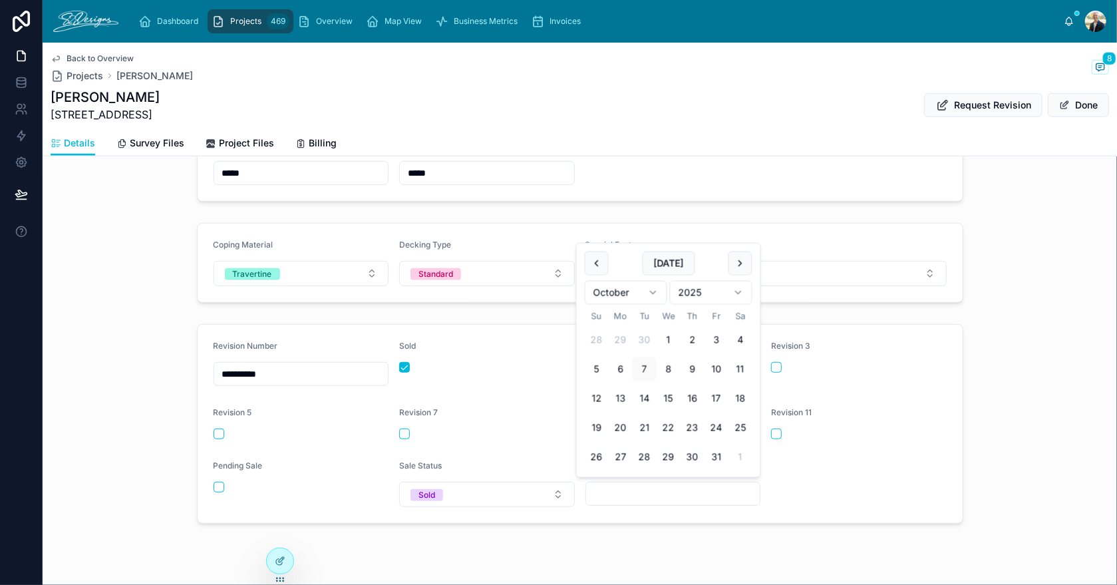
click at [664, 334] on button "1" at bounding box center [668, 340] width 24 height 24
type input "*********"
click at [958, 436] on div "**********" at bounding box center [580, 424] width 1074 height 210
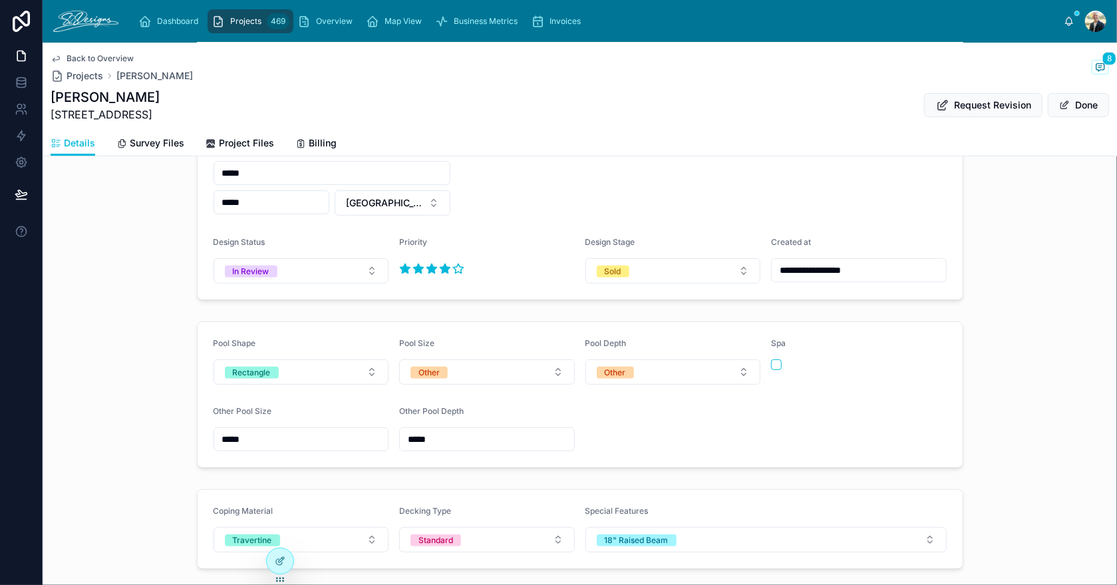
scroll to position [0, 0]
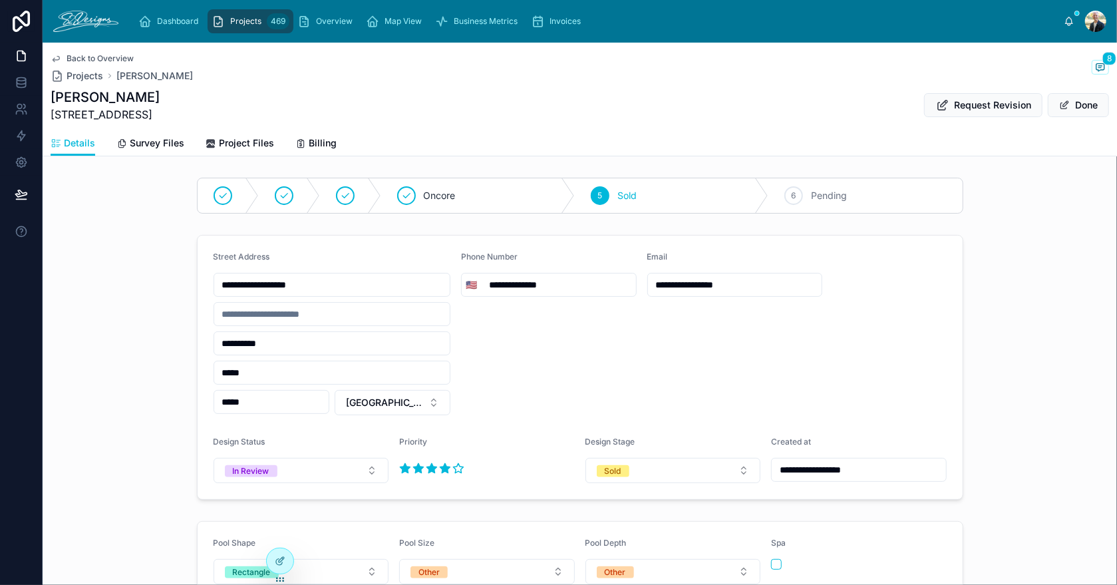
click at [1075, 106] on button "Done" at bounding box center [1077, 105] width 61 height 24
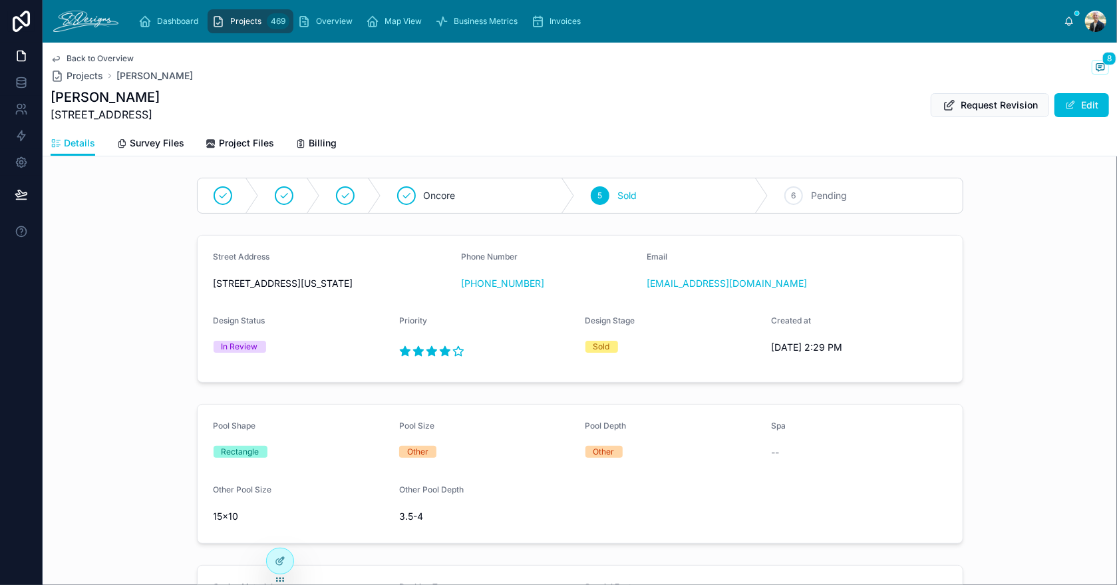
click at [321, 21] on span "Overview" at bounding box center [334, 21] width 37 height 11
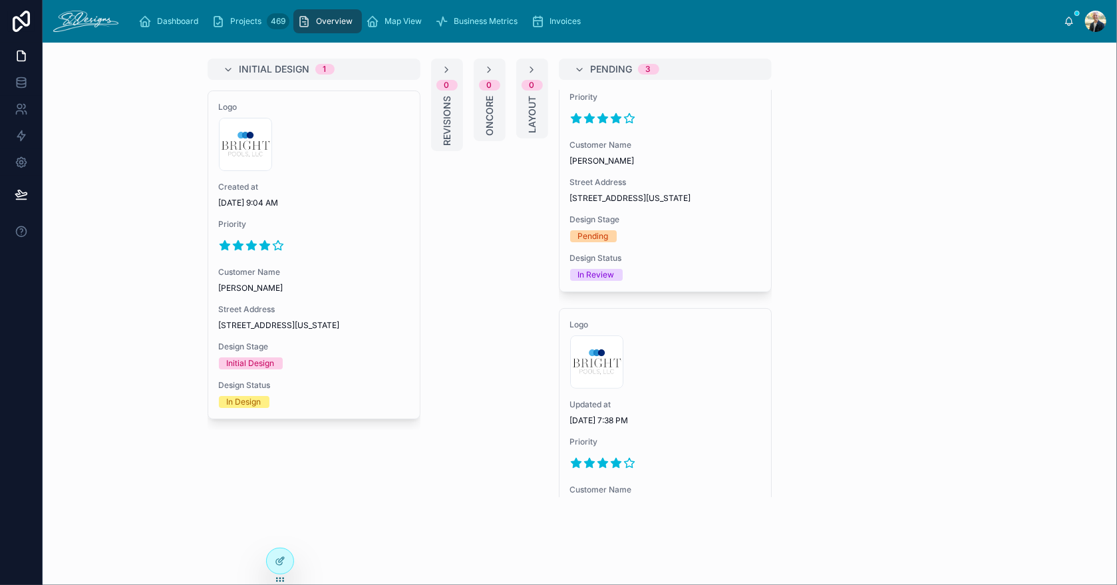
scroll to position [66, 0]
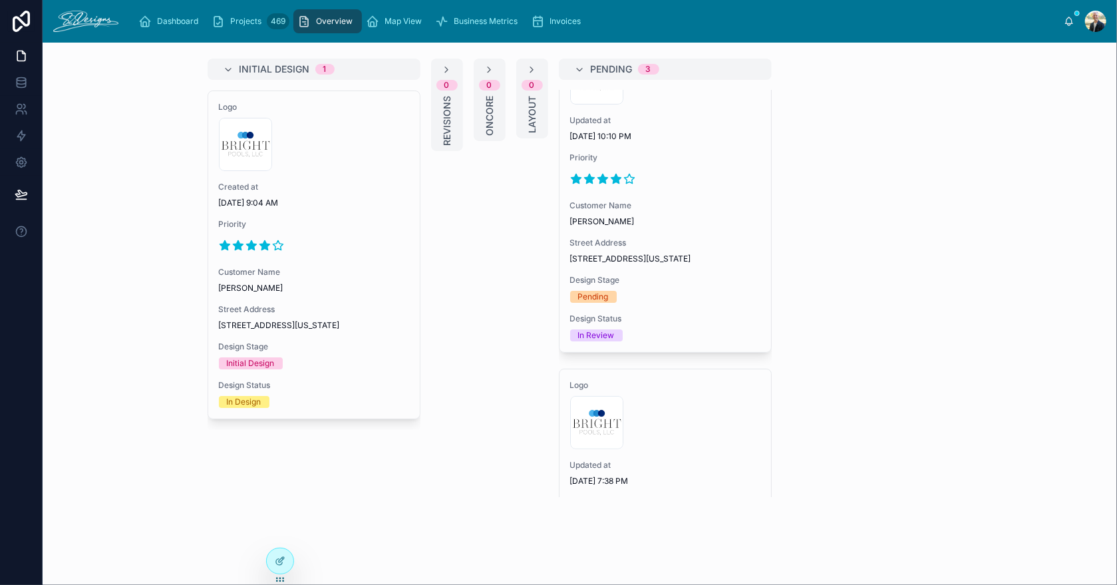
click at [697, 187] on div at bounding box center [665, 178] width 190 height 21
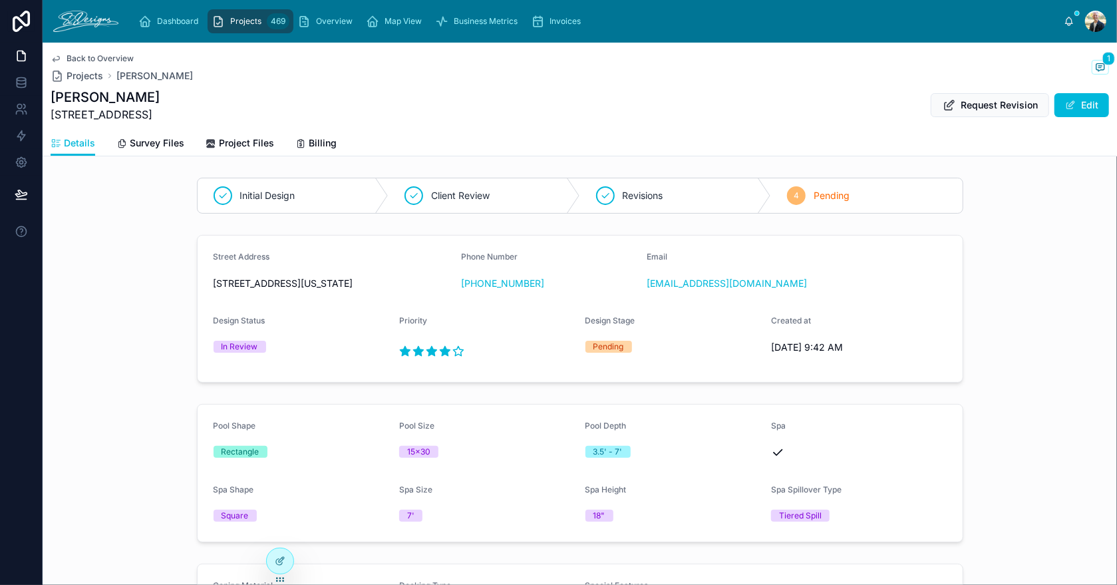
click at [968, 102] on span "Request Revision" at bounding box center [998, 104] width 77 height 13
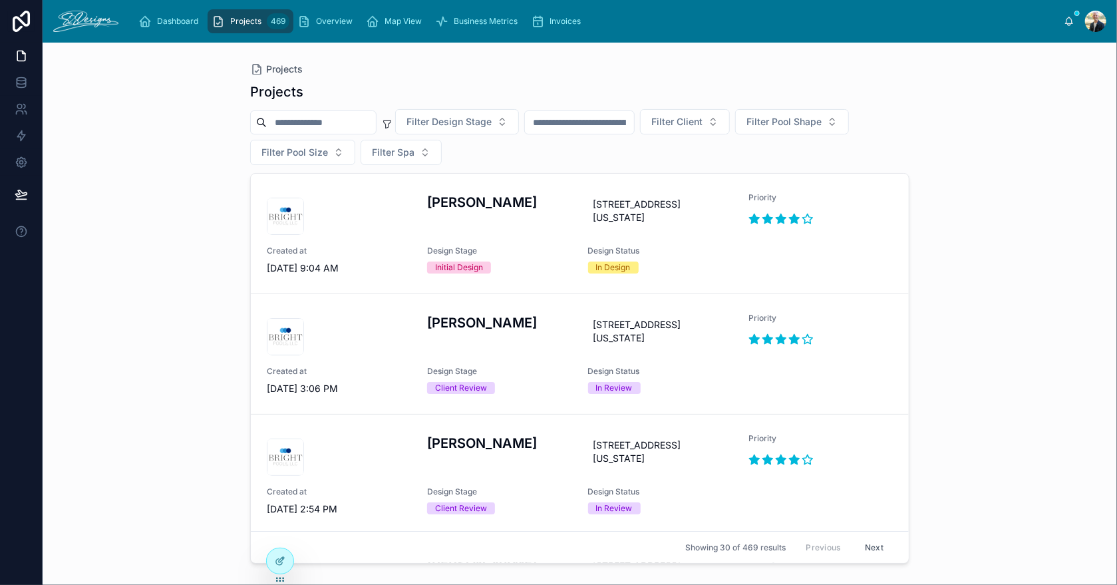
click at [325, 24] on span "Overview" at bounding box center [334, 21] width 37 height 11
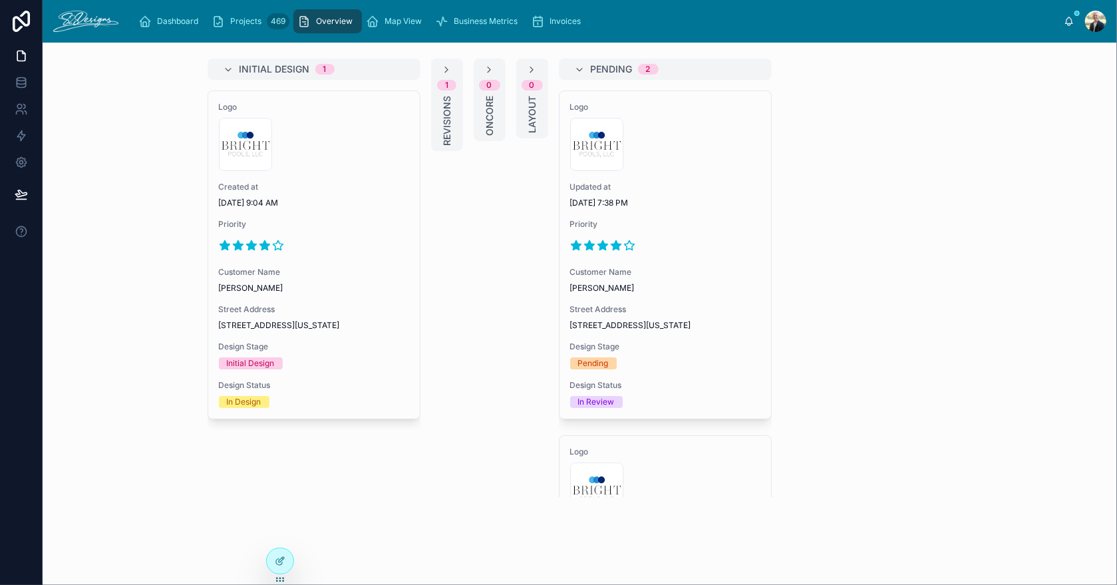
click at [442, 130] on span "Revisions" at bounding box center [446, 121] width 13 height 50
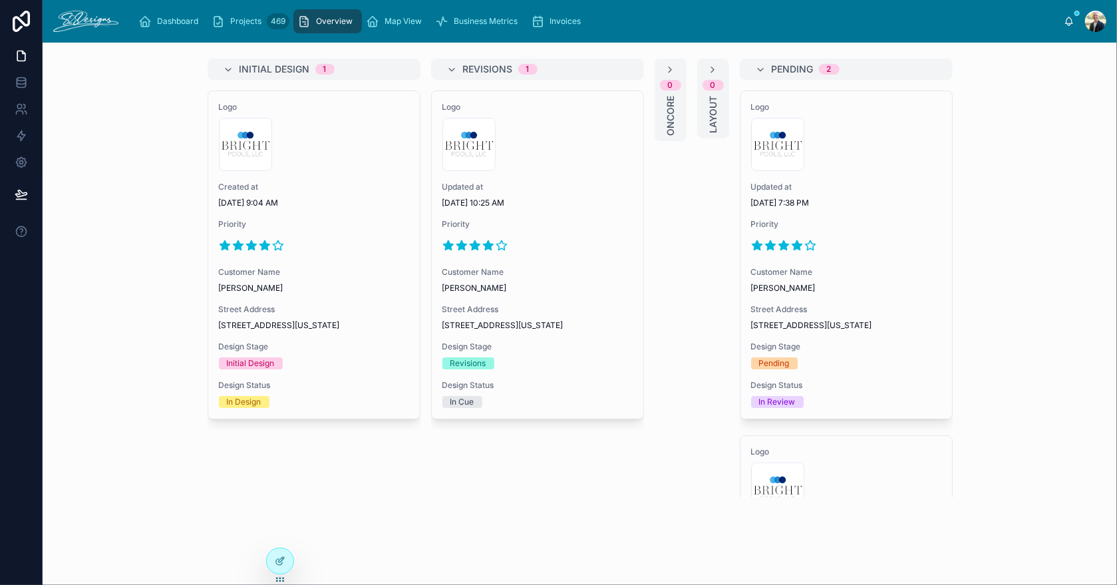
click at [558, 227] on span "Priority" at bounding box center [537, 224] width 190 height 11
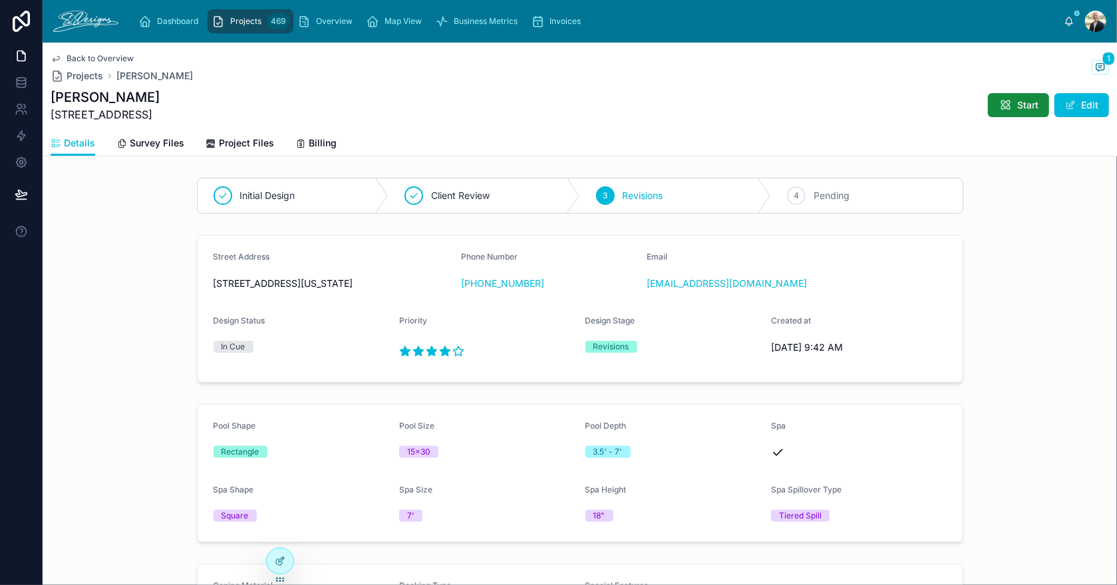
click at [1069, 102] on button "Edit" at bounding box center [1081, 105] width 55 height 24
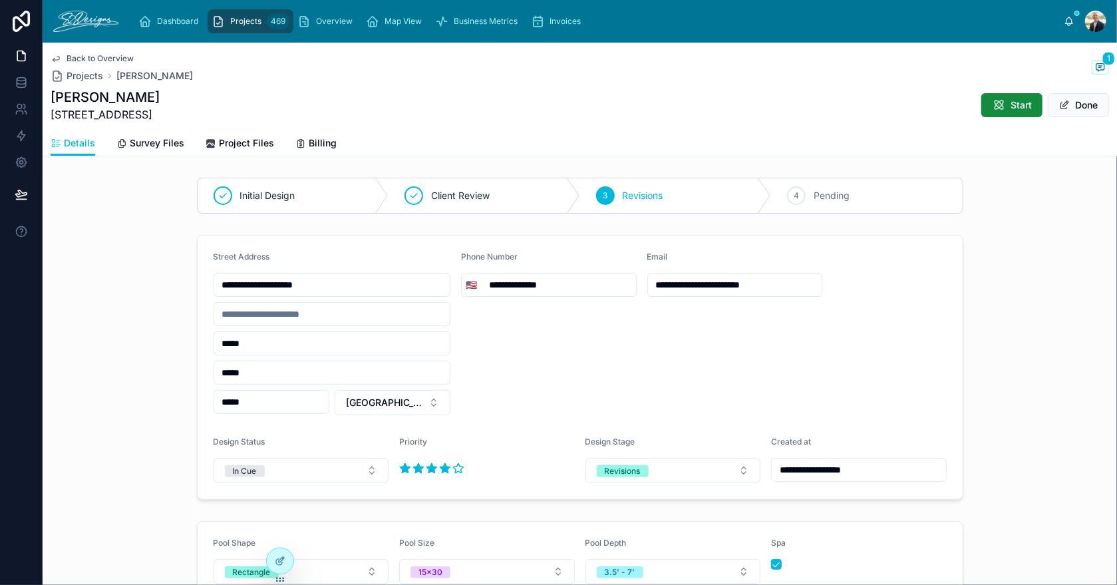
click at [692, 463] on button "Revisions" at bounding box center [673, 470] width 176 height 25
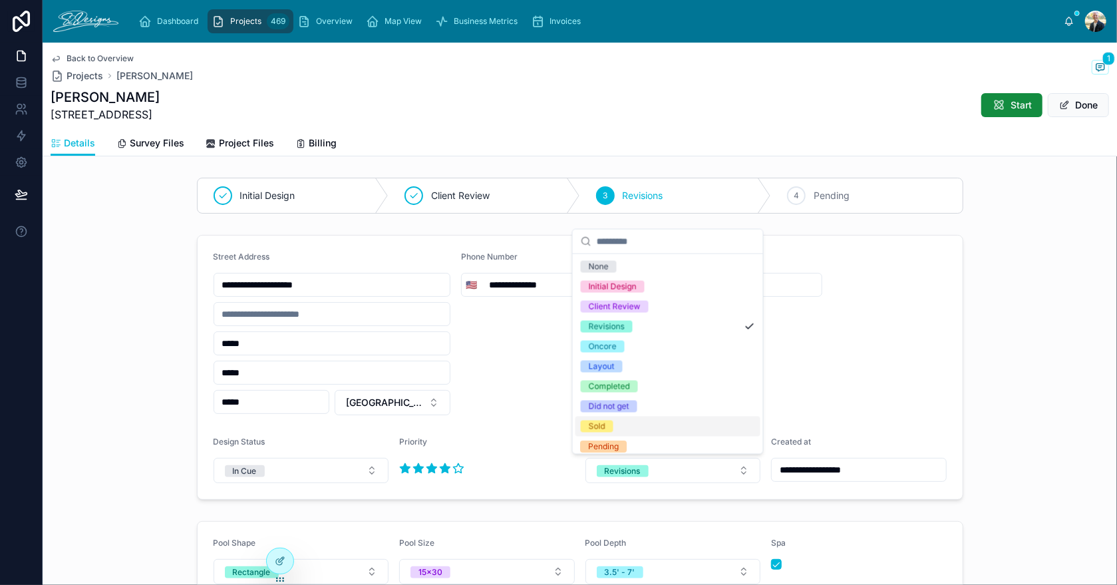
click at [630, 425] on div "Sold" at bounding box center [667, 426] width 185 height 20
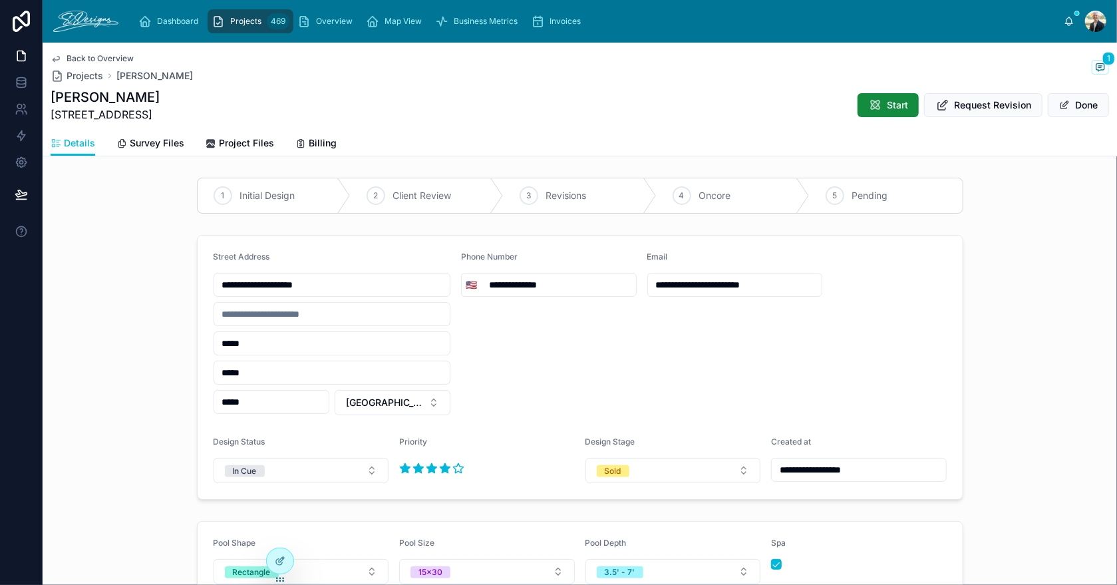
click at [1029, 360] on div "**********" at bounding box center [580, 366] width 1074 height 275
click at [343, 479] on button "In Cue" at bounding box center [301, 470] width 176 height 25
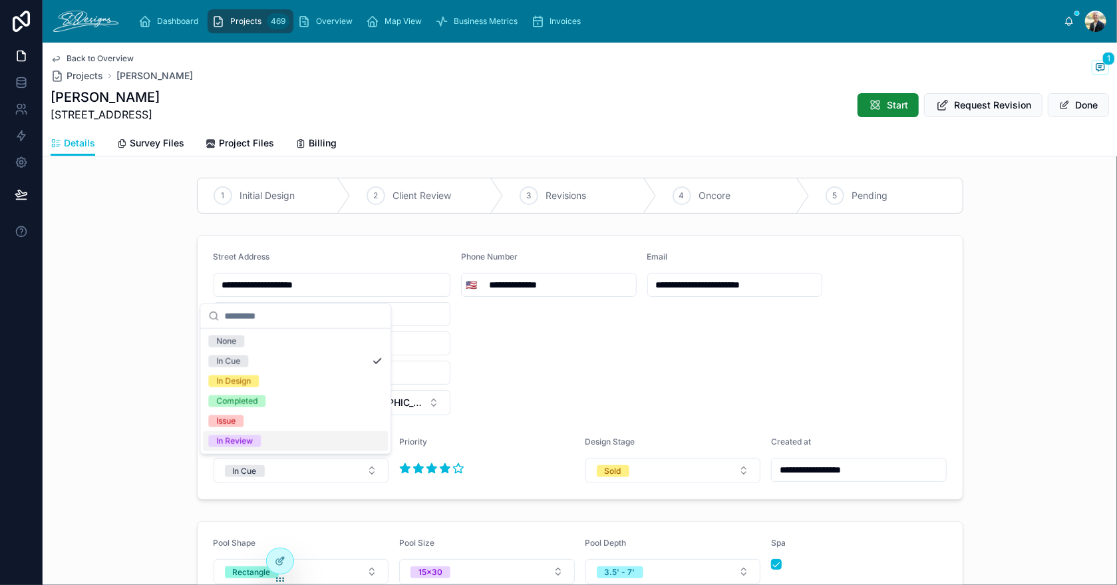
click at [297, 448] on div "In Review" at bounding box center [295, 441] width 185 height 20
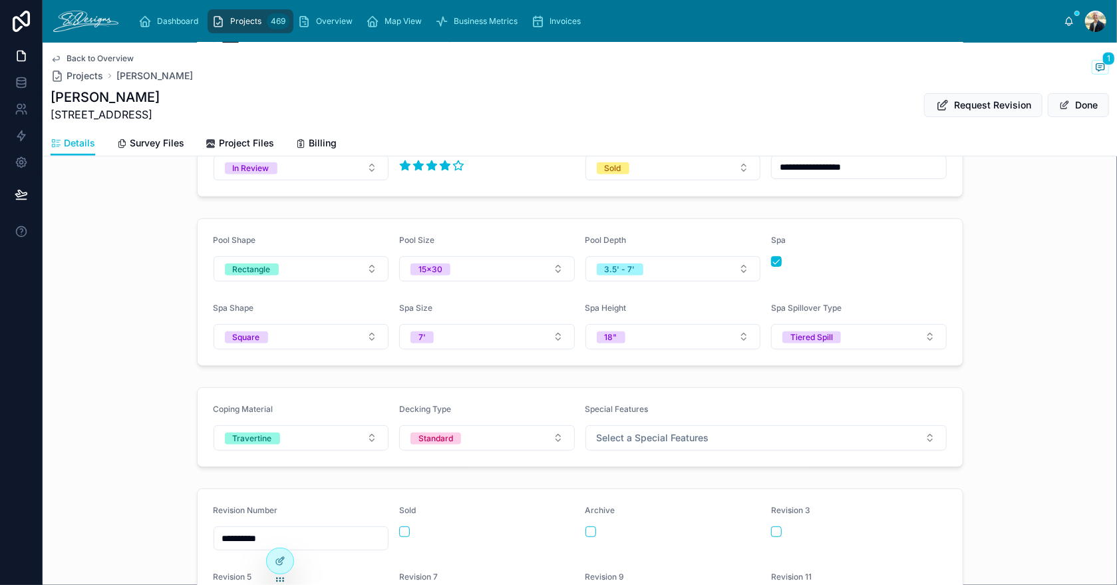
scroll to position [465, 0]
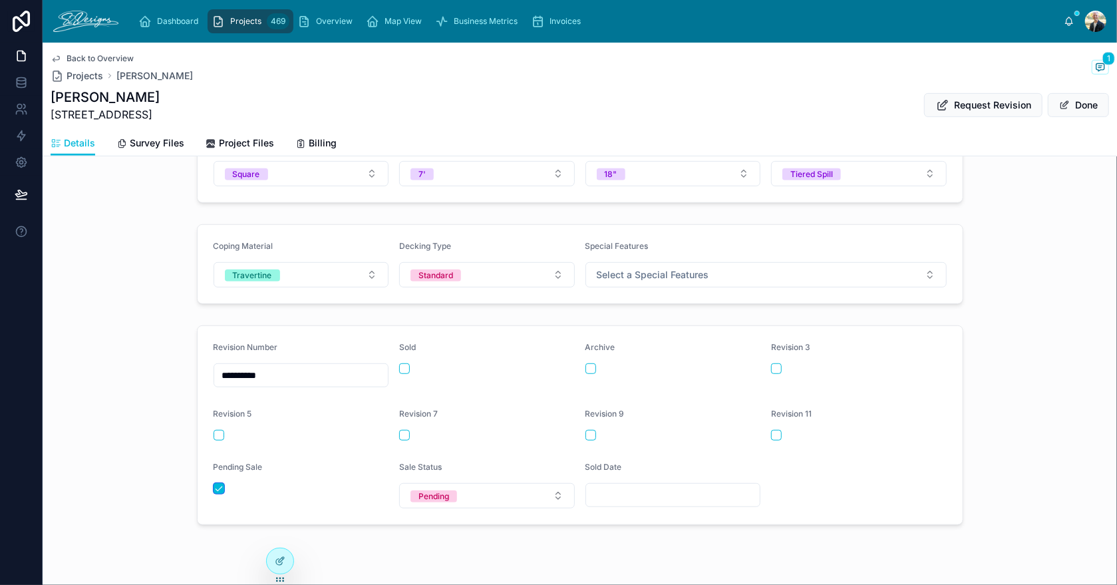
click at [213, 485] on button "button" at bounding box center [218, 488] width 11 height 11
click at [399, 363] on button "button" at bounding box center [404, 368] width 11 height 11
click at [418, 491] on div "Pending" at bounding box center [433, 496] width 31 height 12
click at [404, 427] on div "Sold" at bounding box center [410, 422] width 17 height 12
click at [598, 493] on input "text" at bounding box center [673, 494] width 174 height 19
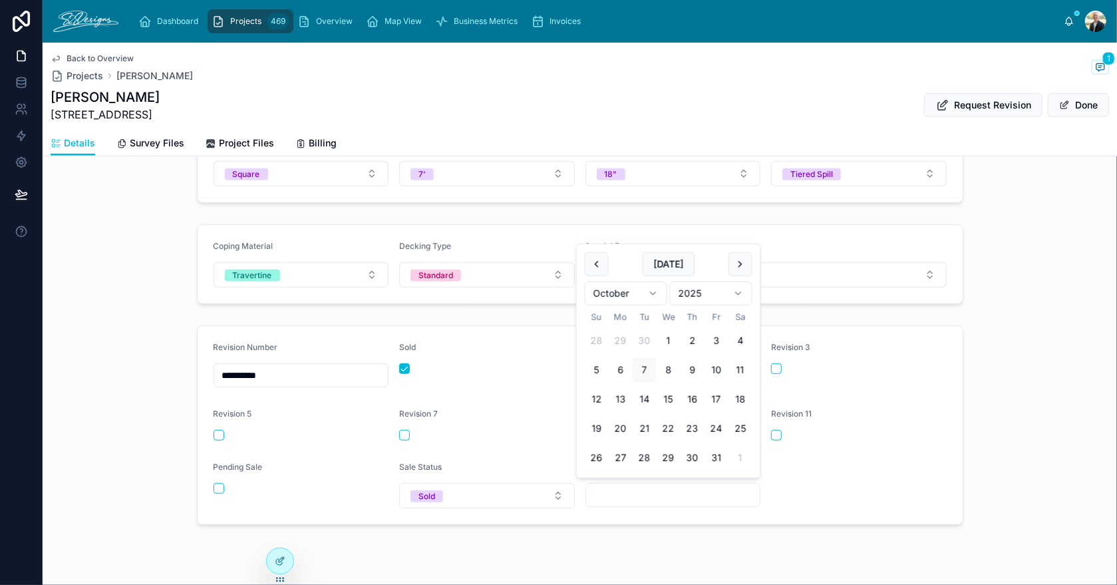
click at [666, 337] on button "1" at bounding box center [668, 341] width 24 height 24
type input "*********"
click at [1013, 354] on div "**********" at bounding box center [580, 425] width 1074 height 210
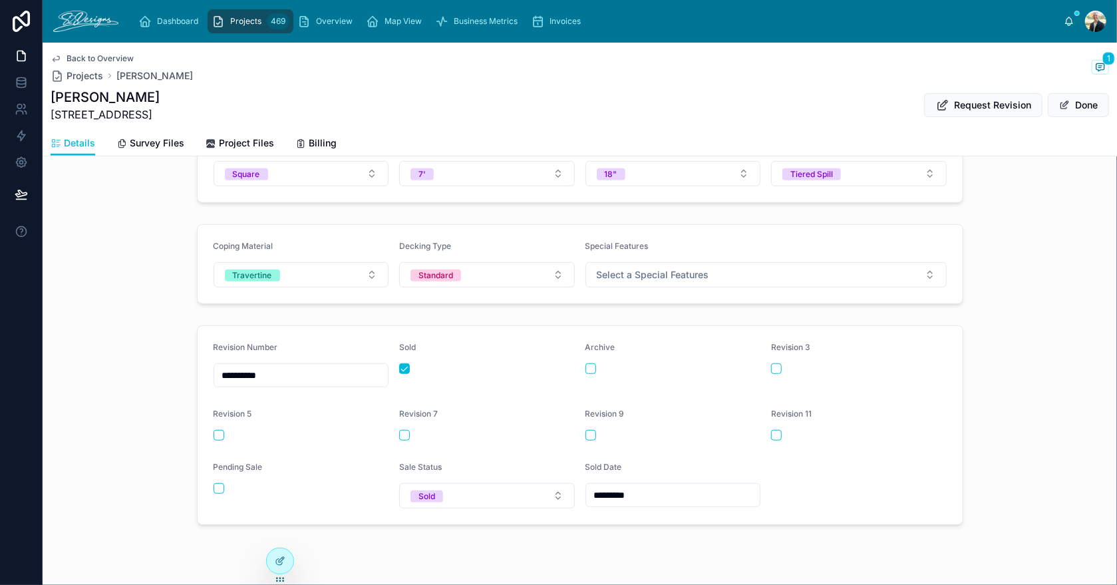
click at [1067, 109] on button "Done" at bounding box center [1077, 105] width 61 height 24
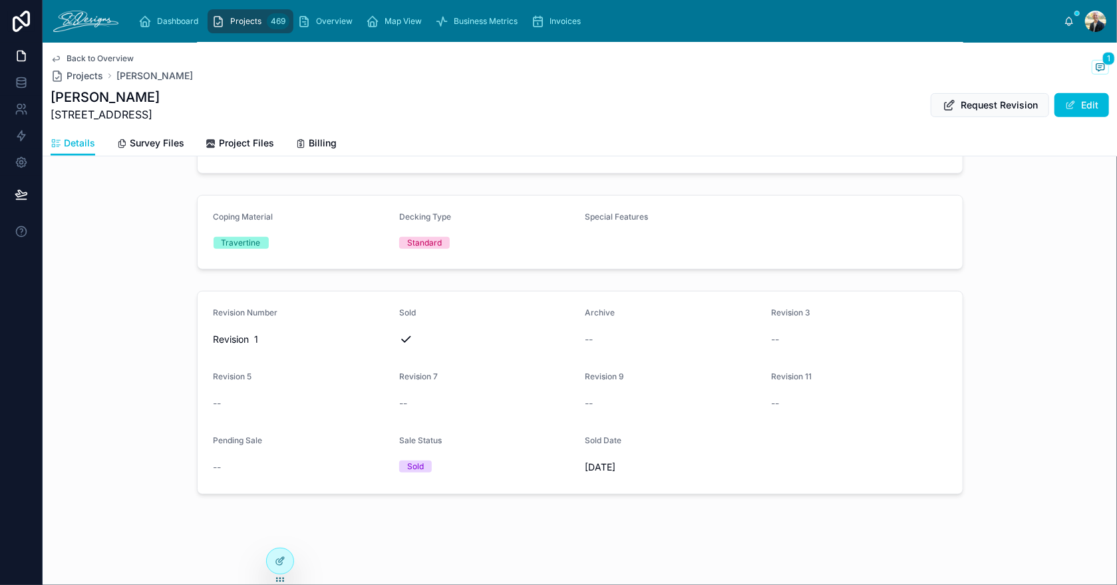
scroll to position [362, 0]
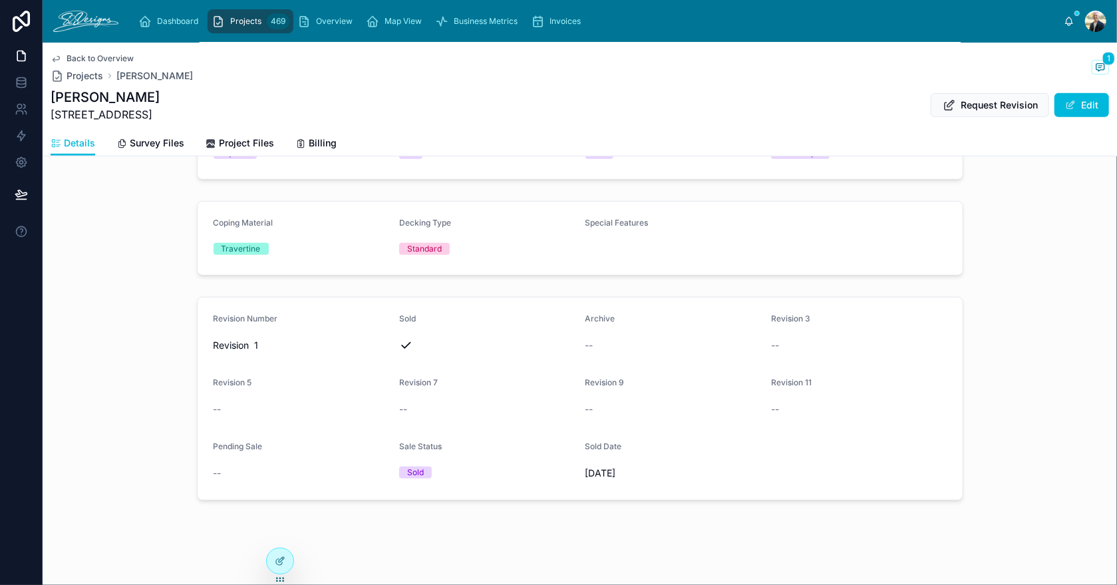
click at [327, 22] on span "Overview" at bounding box center [334, 21] width 37 height 11
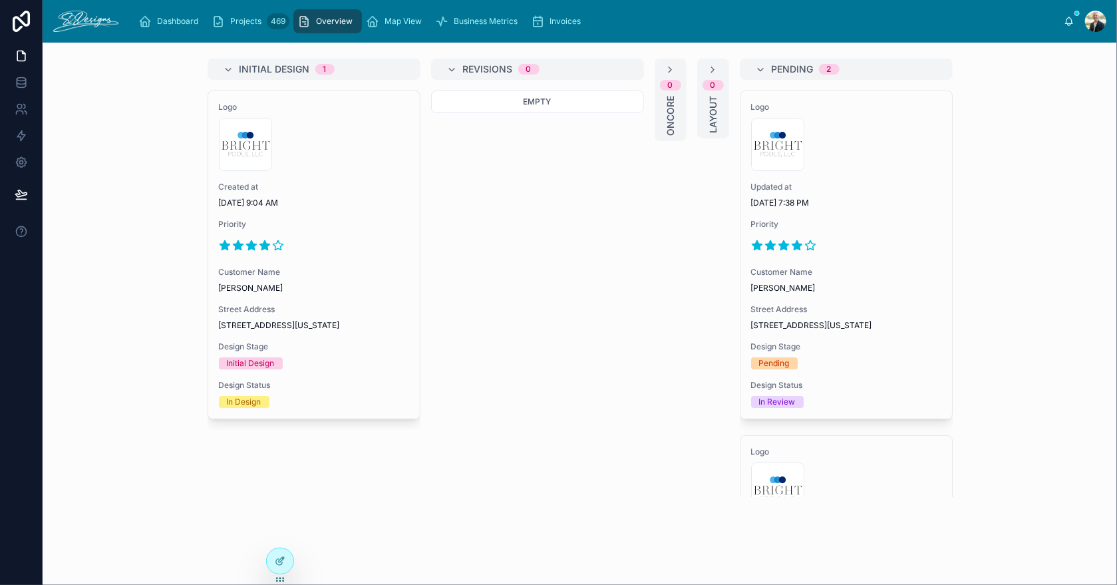
click at [757, 65] on icon at bounding box center [760, 70] width 11 height 11
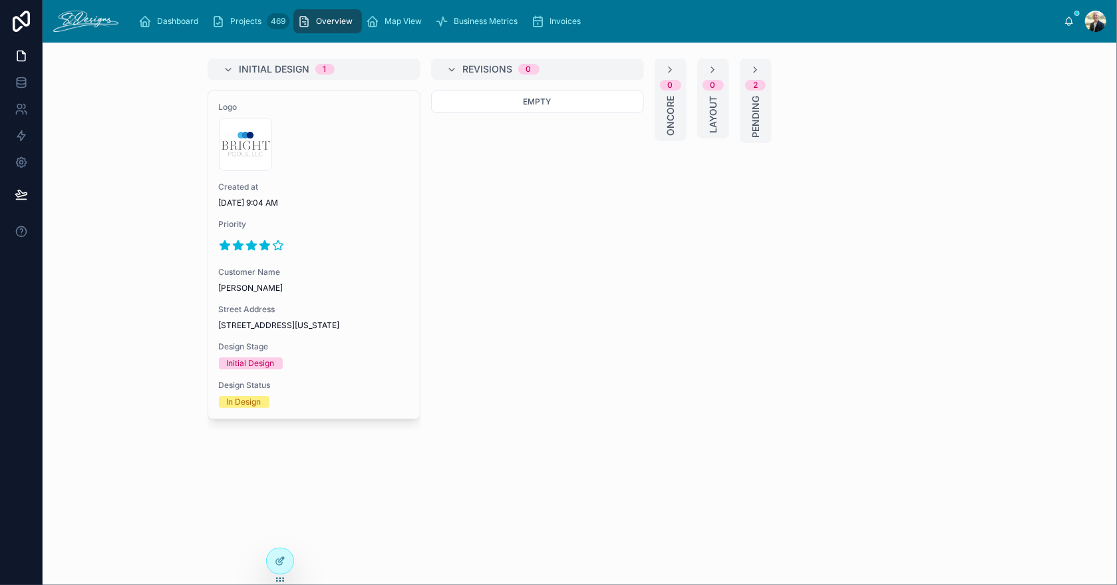
click at [453, 65] on icon at bounding box center [452, 70] width 11 height 11
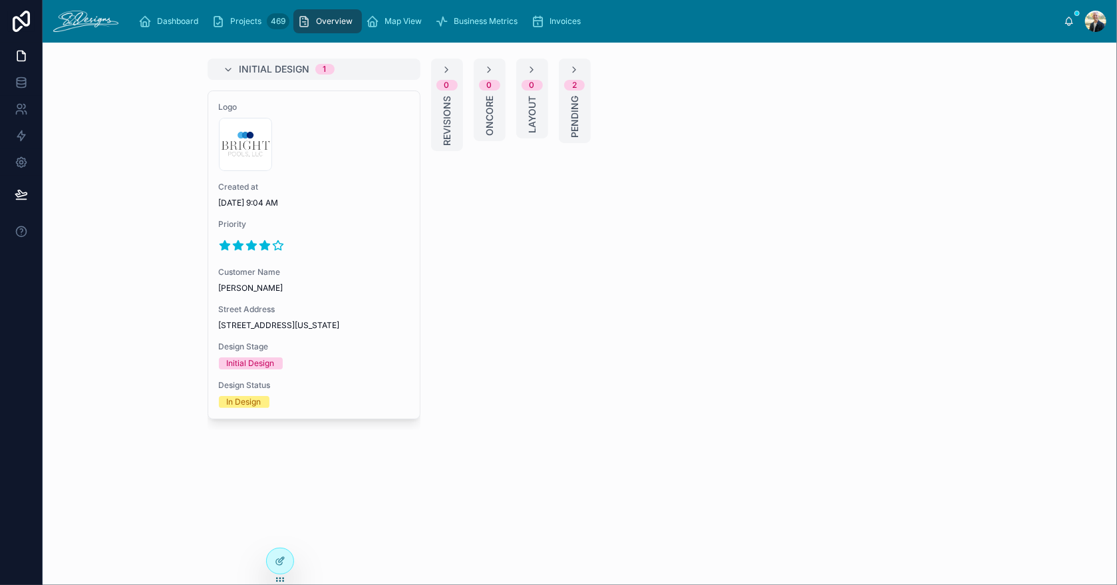
click at [714, 210] on div "Initial Design 1 Logo 300x300-logo .jpg Created at [DATE] 9:04 AM Priority Cust…" at bounding box center [580, 244] width 766 height 371
click at [664, 283] on div "Initial Design 1 Logo 300x300-logo .jpg Created at [DATE] 9:04 AM Priority Cust…" at bounding box center [580, 244] width 766 height 371
click at [1069, 23] on icon at bounding box center [1068, 21] width 11 height 11
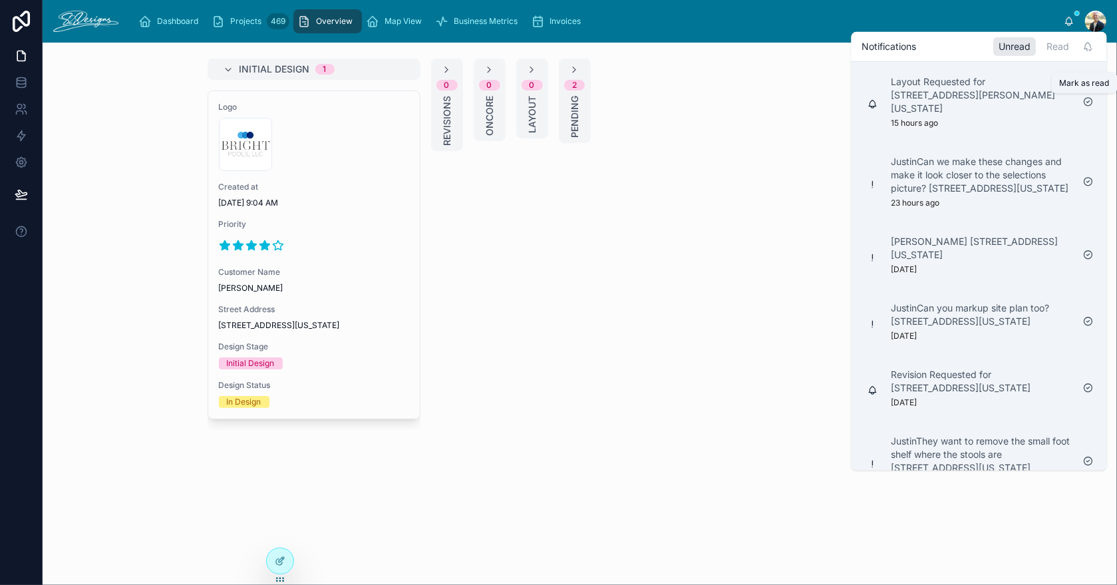
click at [1089, 102] on icon at bounding box center [1088, 101] width 11 height 11
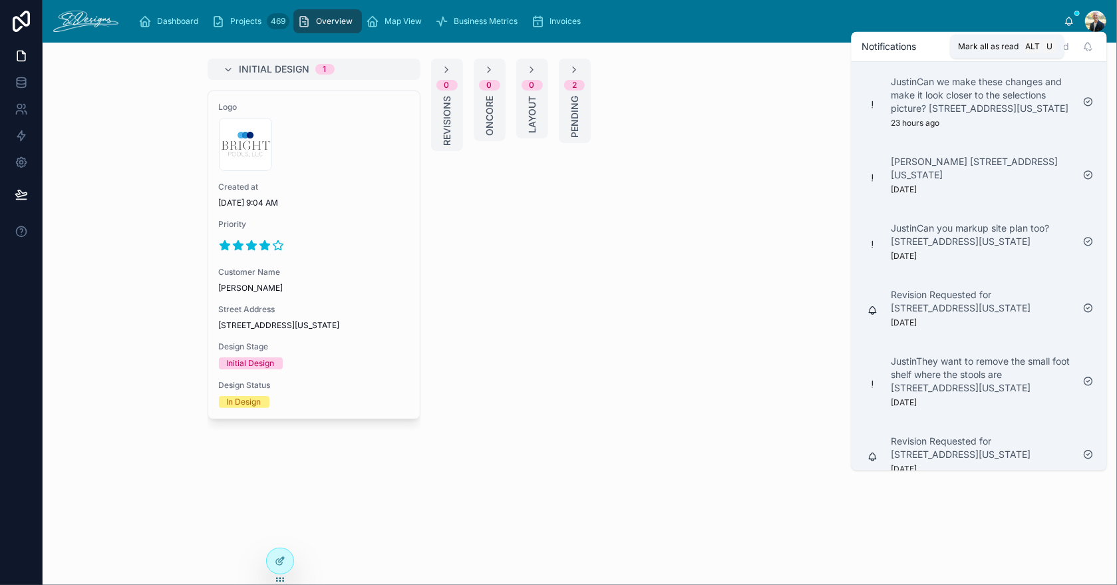
click at [1089, 49] on icon at bounding box center [1088, 46] width 11 height 11
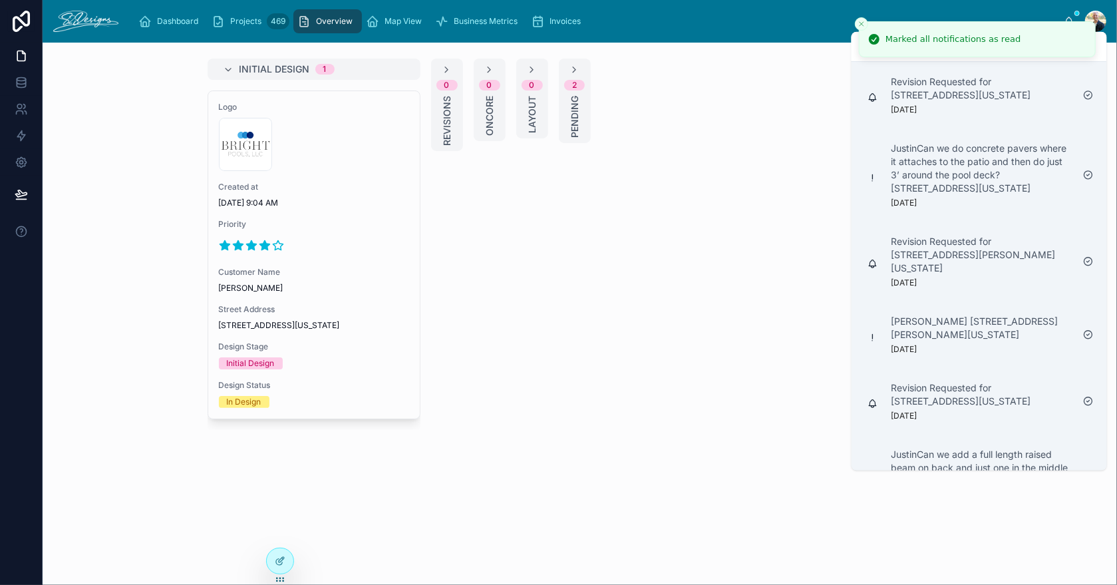
click at [759, 114] on div "Initial Design 1 Logo 300x300-logo .jpg Created at [DATE] 9:04 AM Priority Cust…" at bounding box center [580, 244] width 766 height 371
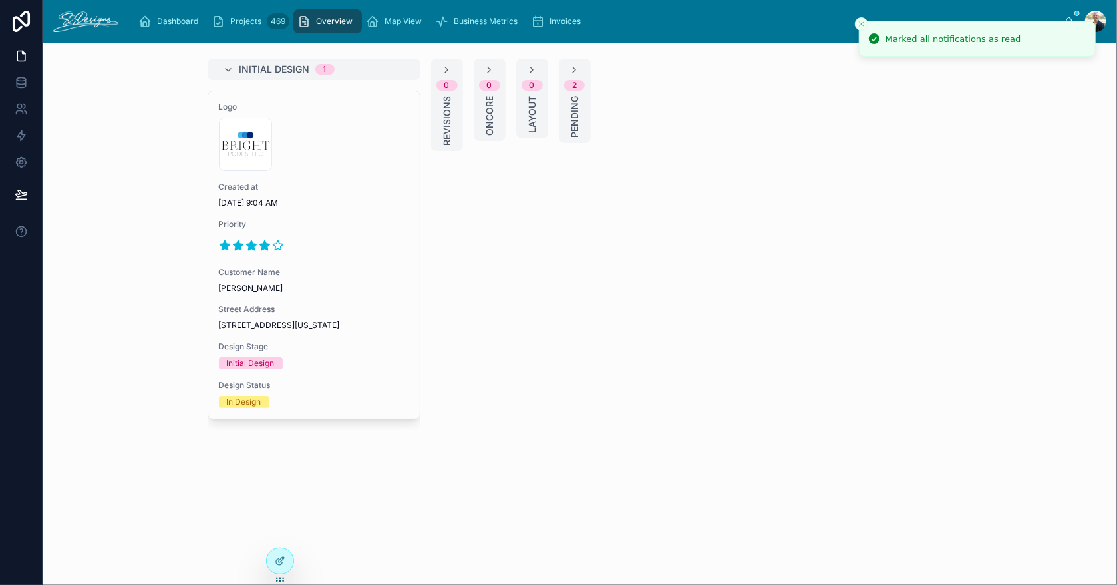
click at [857, 23] on icon "Close toast" at bounding box center [861, 24] width 8 height 8
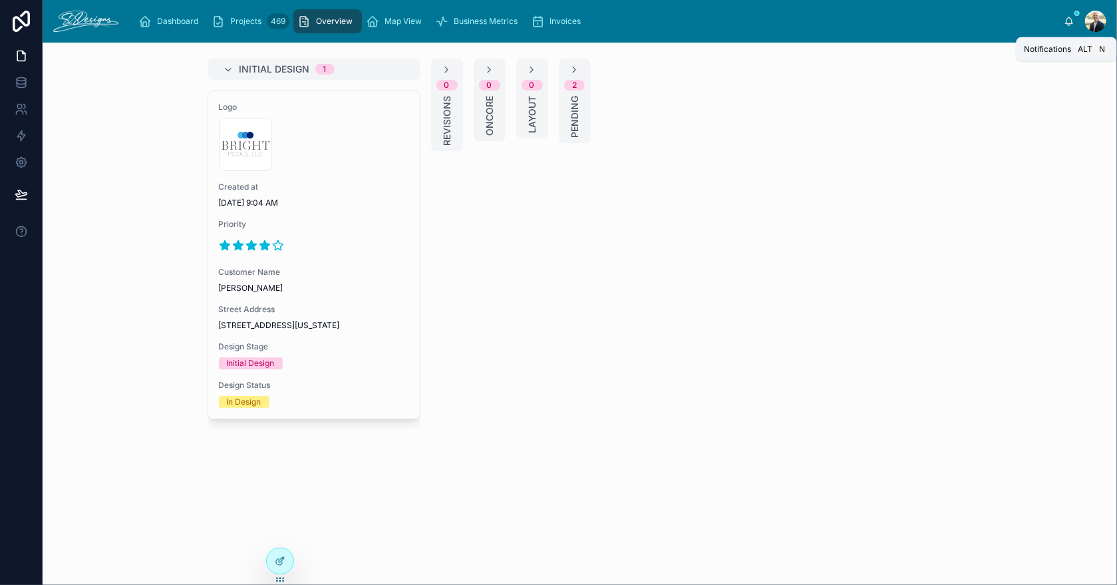
click at [1068, 19] on icon at bounding box center [1068, 21] width 11 height 11
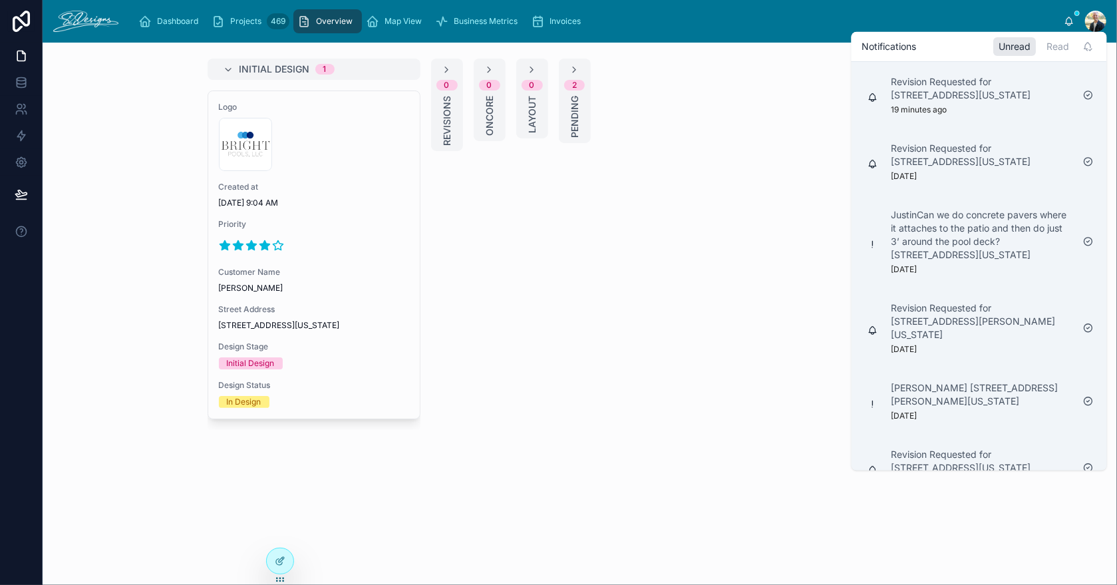
click at [1052, 47] on div "Read" at bounding box center [1057, 46] width 33 height 19
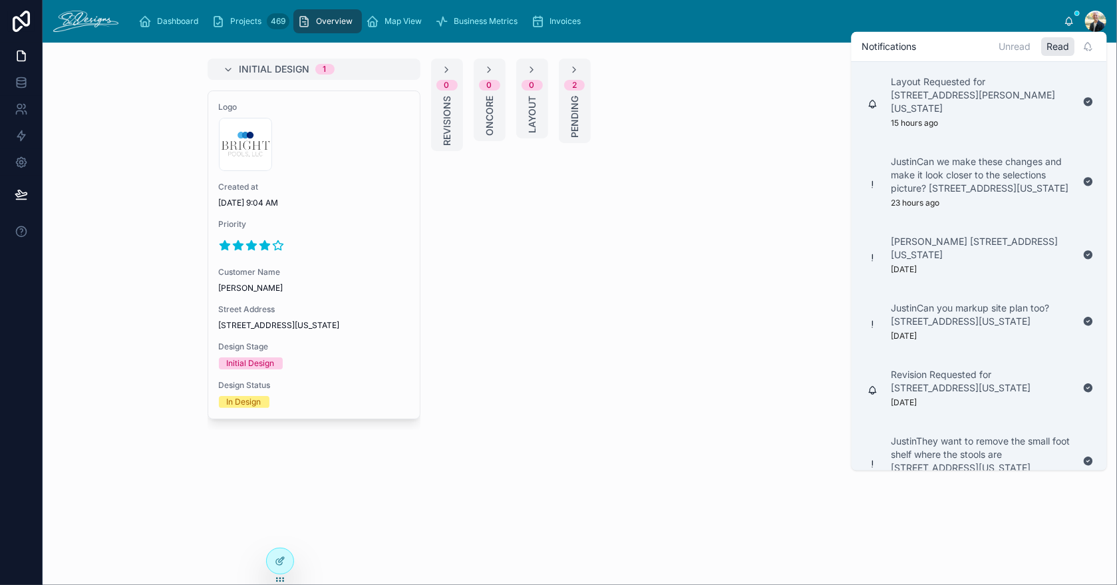
click at [1025, 47] on div "Unread" at bounding box center [1014, 46] width 43 height 19
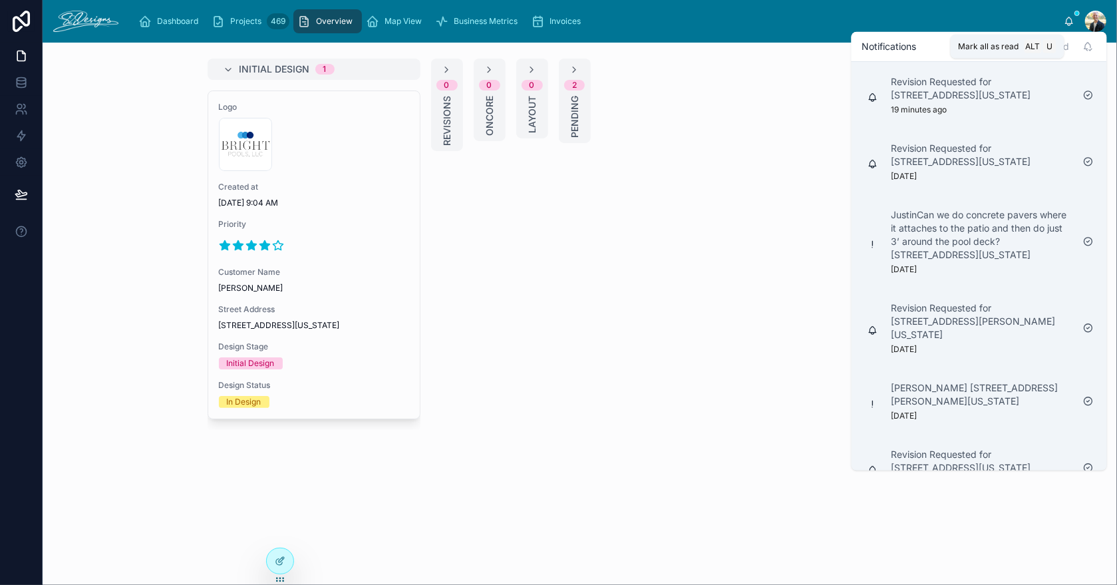
click at [1089, 49] on icon at bounding box center [1088, 46] width 11 height 11
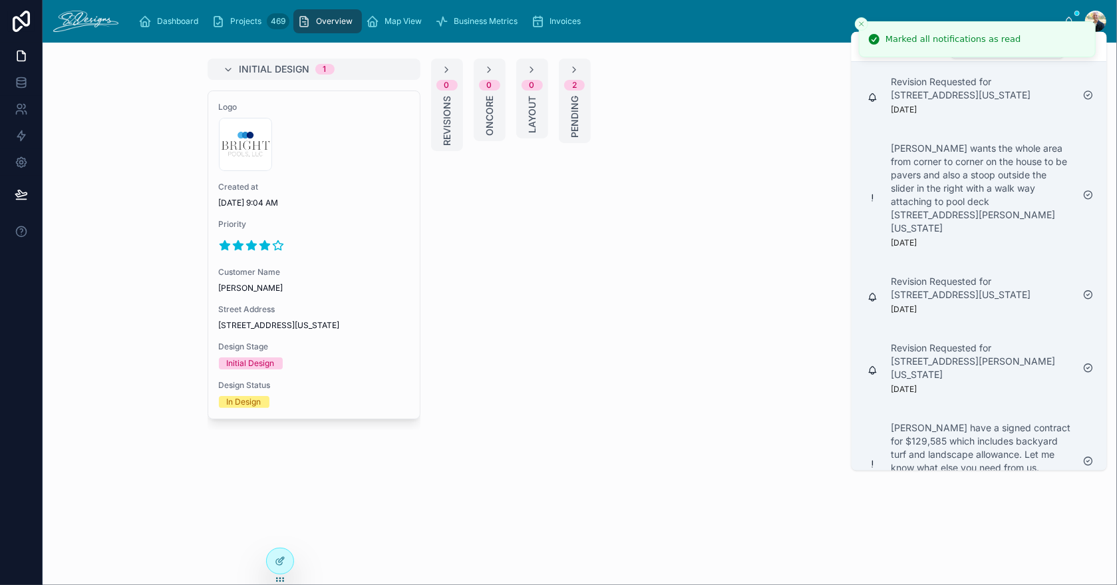
click at [1102, 53] on div "Notifications Unread Read" at bounding box center [978, 46] width 255 height 29
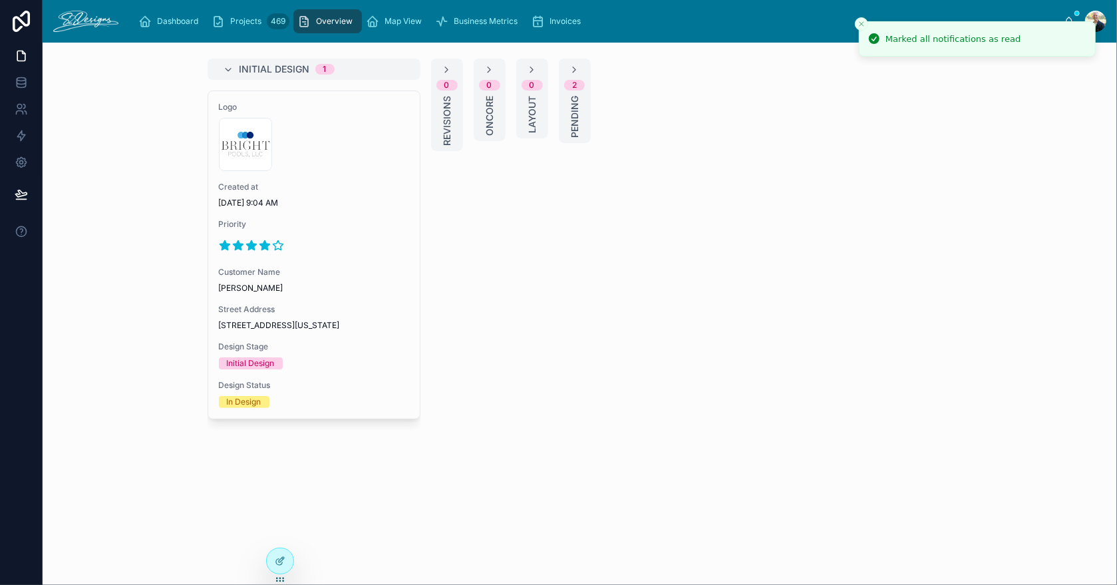
click at [864, 25] on icon "Close toast" at bounding box center [861, 24] width 8 height 8
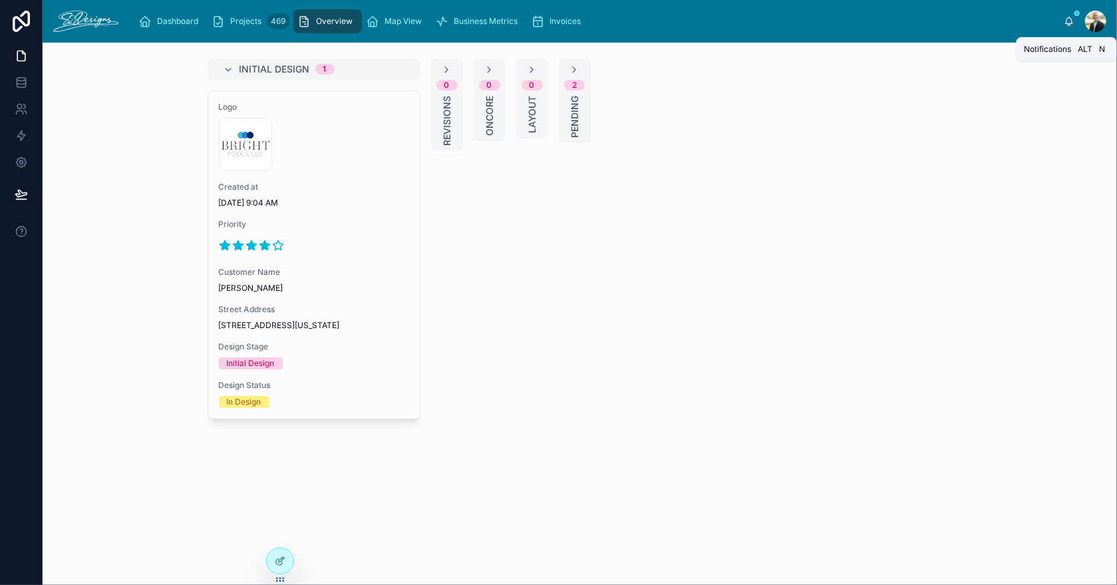
click at [1067, 19] on icon at bounding box center [1068, 20] width 7 height 6
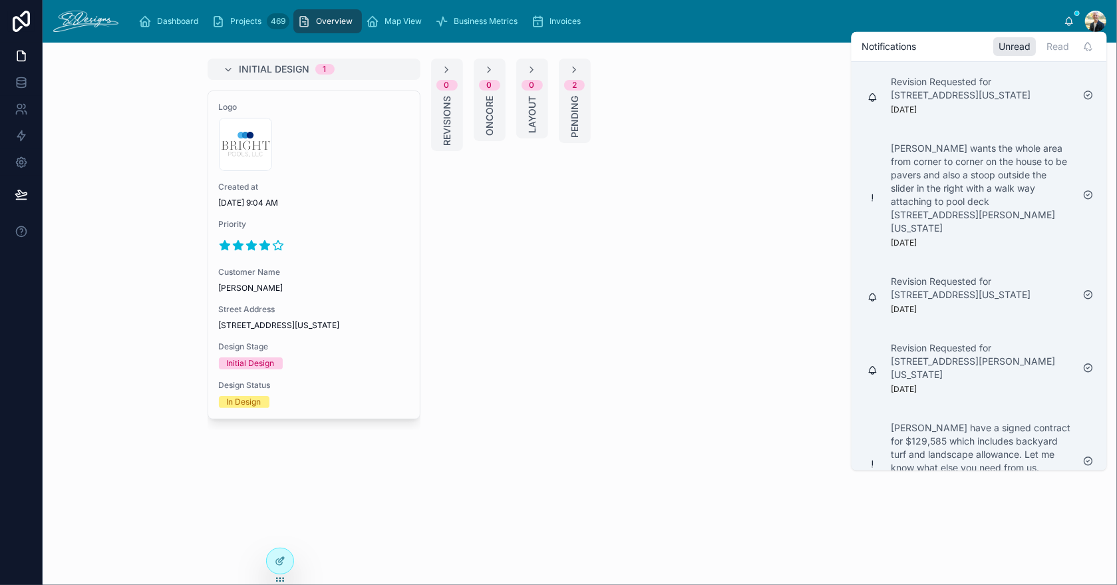
click at [1060, 47] on div "Read" at bounding box center [1057, 46] width 33 height 19
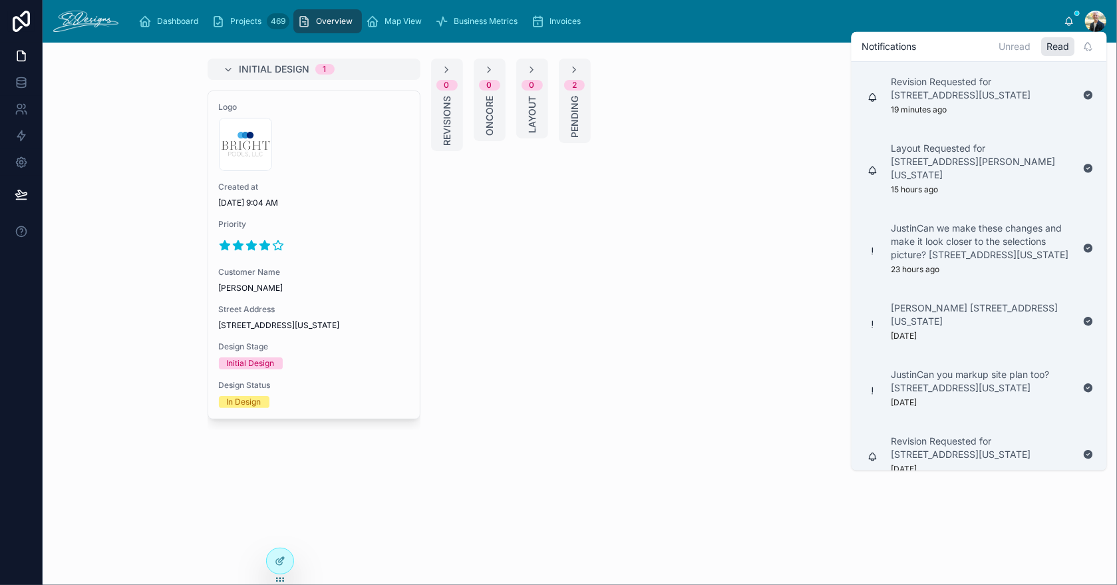
click at [1018, 47] on div "Unread" at bounding box center [1014, 46] width 43 height 19
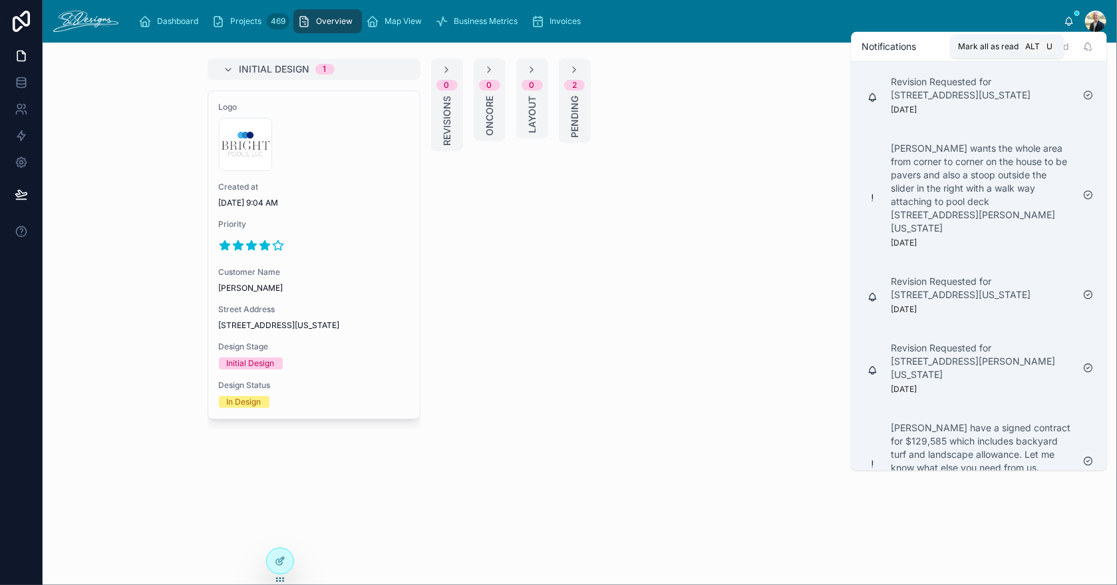
click at [1089, 47] on icon at bounding box center [1088, 46] width 11 height 11
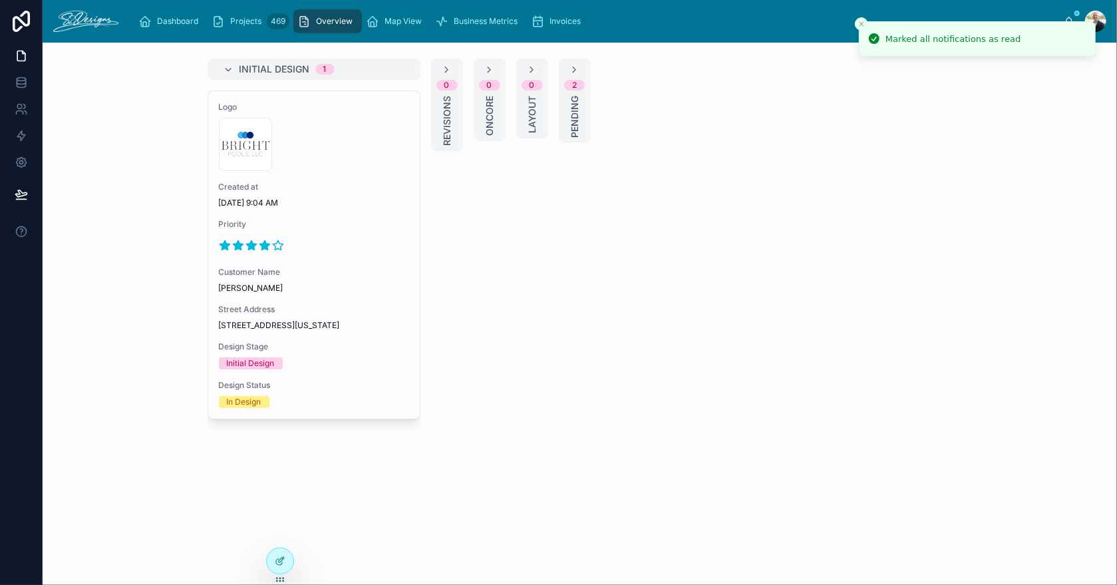
click at [856, 22] on button "Close toast" at bounding box center [861, 23] width 13 height 13
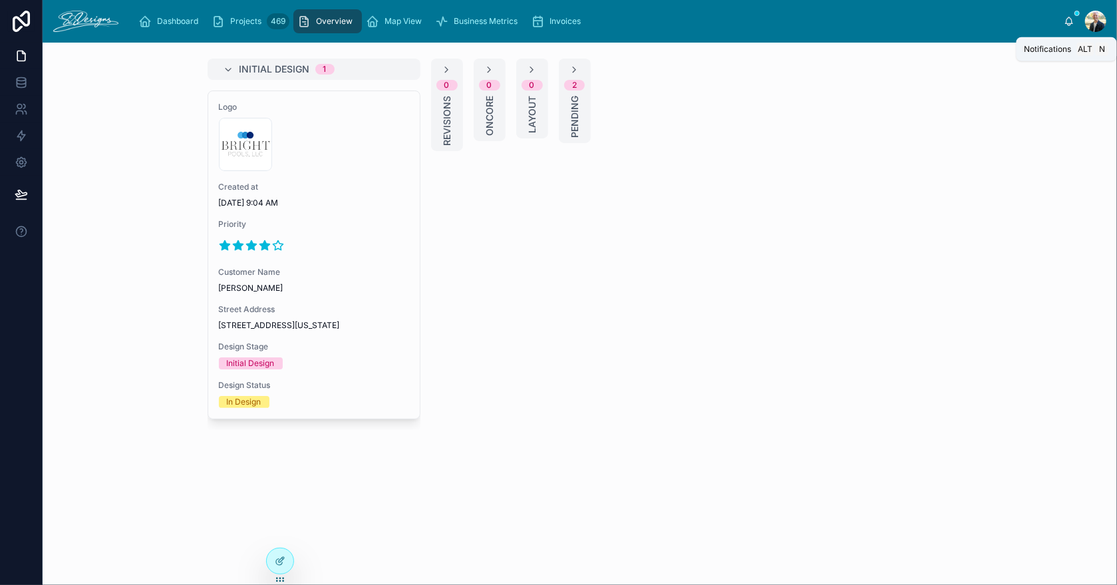
click at [1069, 18] on icon at bounding box center [1068, 21] width 11 height 11
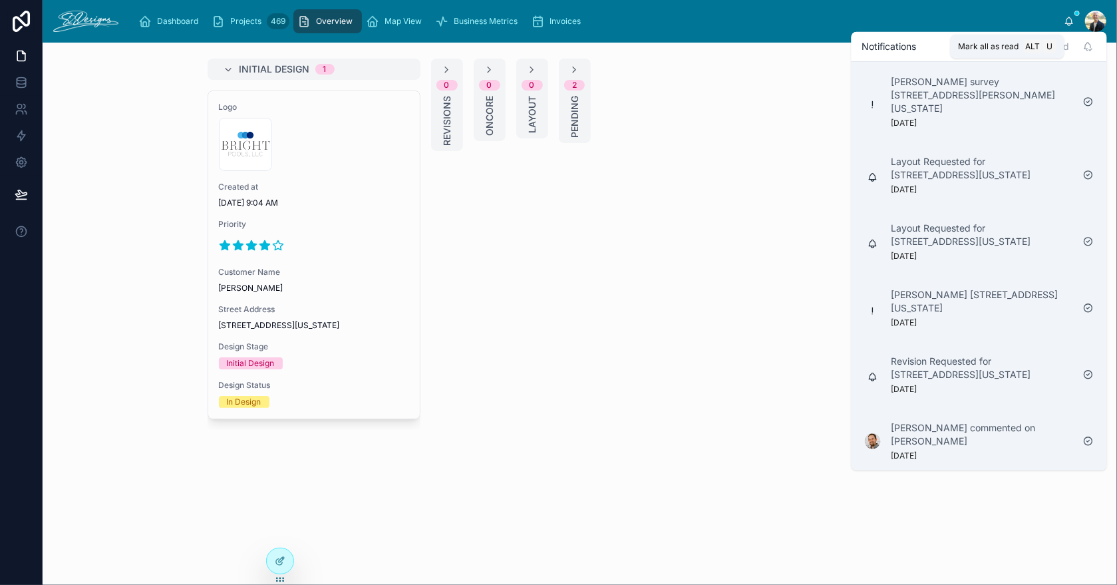
click at [1087, 46] on icon at bounding box center [1088, 46] width 11 height 11
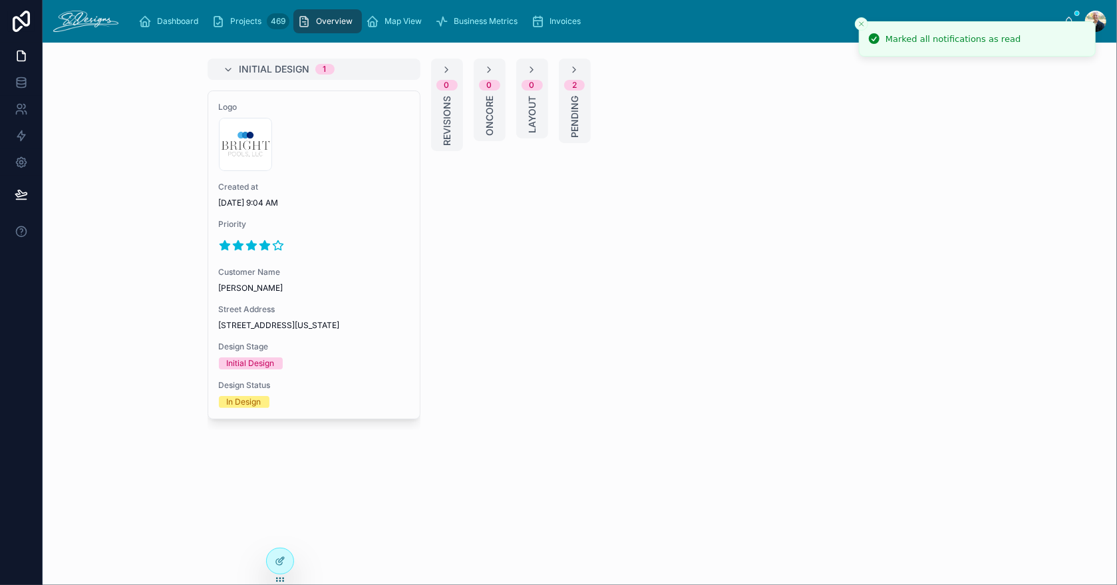
click at [861, 19] on button "Close toast" at bounding box center [861, 23] width 13 height 13
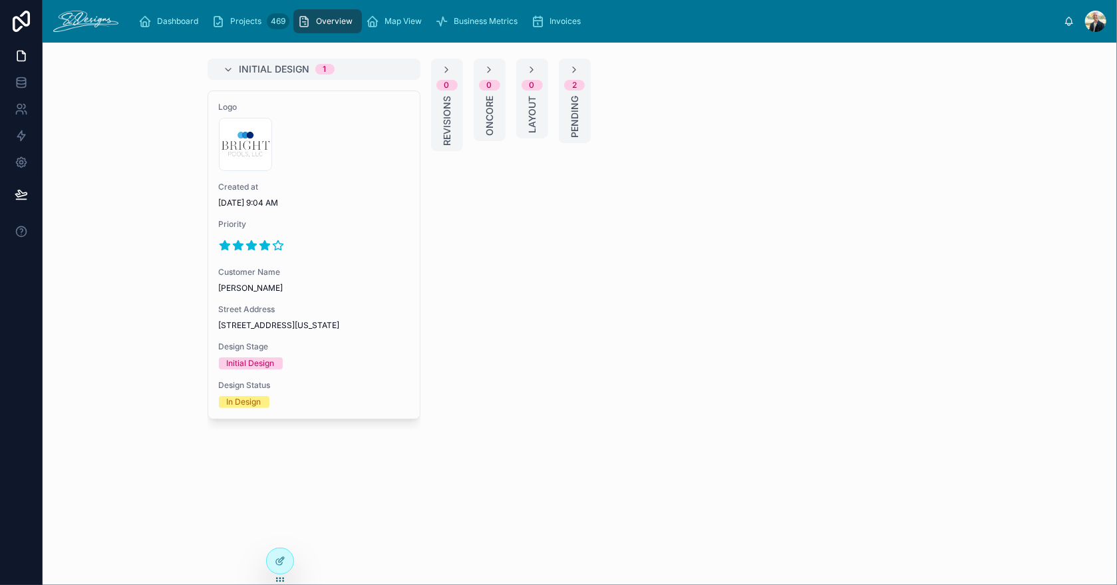
click at [1070, 24] on icon at bounding box center [1068, 24] width 3 height 2
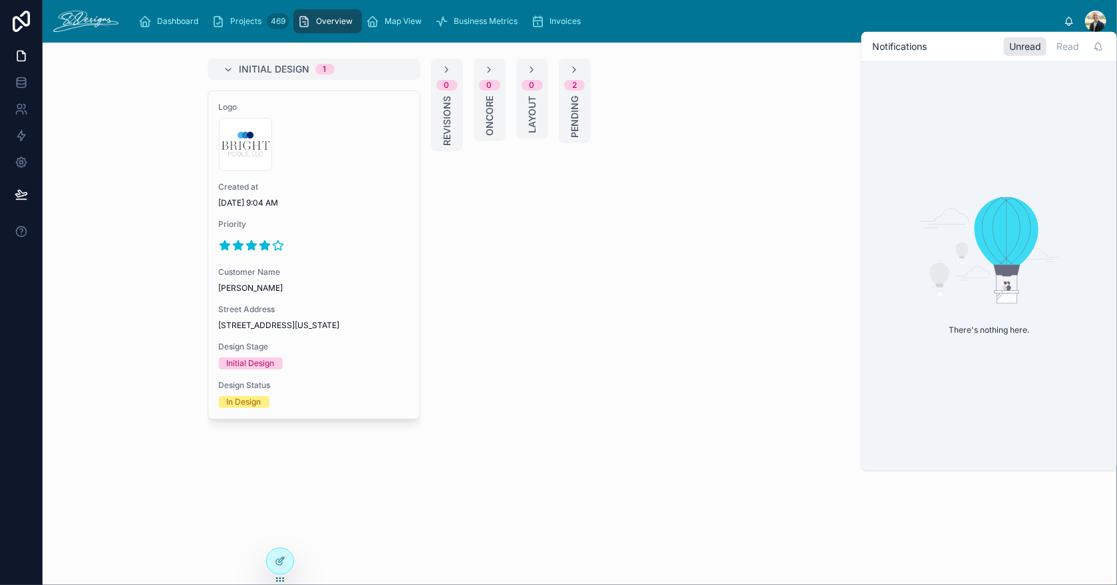
click at [1029, 19] on div "Dashboard Projects 469 Overview Map View Business Metrics Invoices" at bounding box center [596, 21] width 934 height 29
